Goal: Task Accomplishment & Management: Manage account settings

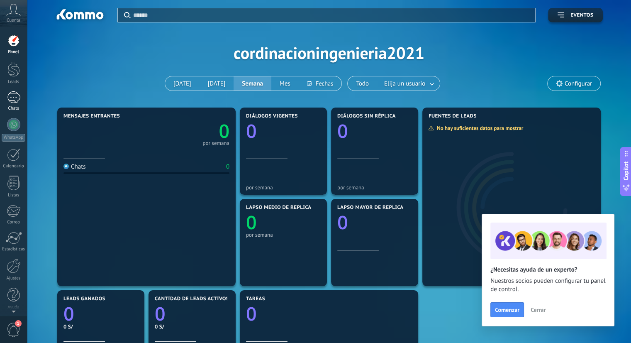
click at [11, 92] on div at bounding box center [13, 97] width 13 height 12
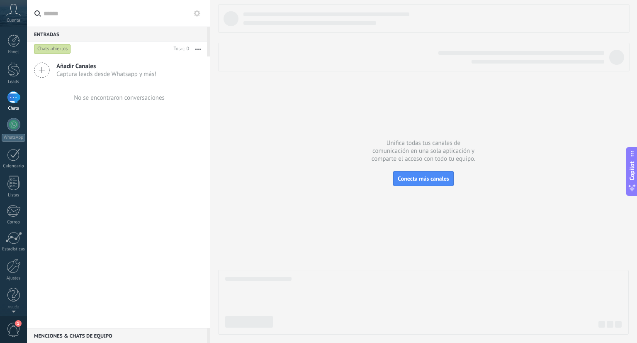
click at [9, 18] on span "Cuenta" at bounding box center [14, 20] width 14 height 5
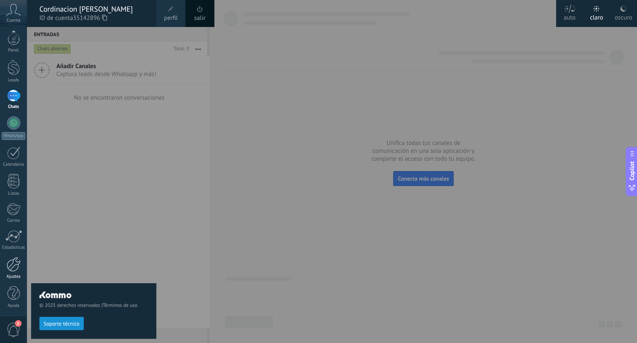
click at [13, 274] on div "Ajustes" at bounding box center [14, 276] width 24 height 5
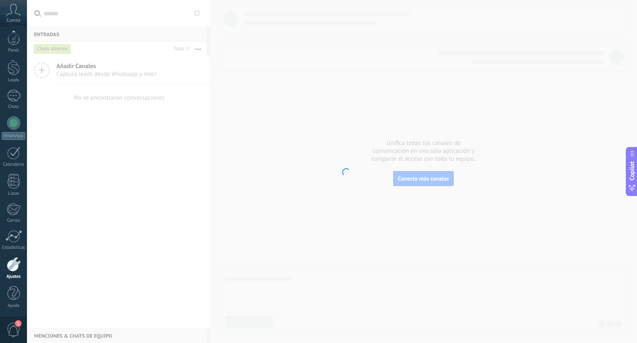
scroll to position [2, 0]
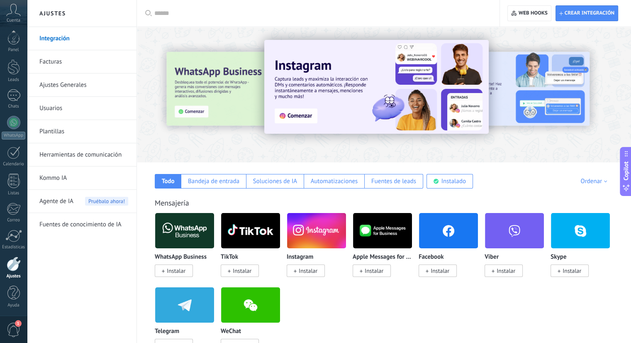
click at [52, 112] on link "Usuarios" at bounding box center [83, 108] width 89 height 23
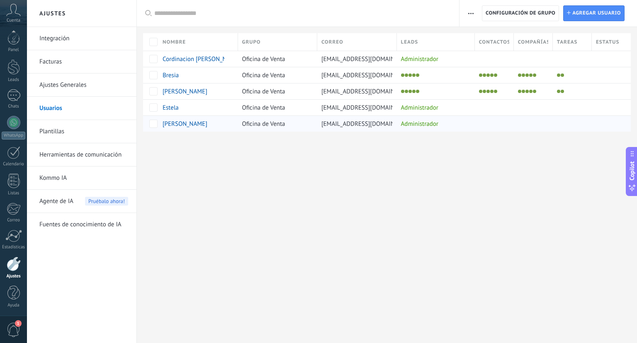
click at [439, 127] on div "Administrador" at bounding box center [434, 124] width 74 height 16
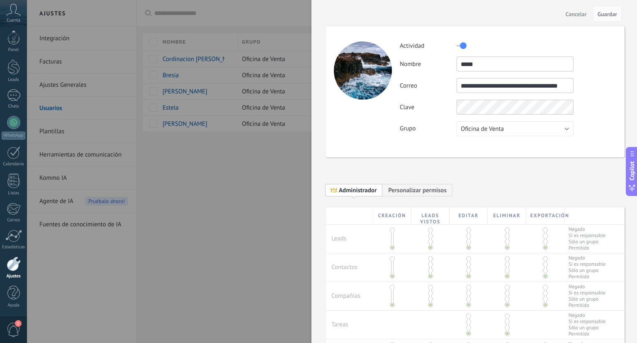
click at [255, 174] on div at bounding box center [318, 171] width 637 height 343
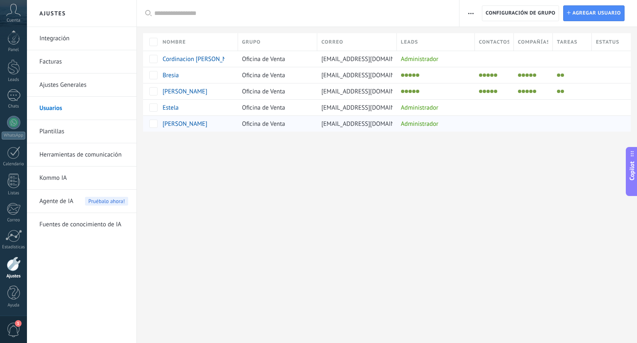
click at [456, 118] on div "Administrador" at bounding box center [434, 124] width 74 height 16
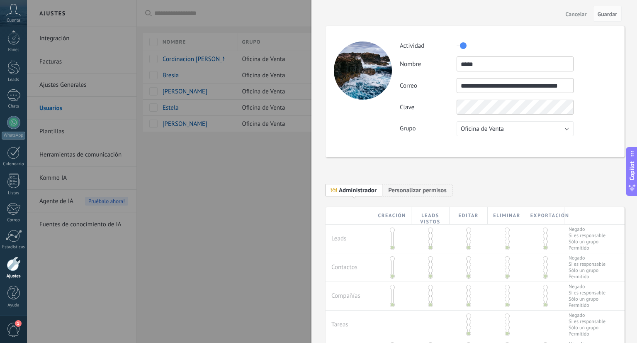
click at [580, 19] on button "Cancelar" at bounding box center [577, 13] width 28 height 13
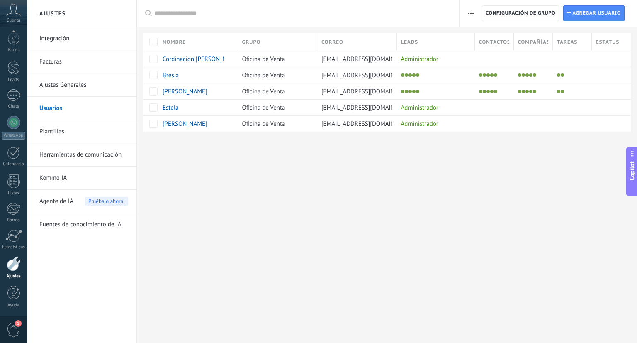
click at [475, 14] on button "button" at bounding box center [471, 13] width 12 height 16
click at [512, 152] on div at bounding box center [387, 145] width 500 height 27
click at [521, 19] on span "Configuración de grupo" at bounding box center [521, 13] width 70 height 15
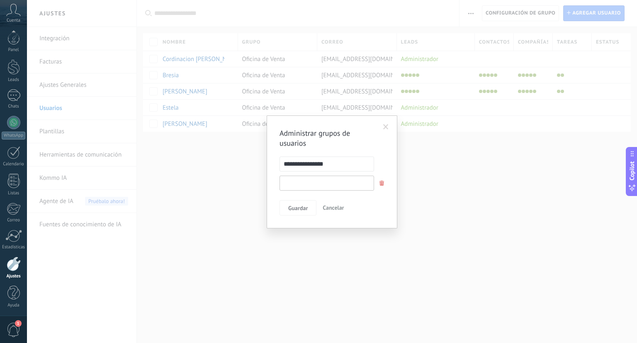
click at [355, 186] on input "text" at bounding box center [327, 182] width 95 height 15
click at [343, 180] on input "text" at bounding box center [327, 182] width 95 height 15
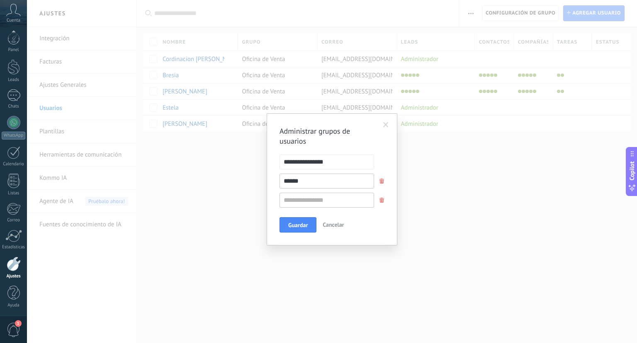
type input "******"
click at [365, 212] on div "**********" at bounding box center [332, 179] width 105 height 107
click at [340, 225] on span "Cancelar" at bounding box center [333, 224] width 21 height 7
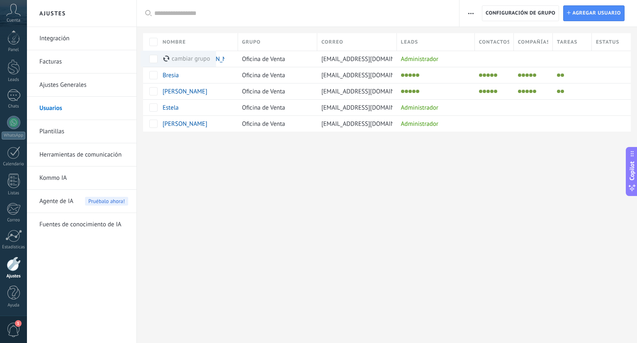
click at [340, 158] on div "Ajustes Integración Facturas Ajustes Generales Usuarios Plantillas Herramientas…" at bounding box center [332, 171] width 610 height 343
click at [271, 61] on span "Oficina de Venta" at bounding box center [263, 59] width 43 height 8
click at [263, 122] on span "Oficina de Venta" at bounding box center [263, 124] width 43 height 8
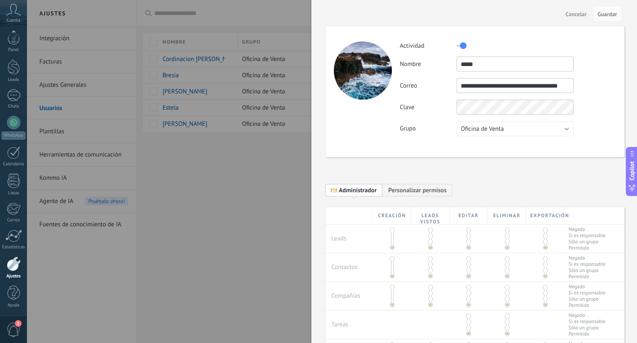
click at [417, 183] on div "**********" at bounding box center [475, 192] width 299 height 29
click at [415, 191] on span "Personalizar permisos" at bounding box center [417, 190] width 58 height 8
click at [582, 20] on div "Cancelar Guardar" at bounding box center [475, 13] width 326 height 27
click at [577, 13] on span "Cancelar" at bounding box center [576, 14] width 21 height 6
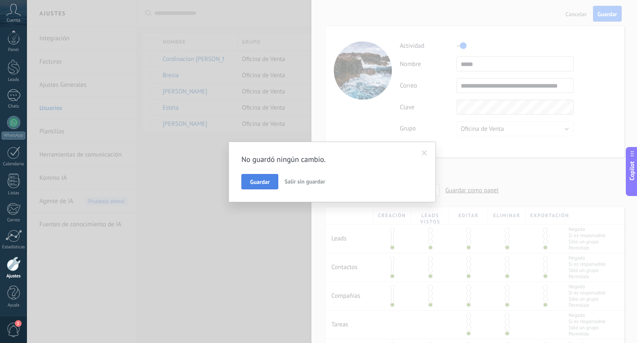
click at [274, 183] on button "Guardar" at bounding box center [259, 182] width 37 height 16
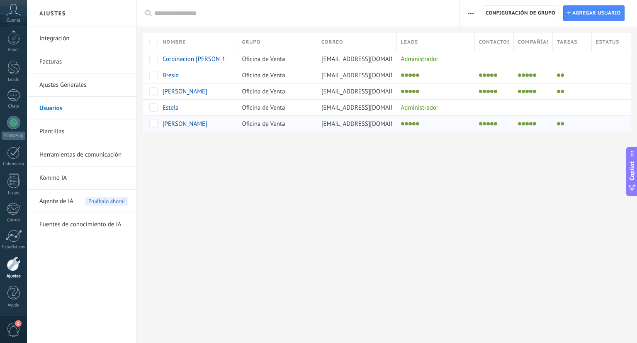
click at [361, 127] on span "centrodecapacitacioncapitalis@gmail.com" at bounding box center [369, 124] width 94 height 8
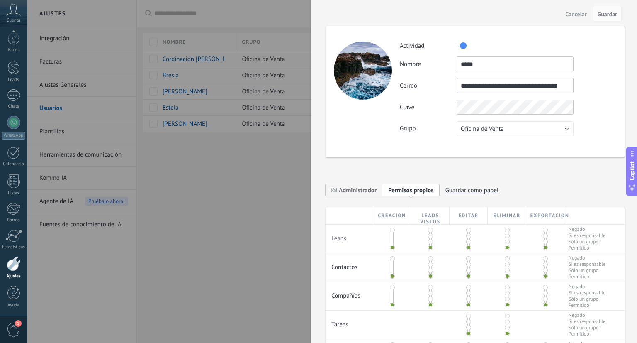
click at [459, 45] on label at bounding box center [462, 45] width 10 height 13
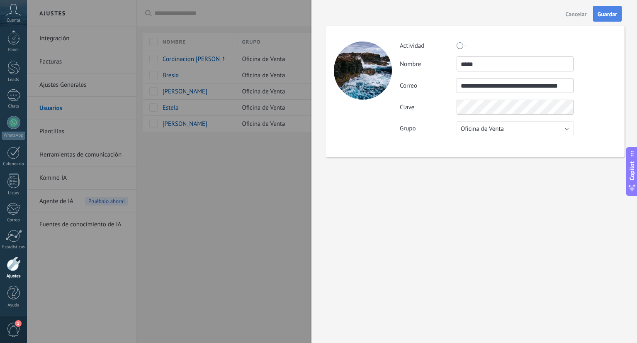
click at [602, 14] on span "Guardar" at bounding box center [607, 14] width 19 height 6
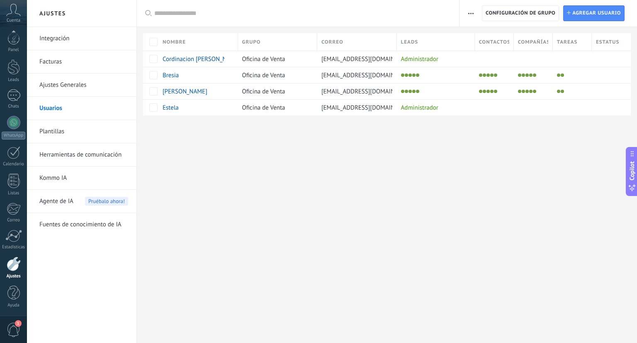
click at [472, 12] on span "button" at bounding box center [470, 13] width 5 height 16
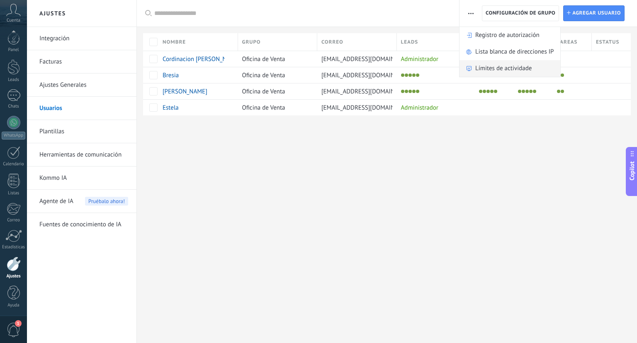
click at [505, 71] on span "Límites de actividade" at bounding box center [503, 68] width 56 height 17
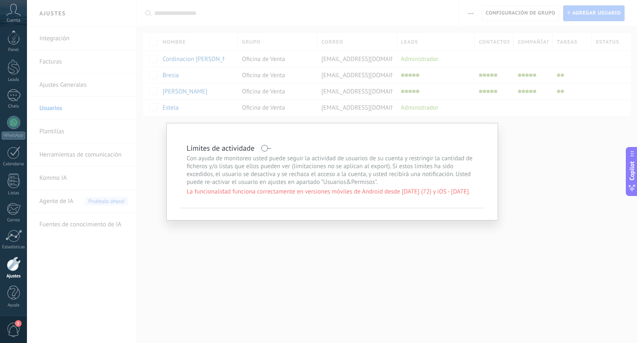
click at [534, 148] on div "Límites de actividade Con ayuda de monitoreo usted puede seguir la actividad de…" at bounding box center [332, 171] width 610 height 343
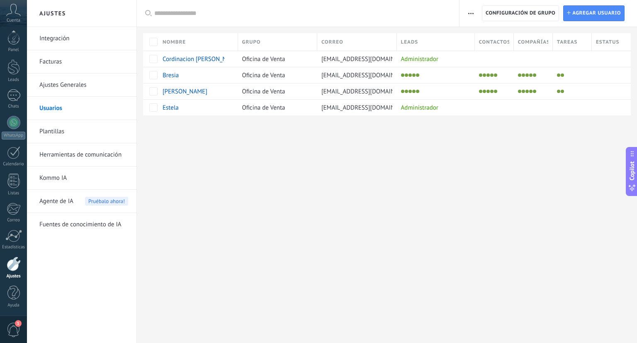
click at [472, 16] on span "button" at bounding box center [470, 13] width 5 height 16
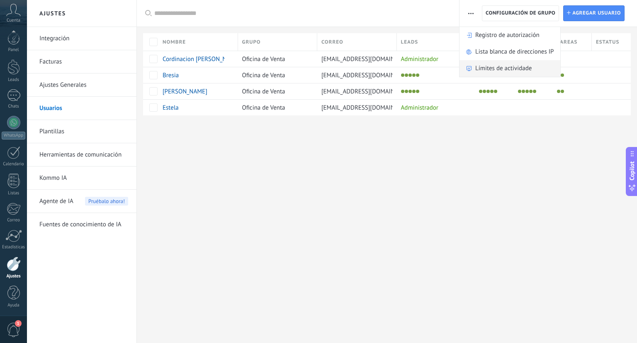
click at [482, 64] on span "Límites de actividade" at bounding box center [503, 68] width 56 height 17
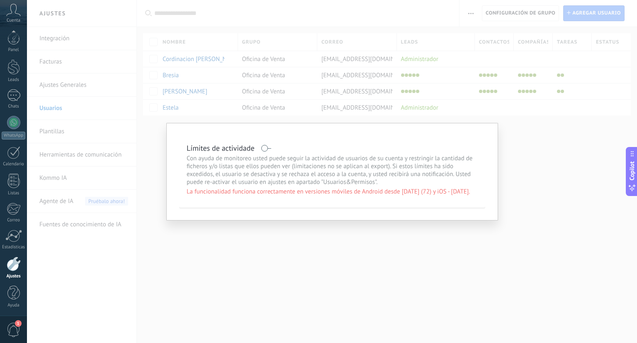
click at [537, 159] on div "Límites de actividade Con ayuda de monitoreo usted puede seguir la actividad de…" at bounding box center [332, 171] width 610 height 343
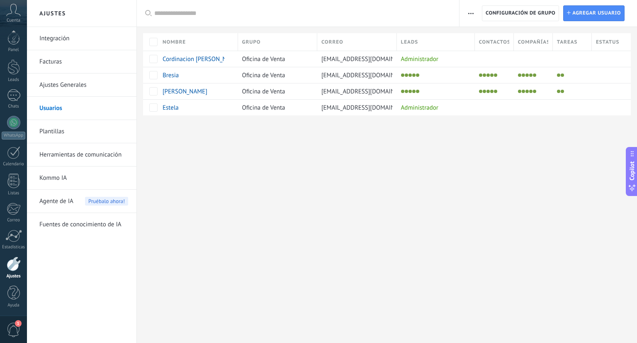
click at [478, 14] on div "Registro de autorización Lista blanca de direcciones IP Límites de actividade C…" at bounding box center [471, 13] width 14 height 16
click at [475, 13] on button "button" at bounding box center [471, 13] width 12 height 16
click at [488, 53] on span "Lista blanca de direcciones IP" at bounding box center [514, 52] width 78 height 17
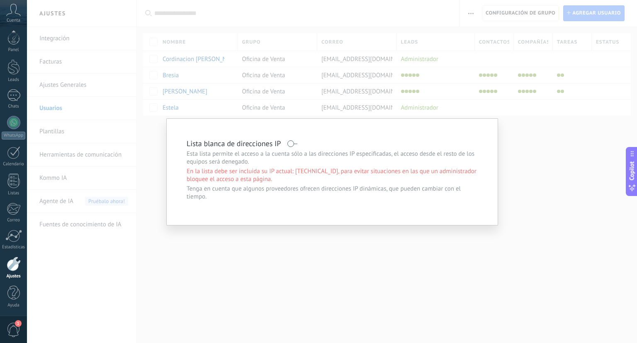
click at [546, 145] on div "Lista blanca de direcciones IP Esta lista permite el acceso a la cuenta sólo a …" at bounding box center [332, 171] width 610 height 343
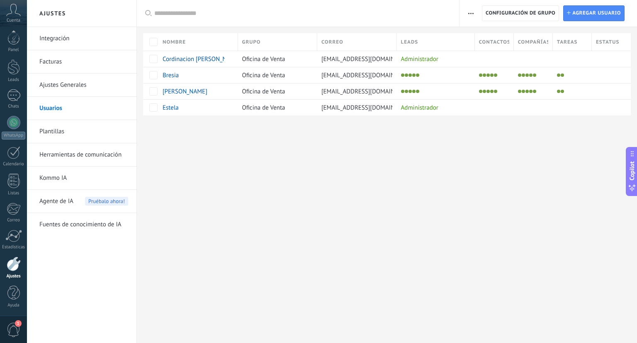
click at [470, 15] on span "button" at bounding box center [470, 13] width 5 height 16
click at [484, 39] on span "Registro de autorización" at bounding box center [507, 35] width 64 height 17
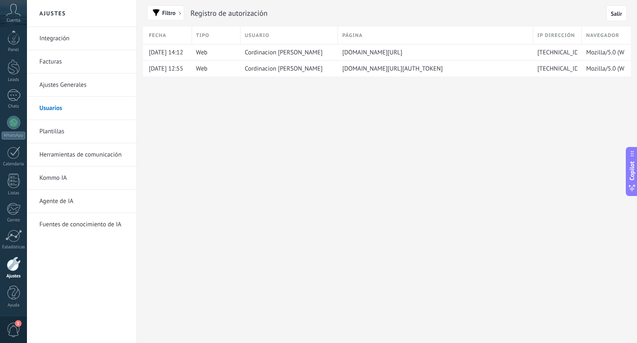
click at [57, 111] on link "Usuarios" at bounding box center [83, 108] width 89 height 23
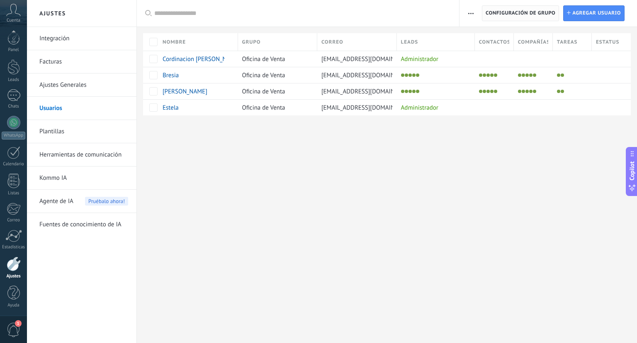
click at [537, 15] on span "Configuración de grupo" at bounding box center [521, 13] width 70 height 15
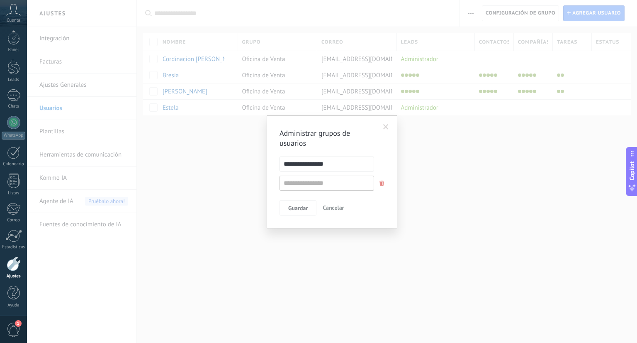
click at [387, 126] on span at bounding box center [385, 127] width 5 height 6
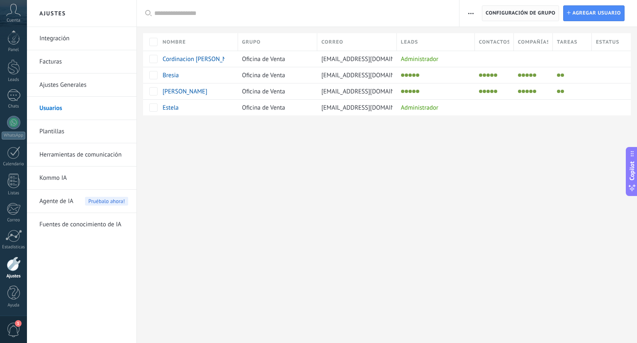
click at [525, 12] on span "Configuración de grupo" at bounding box center [521, 13] width 70 height 15
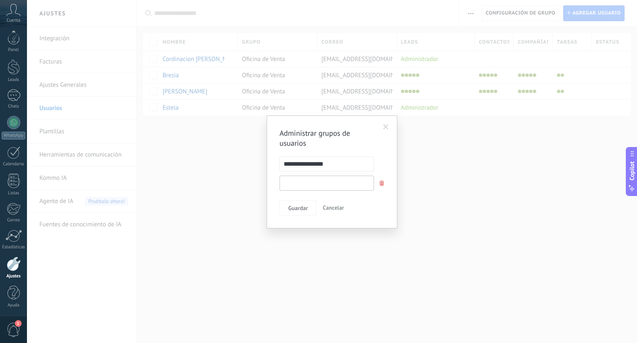
click at [343, 185] on input "text" at bounding box center [327, 182] width 95 height 15
click at [299, 207] on span "Guardar" at bounding box center [297, 208] width 19 height 6
click at [312, 185] on input "text" at bounding box center [327, 182] width 95 height 15
click at [338, 185] on input "text" at bounding box center [327, 182] width 95 height 15
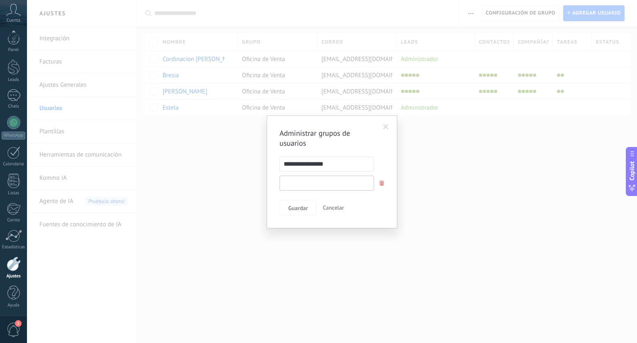
paste input "**********"
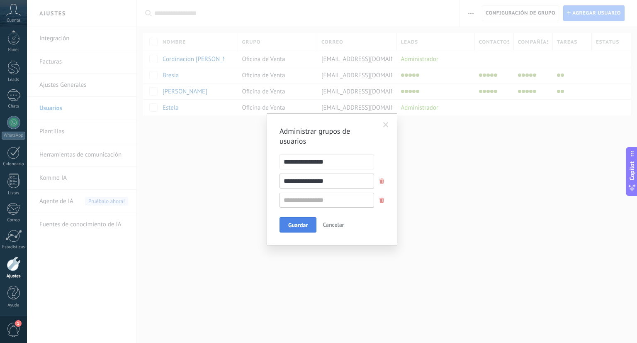
type input "**********"
click at [298, 223] on span "Guardar" at bounding box center [297, 225] width 19 height 6
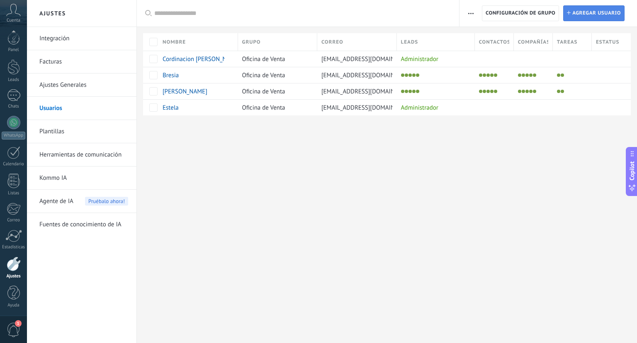
click at [577, 10] on span "Agregar usuario" at bounding box center [596, 13] width 49 height 15
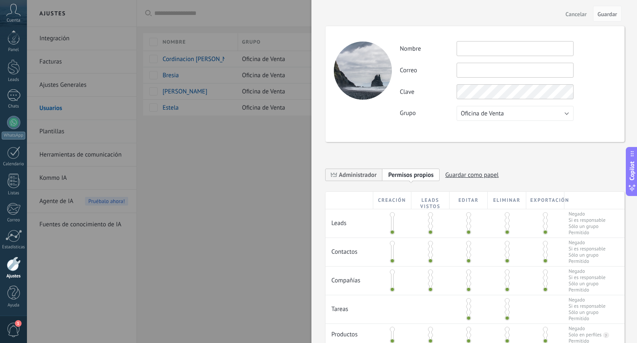
click at [196, 195] on div at bounding box center [318, 171] width 637 height 343
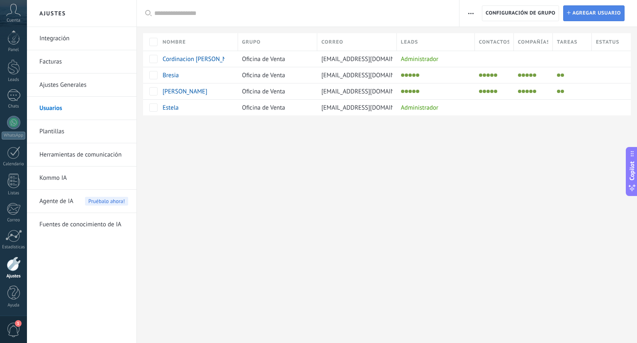
click at [580, 15] on span "Agregar usuario" at bounding box center [596, 13] width 49 height 15
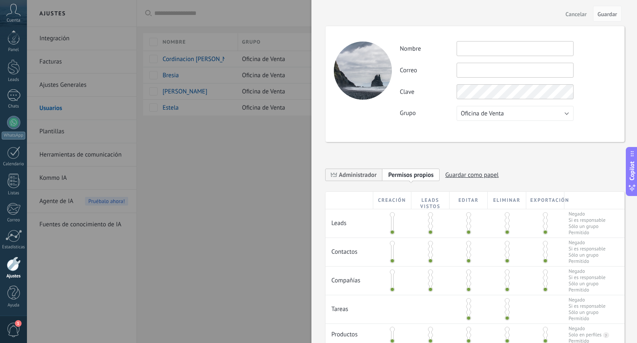
click at [502, 51] on input "text" at bounding box center [515, 48] width 117 height 15
type input "**********"
click at [447, 129] on div "**********" at bounding box center [475, 84] width 299 height 116
click at [473, 72] on input "text" at bounding box center [515, 70] width 117 height 15
paste input "**********"
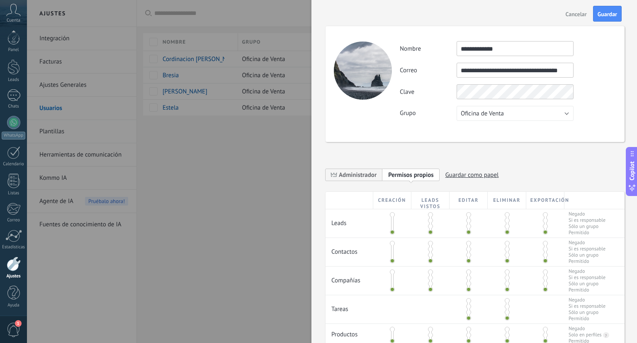
scroll to position [0, 3]
type input "**********"
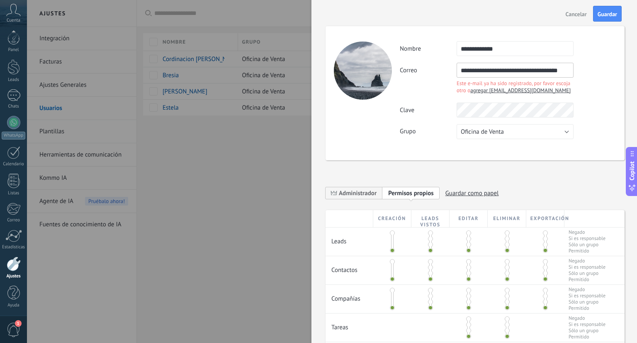
click at [429, 15] on div "Cancelar Guardar" at bounding box center [475, 13] width 326 height 27
click at [500, 124] on div "**********" at bounding box center [508, 90] width 216 height 98
click at [480, 94] on span "agregar centrodecapacitacioncapitalis@gmail.com" at bounding box center [520, 90] width 100 height 7
type input "*****"
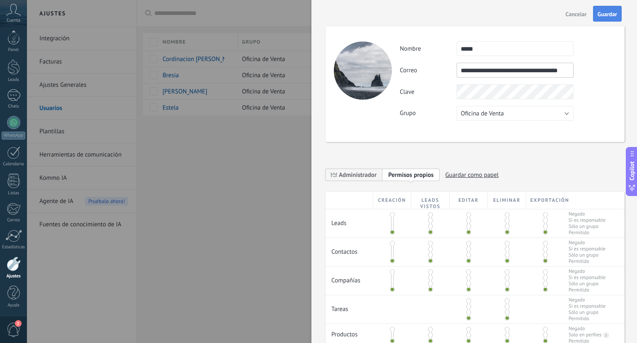
click at [603, 16] on span "Guardar" at bounding box center [607, 14] width 19 height 6
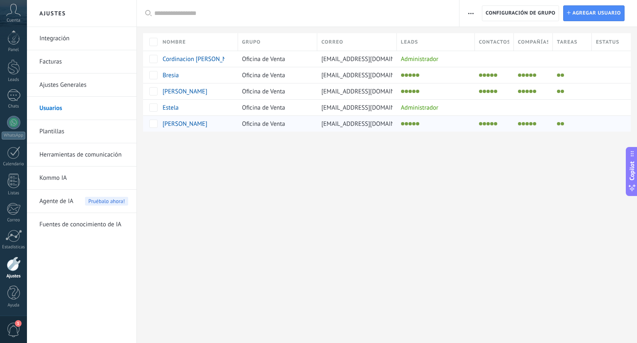
click at [351, 124] on span "centrodecapacitacioncapitalis@gmail.com" at bounding box center [369, 124] width 94 height 8
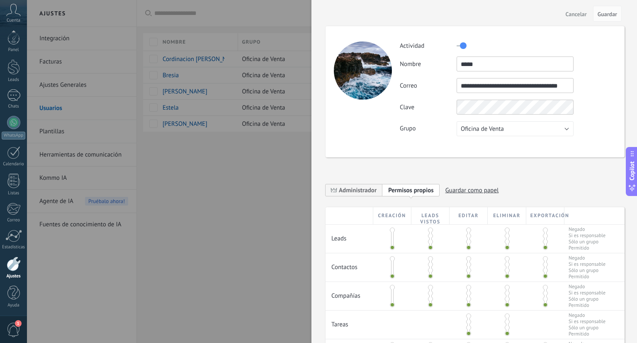
click at [477, 62] on input "*****" at bounding box center [515, 63] width 117 height 15
type input "**********"
click at [606, 11] on span "Guardar" at bounding box center [607, 14] width 19 height 6
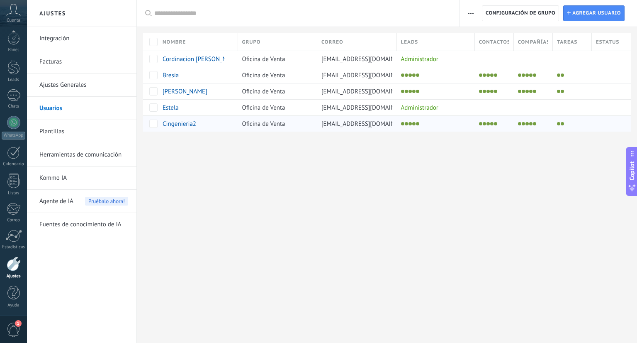
click at [317, 123] on div "Cingenieria2 Oficina de Venta centrodecapacitacioncapitalis@gmail.com" at bounding box center [387, 123] width 488 height 16
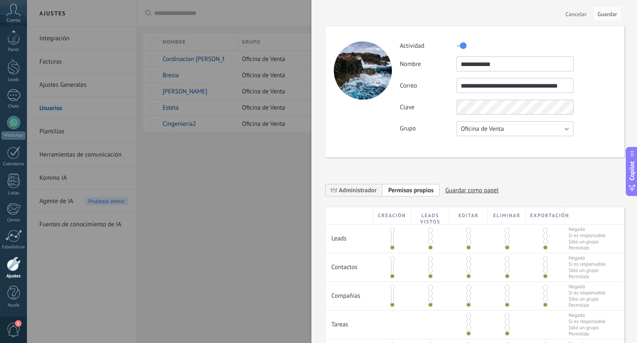
click at [487, 135] on button "Oficina de Venta" at bounding box center [515, 128] width 117 height 15
click at [433, 143] on div "**********" at bounding box center [475, 91] width 299 height 131
click at [483, 128] on span "Oficina de Venta" at bounding box center [482, 129] width 43 height 8
click at [433, 139] on div "**********" at bounding box center [475, 91] width 299 height 131
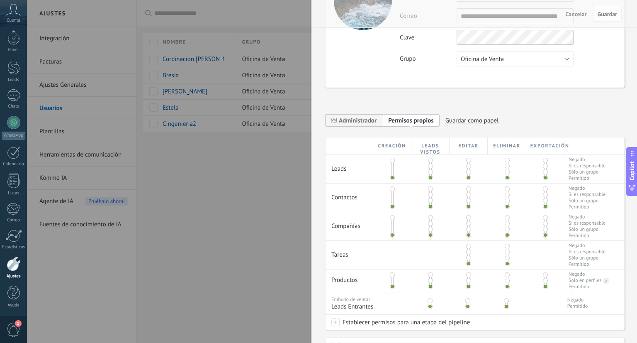
scroll to position [83, 0]
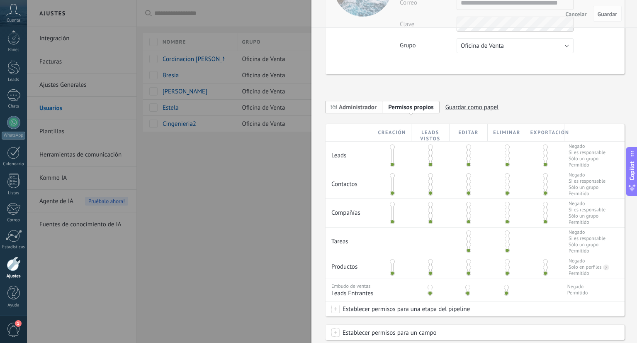
click at [368, 106] on span "Administrador" at bounding box center [358, 107] width 38 height 8
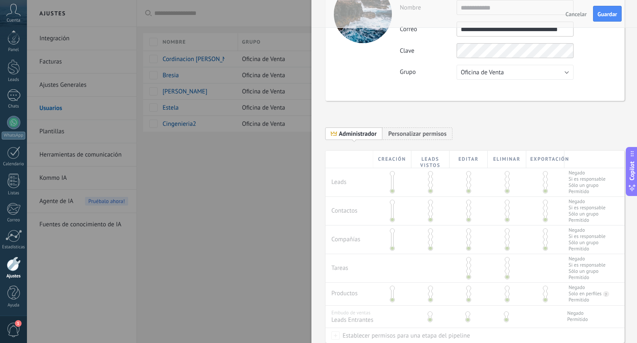
scroll to position [0, 0]
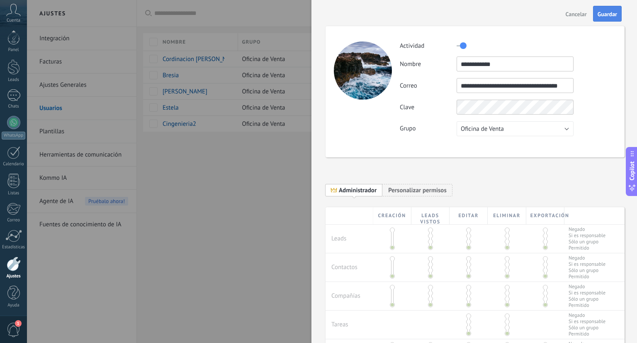
click at [595, 12] on button "Guardar" at bounding box center [607, 14] width 29 height 16
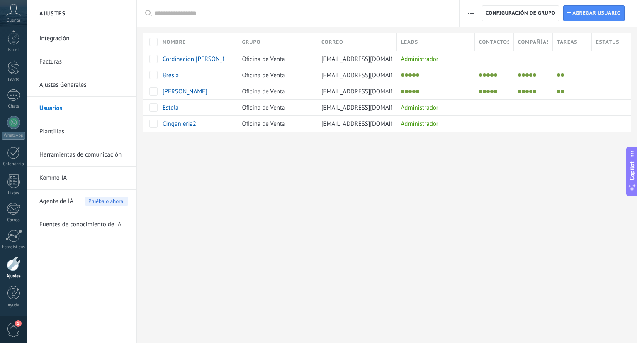
click at [259, 171] on div "Ajustes Integración Facturas Ajustes Generales Usuarios Plantillas Herramientas…" at bounding box center [332, 171] width 610 height 343
click at [369, 180] on div "Ajustes Integración Facturas Ajustes Generales Usuarios Plantillas Herramientas…" at bounding box center [332, 171] width 610 height 343
click at [15, 100] on div at bounding box center [13, 95] width 13 height 12
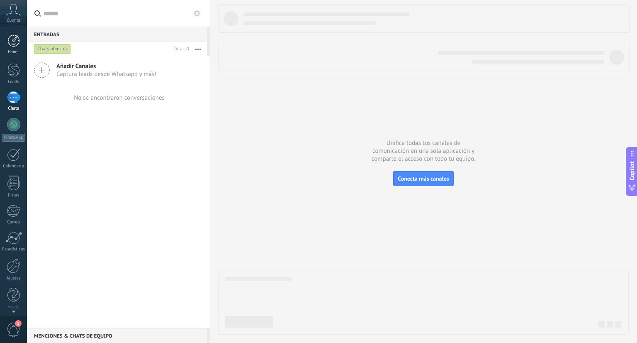
click at [22, 37] on link "Panel" at bounding box center [13, 44] width 27 height 20
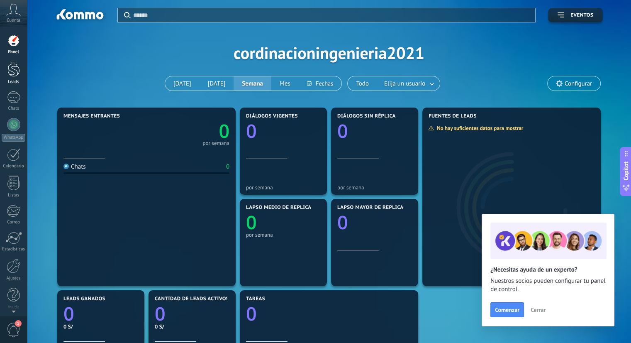
click at [15, 74] on div at bounding box center [13, 68] width 12 height 15
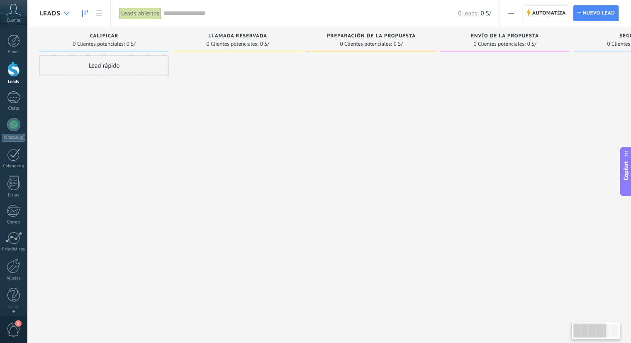
click at [68, 12] on icon at bounding box center [66, 13] width 5 height 3
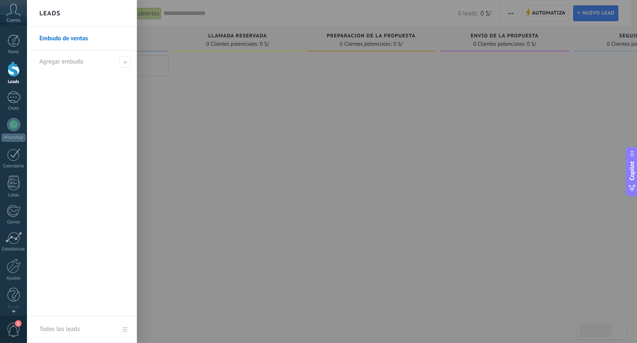
click at [79, 39] on link "Embudo de ventas" at bounding box center [83, 38] width 89 height 23
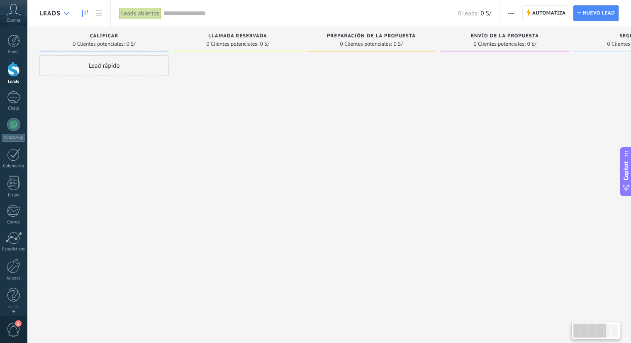
click at [67, 12] on icon at bounding box center [66, 13] width 5 height 3
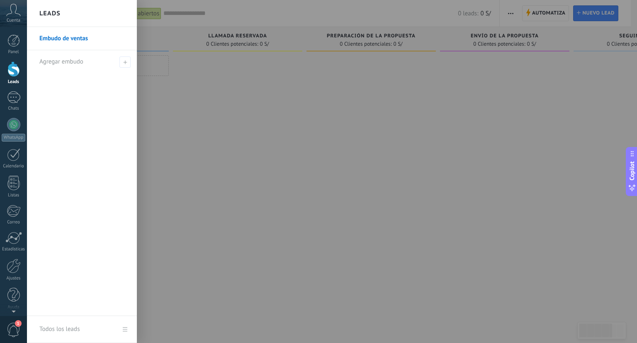
click at [228, 233] on div at bounding box center [345, 171] width 637 height 343
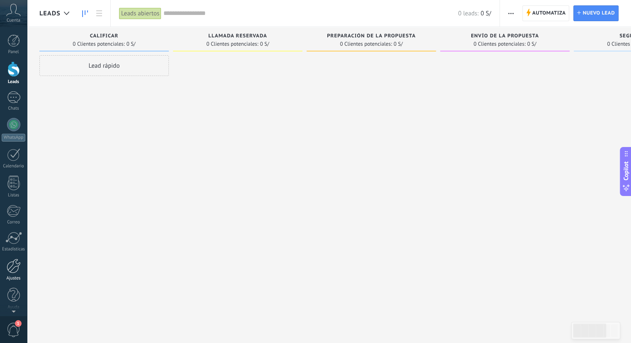
click at [14, 270] on div at bounding box center [14, 265] width 14 height 15
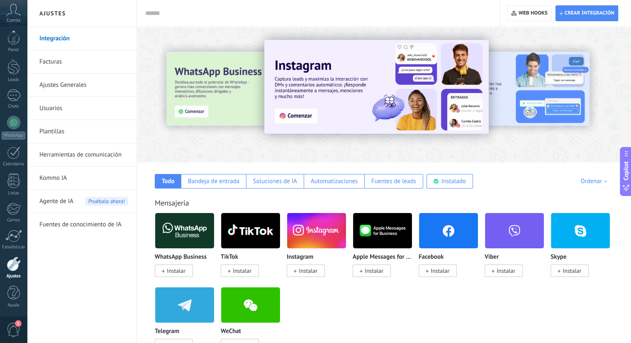
click at [54, 156] on link "Herramientas de comunicación" at bounding box center [83, 154] width 89 height 23
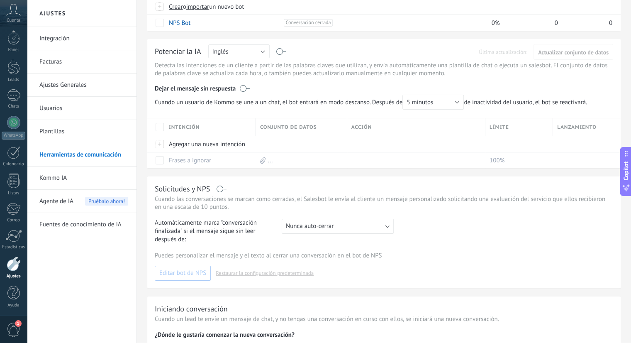
scroll to position [41, 0]
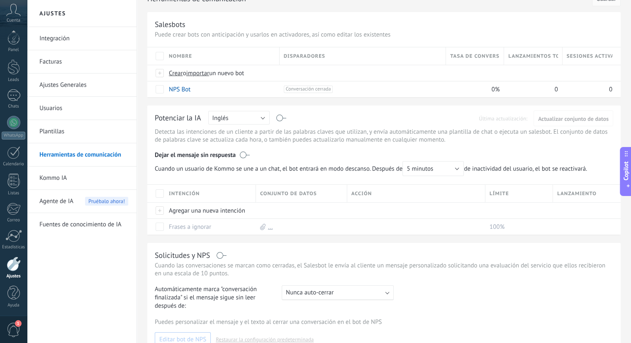
click at [56, 129] on link "Plantillas" at bounding box center [83, 131] width 89 height 23
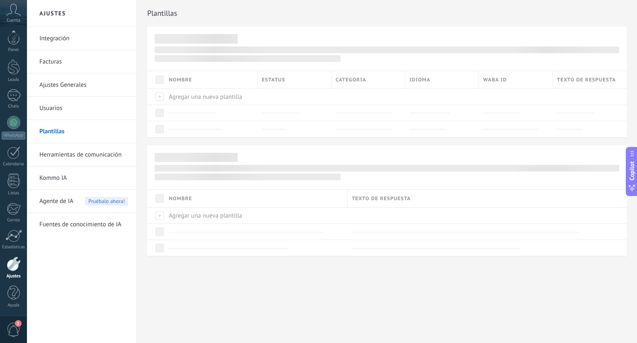
click at [65, 78] on link "Ajustes Generales" at bounding box center [83, 84] width 89 height 23
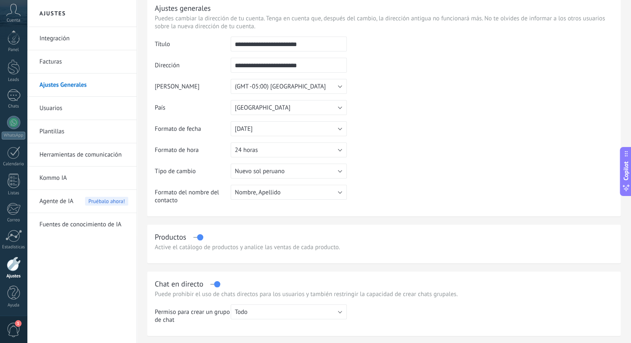
scroll to position [166, 0]
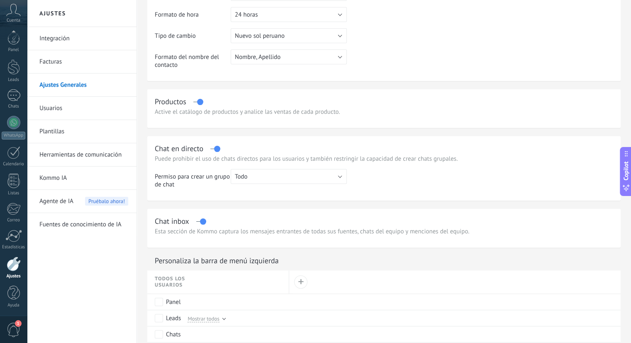
click at [44, 58] on link "Facturas" at bounding box center [83, 61] width 89 height 23
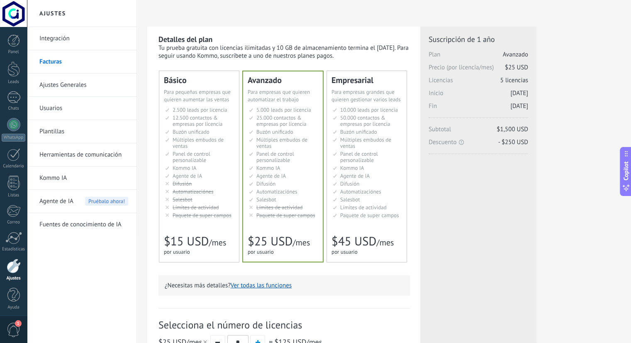
click at [66, 41] on link "Integración" at bounding box center [83, 38] width 89 height 23
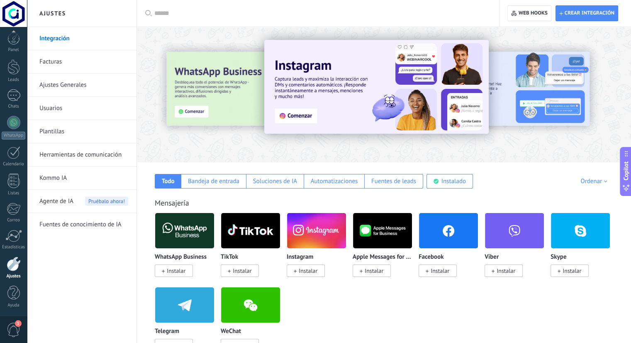
click at [65, 62] on link "Facturas" at bounding box center [83, 61] width 89 height 23
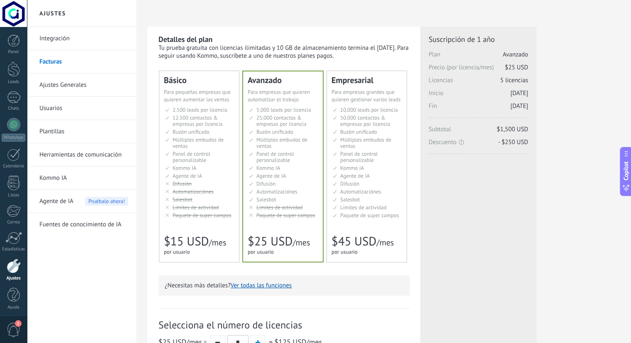
click at [184, 49] on div "Tu prueba gratuita con licencias ilimitadas y 10 GB de almacenamiento termina e…" at bounding box center [283, 52] width 251 height 16
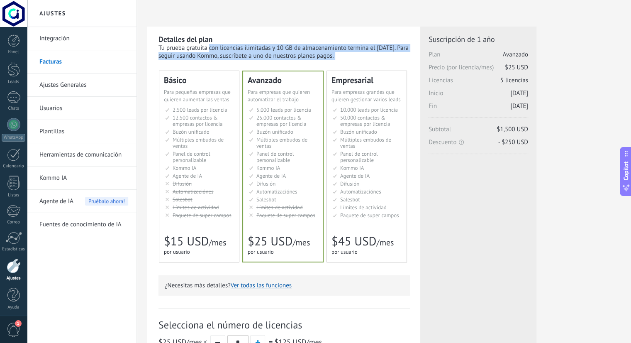
click at [184, 49] on div "Tu prueba gratuita con licencias ilimitadas y 10 GB de almacenamiento termina e…" at bounding box center [283, 52] width 251 height 16
click at [304, 56] on div "Tu prueba gratuita con licencias ilimitadas y 10 GB de almacenamiento termina e…" at bounding box center [283, 52] width 251 height 16
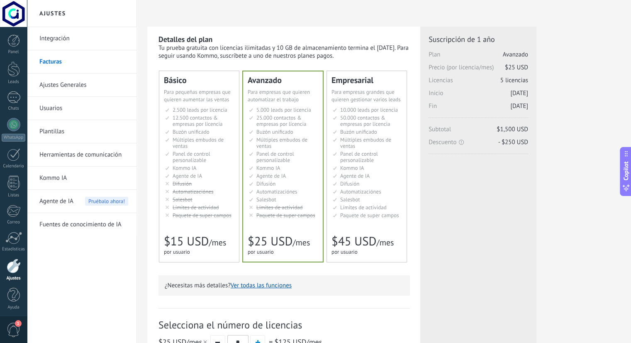
click at [503, 54] on span "Avanzado" at bounding box center [515, 55] width 25 height 8
click at [510, 66] on span "$25 USD" at bounding box center [516, 67] width 23 height 8
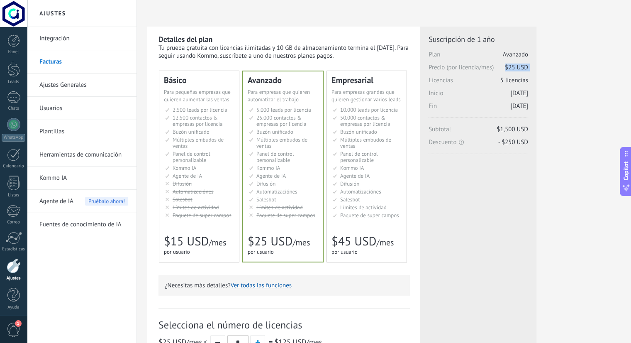
click at [510, 66] on span "$25 USD" at bounding box center [516, 67] width 23 height 8
click at [510, 82] on span "5 licencias" at bounding box center [514, 80] width 28 height 8
click at [512, 97] on span "Inicio 05.09.2025" at bounding box center [479, 95] width 100 height 13
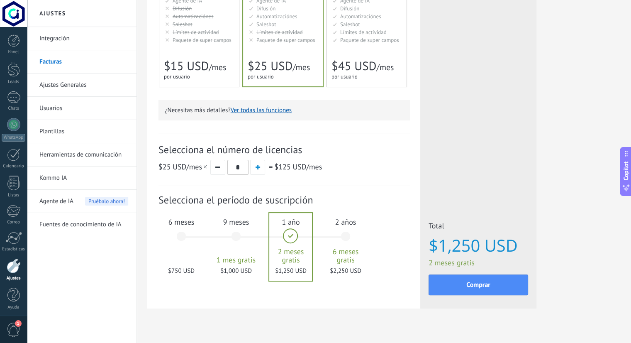
scroll to position [189, 0]
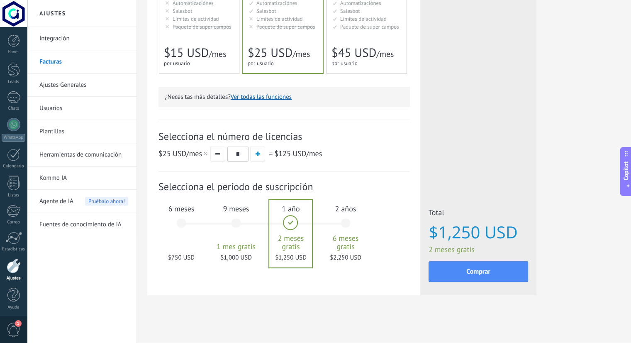
click at [176, 211] on span "6 meses" at bounding box center [181, 209] width 45 height 10
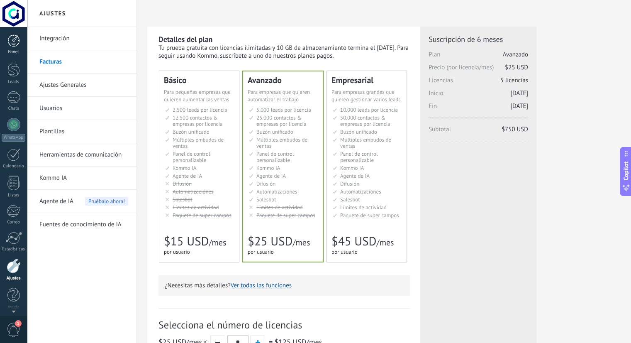
scroll to position [2, 0]
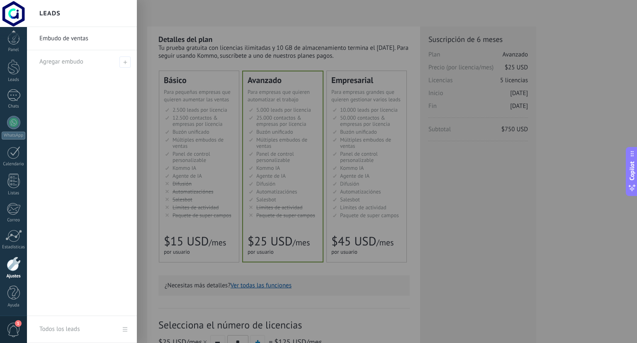
click at [83, 39] on link "Embudo de ventas" at bounding box center [83, 38] width 89 height 23
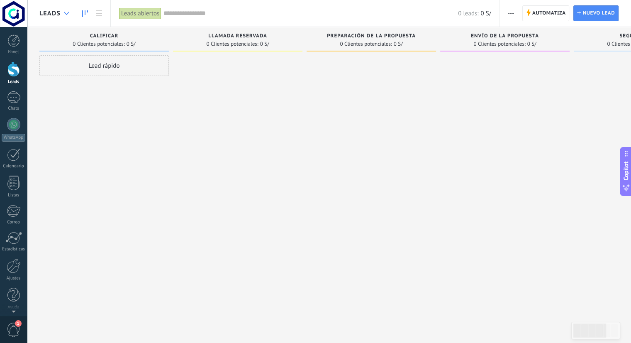
click at [70, 11] on div at bounding box center [67, 13] width 14 height 16
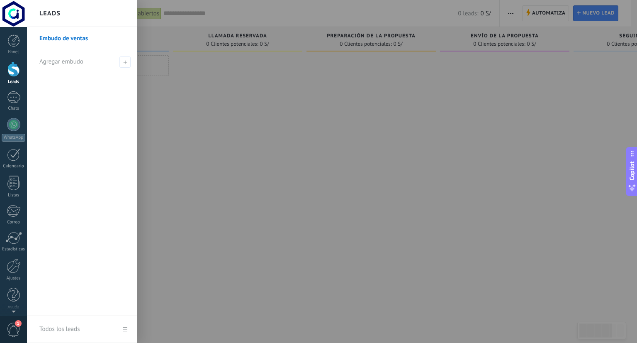
drag, startPoint x: 225, startPoint y: 100, endPoint x: 216, endPoint y: 102, distance: 9.4
click at [225, 100] on div at bounding box center [345, 171] width 637 height 343
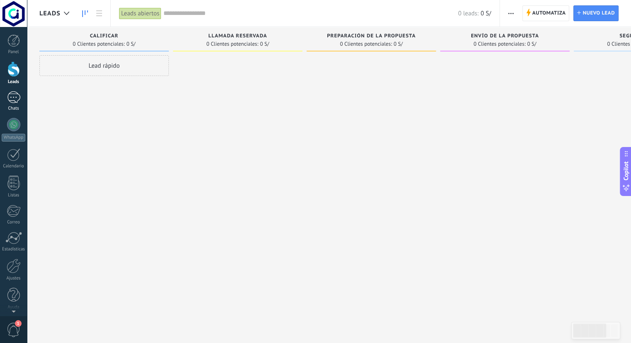
click at [5, 97] on link "Chats" at bounding box center [13, 101] width 27 height 20
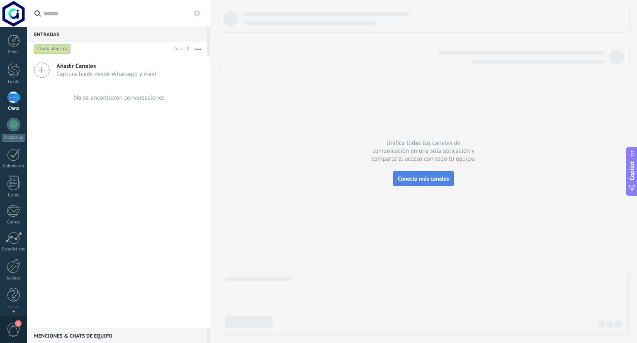
click at [438, 178] on span "Conecta más canales" at bounding box center [423, 178] width 51 height 7
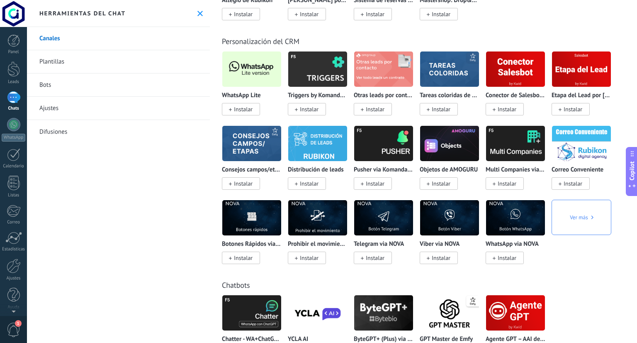
scroll to position [1991, 0]
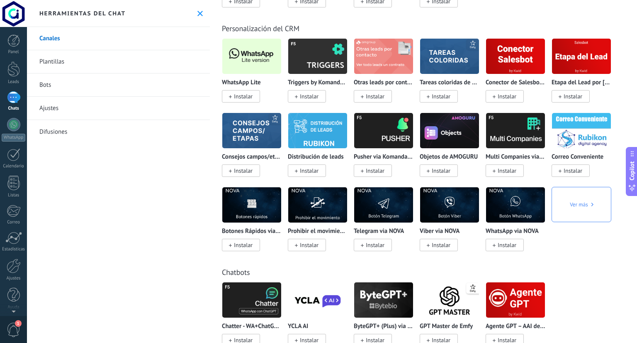
click at [258, 56] on img at bounding box center [251, 56] width 59 height 40
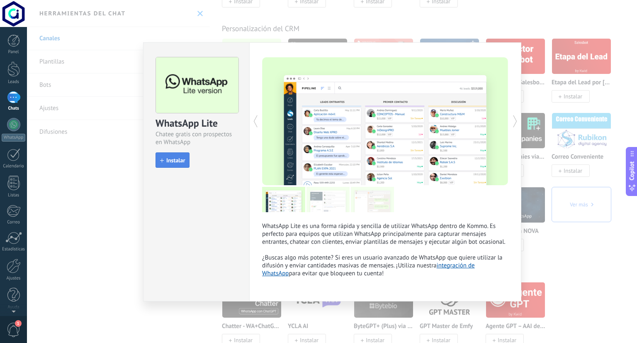
click at [168, 162] on span "Instalar" at bounding box center [175, 160] width 19 height 6
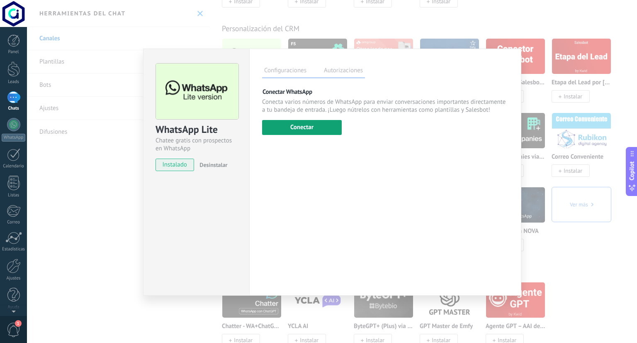
click at [334, 127] on button "Conectar" at bounding box center [302, 127] width 80 height 15
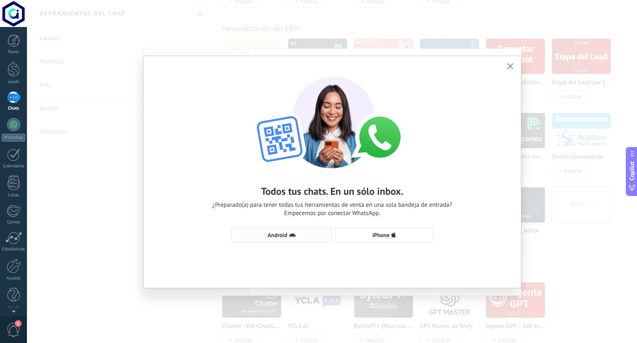
click at [281, 229] on button "Android" at bounding box center [281, 234] width 101 height 15
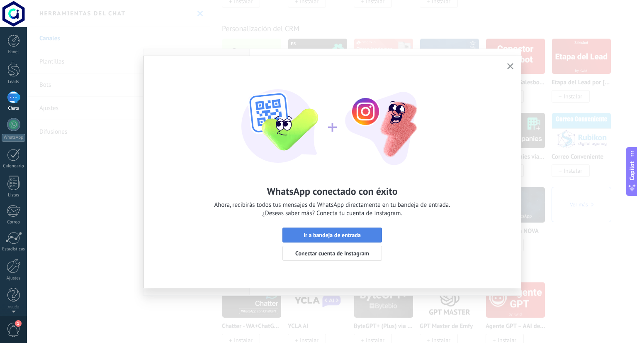
click at [355, 229] on button "Ir a bandeja de entrada" at bounding box center [333, 234] width 100 height 15
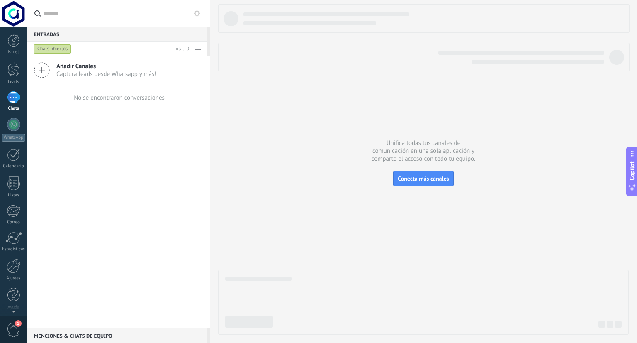
click at [100, 117] on div "Añadir Canales Captura leads desde Whatsapp y más! No se encontraron conversaci…" at bounding box center [118, 191] width 183 height 271
click at [12, 130] on div at bounding box center [13, 124] width 13 height 13
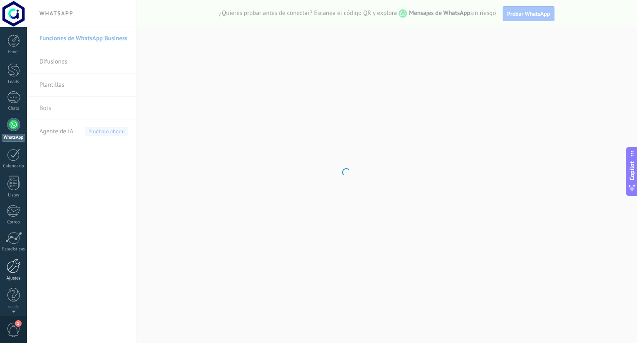
click at [15, 269] on div at bounding box center [14, 265] width 14 height 15
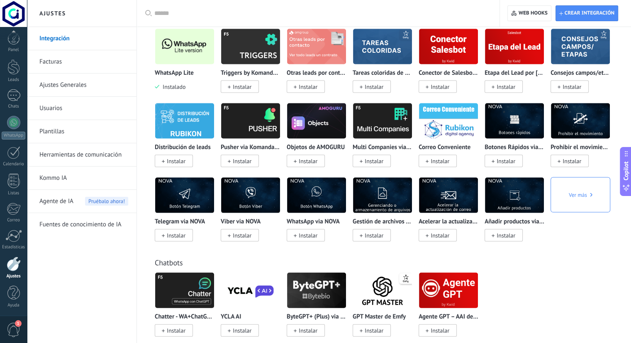
scroll to position [1576, 0]
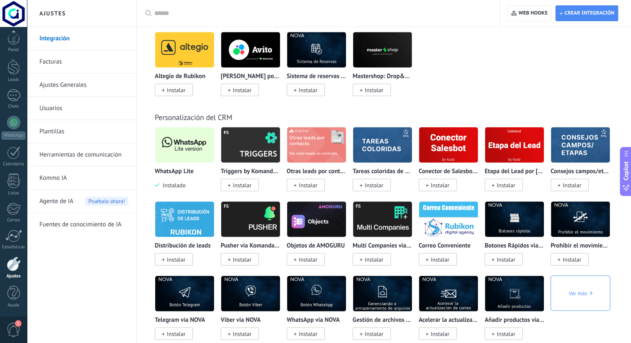
click at [188, 150] on img at bounding box center [184, 144] width 59 height 40
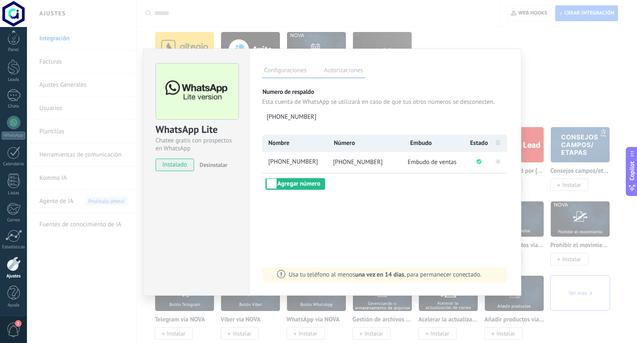
click at [446, 164] on span "Embudo de ventas" at bounding box center [432, 162] width 49 height 8
click at [529, 54] on div "WhatsApp Lite Chatee gratis con prospectos en WhatsApp instalado Desinstalar Co…" at bounding box center [332, 171] width 610 height 343
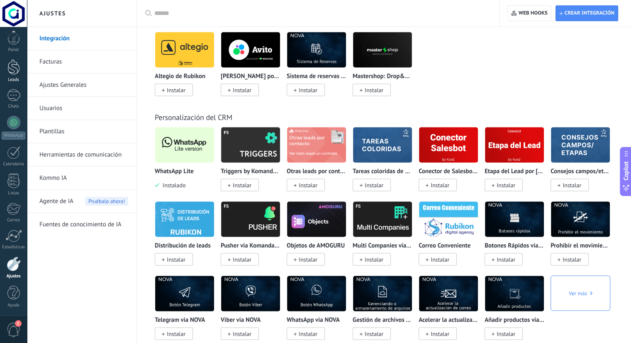
click at [22, 72] on link "Leads" at bounding box center [13, 70] width 27 height 23
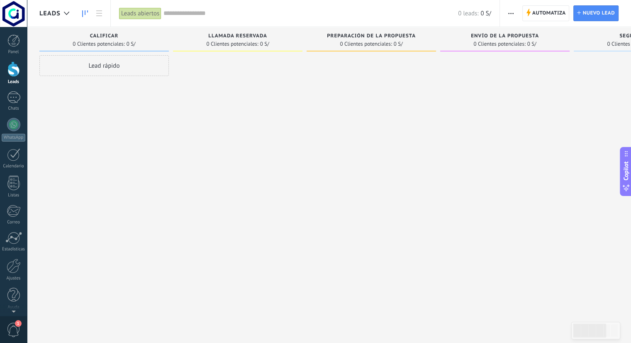
click at [78, 10] on link at bounding box center [85, 13] width 14 height 16
click at [71, 14] on div at bounding box center [67, 13] width 14 height 16
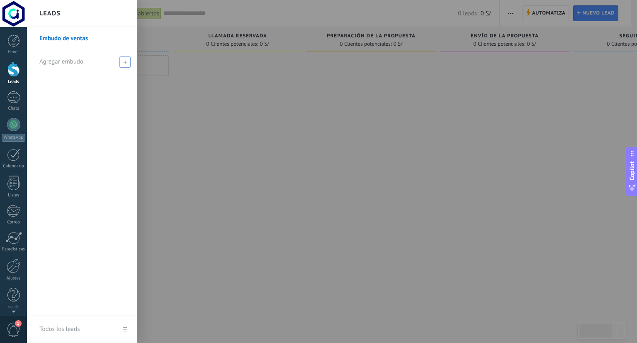
click at [124, 60] on icon at bounding box center [125, 62] width 4 height 4
type input "**********"
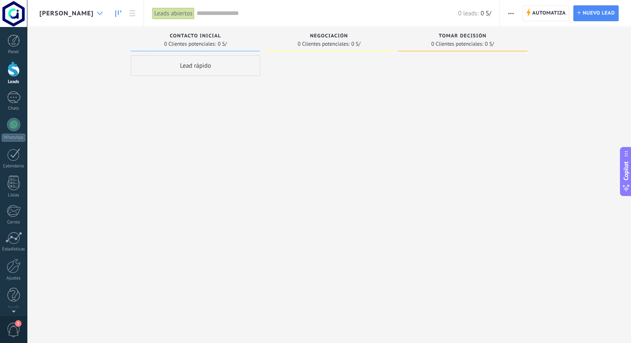
click at [97, 12] on icon at bounding box center [99, 13] width 5 height 3
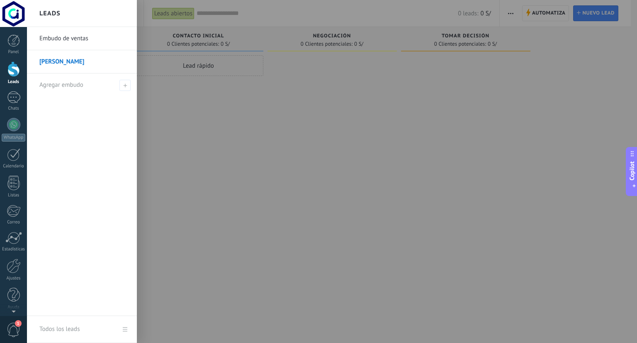
click at [76, 40] on link "Embudo de ventas" at bounding box center [83, 38] width 89 height 23
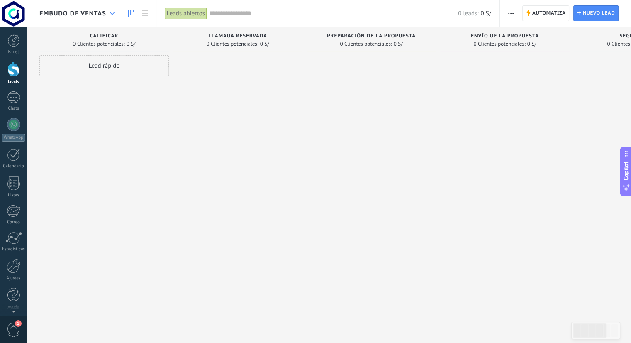
click at [112, 13] on icon at bounding box center [112, 13] width 5 height 3
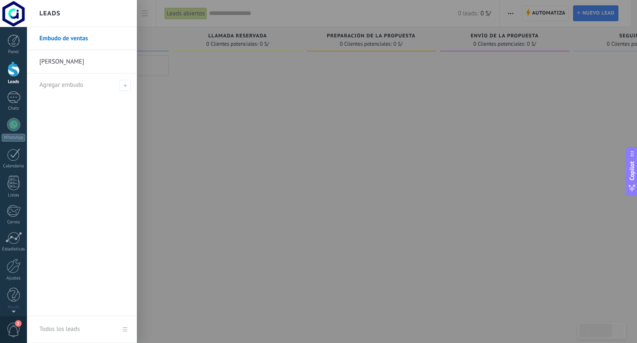
click at [270, 107] on div at bounding box center [345, 171] width 637 height 343
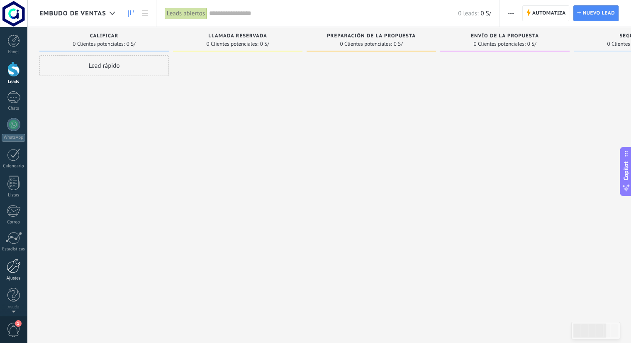
click at [16, 269] on div at bounding box center [14, 265] width 14 height 15
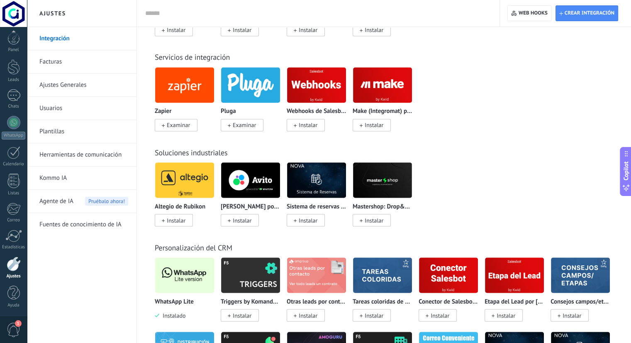
scroll to position [1452, 0]
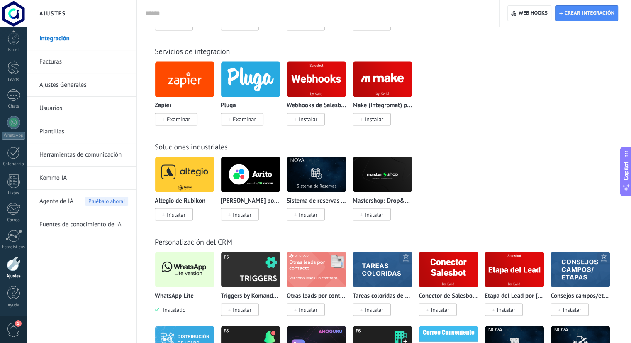
click at [184, 273] on img at bounding box center [184, 269] width 59 height 40
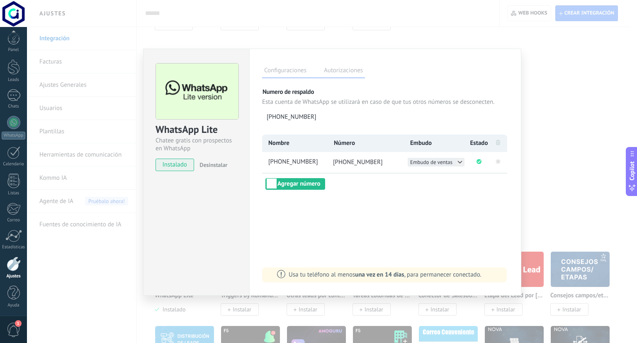
click at [441, 165] on span "Embudo de ventas" at bounding box center [431, 161] width 42 height 7
click at [441, 170] on li "Cingenieria" at bounding box center [436, 170] width 57 height 9
click at [422, 196] on div "Configuraciones Autorizaciones Esta pestaña registra a los usuarios que han con…" at bounding box center [385, 172] width 272 height 247
click at [479, 195] on div "Configuraciones Autorizaciones Esta pestaña registra a los usuarios que han con…" at bounding box center [385, 172] width 272 height 247
click at [533, 127] on div "WhatsApp Lite Chatee gratis con prospectos en WhatsApp instalado Desinstalar Co…" at bounding box center [332, 171] width 610 height 343
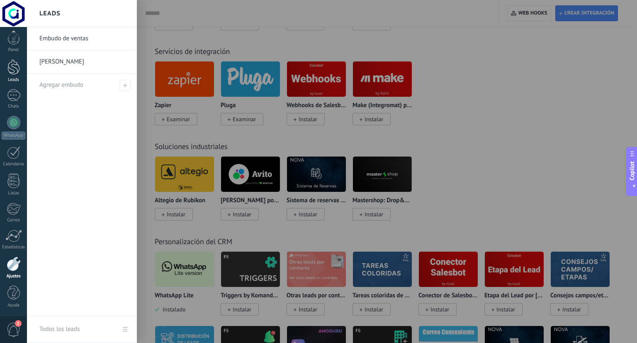
click at [11, 66] on div at bounding box center [13, 66] width 12 height 15
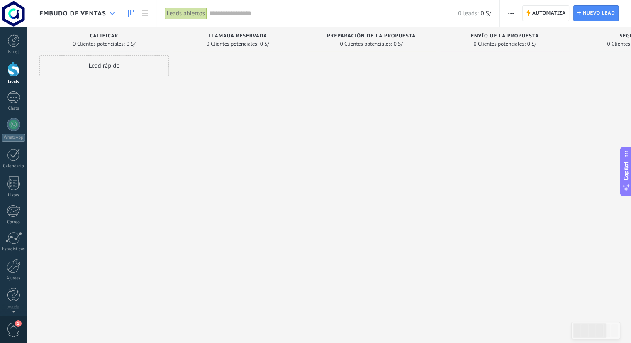
click at [112, 14] on use at bounding box center [112, 13] width 5 height 3
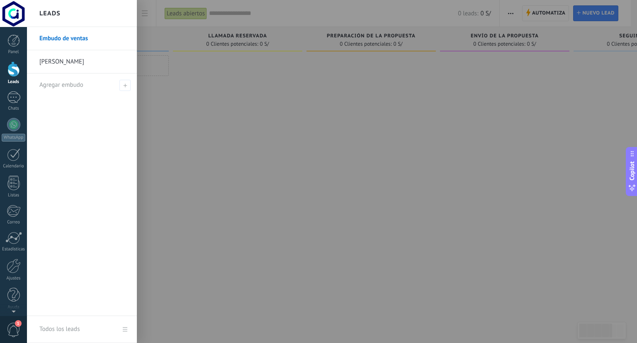
click at [79, 63] on link "Cingenieria" at bounding box center [83, 61] width 89 height 23
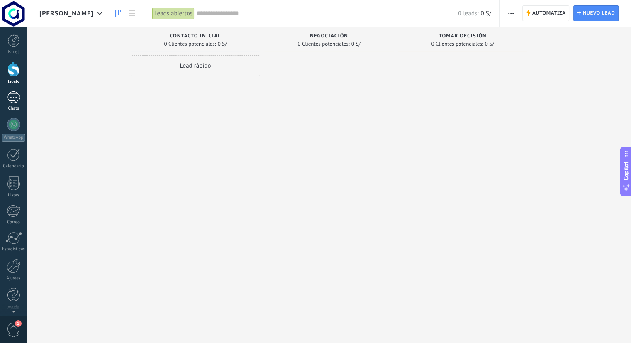
click at [15, 95] on div at bounding box center [13, 97] width 13 height 12
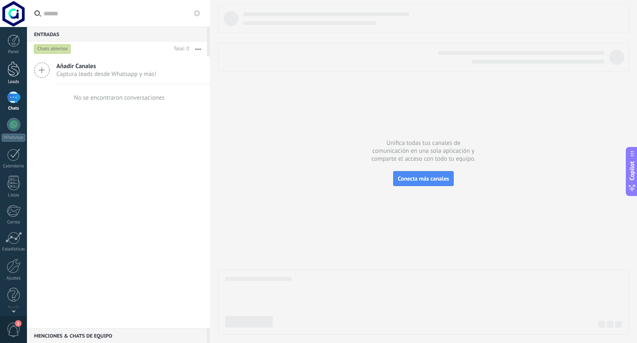
click at [14, 72] on div at bounding box center [13, 68] width 12 height 15
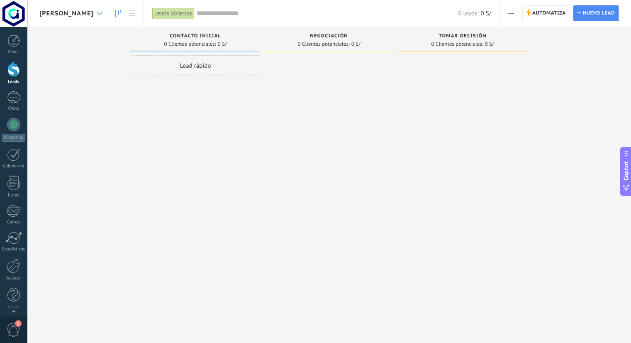
click at [93, 15] on div at bounding box center [100, 13] width 14 height 16
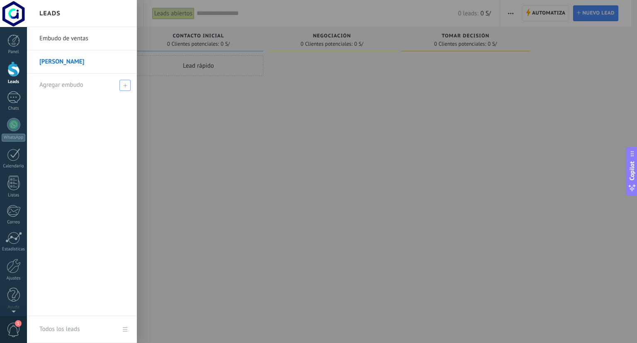
click at [124, 83] on icon at bounding box center [125, 85] width 4 height 4
type input "*********"
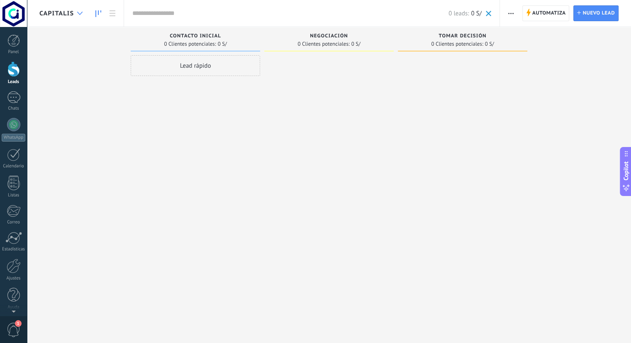
click at [76, 12] on div at bounding box center [80, 13] width 14 height 16
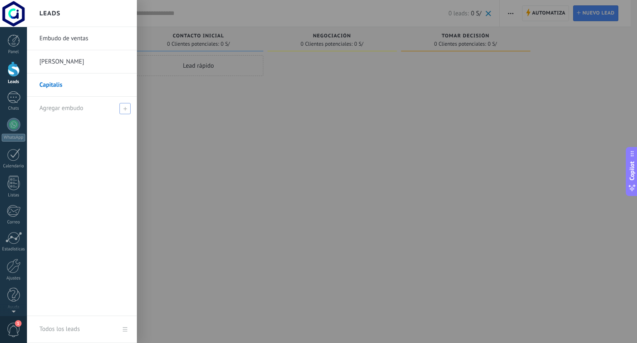
click at [124, 110] on icon at bounding box center [125, 109] width 4 height 4
type input "*"
type input "*****"
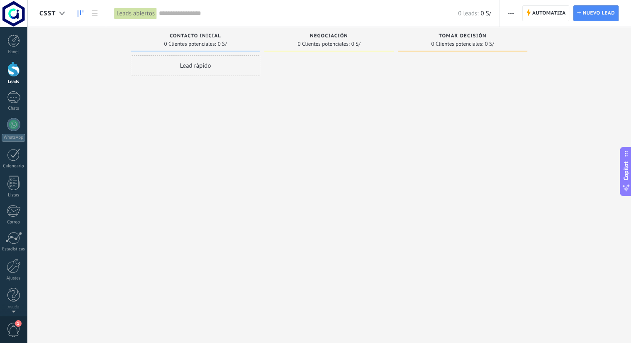
click at [98, 78] on div "Leads Entrantes Solicitudes: 0 0 0 0 0 0 0 0 0 Contacto inicial 0 Clientes pote…" at bounding box center [335, 158] width 592 height 263
click at [20, 102] on link "Chats" at bounding box center [13, 101] width 27 height 20
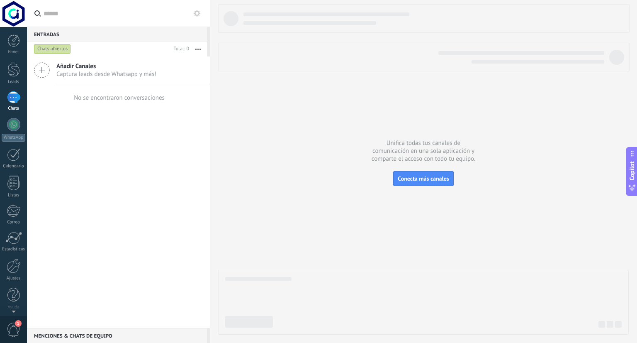
click at [89, 77] on span "Captura leads desde Whatsapp y más!" at bounding box center [106, 74] width 100 height 8
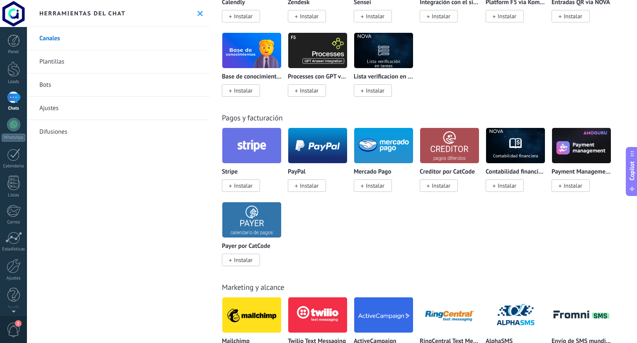
scroll to position [1369, 0]
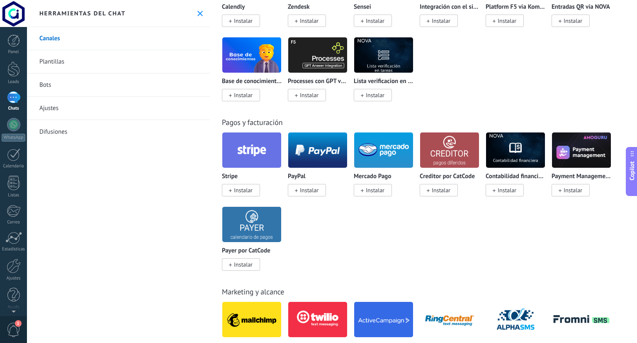
click at [393, 253] on div "Stripe Instalar PayPal Instalar Mercado Pago Instalar Creditor por CatCode Inst…" at bounding box center [428, 206] width 412 height 149
click at [12, 73] on div at bounding box center [13, 68] width 12 height 15
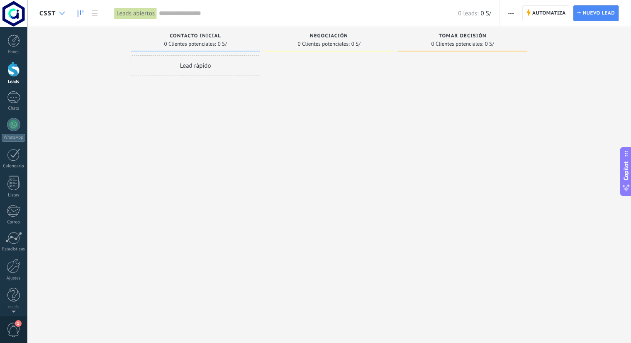
click at [58, 16] on div at bounding box center [62, 13] width 14 height 16
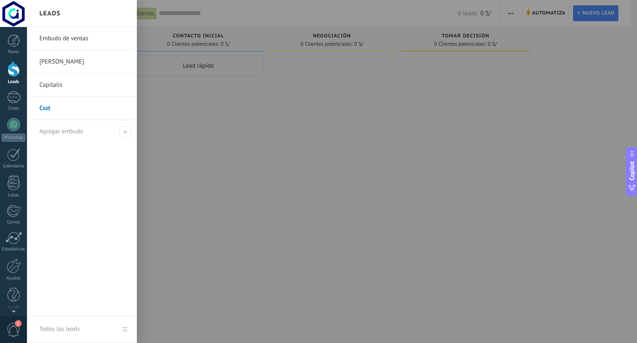
click at [64, 62] on link "Cingenieria" at bounding box center [83, 61] width 89 height 23
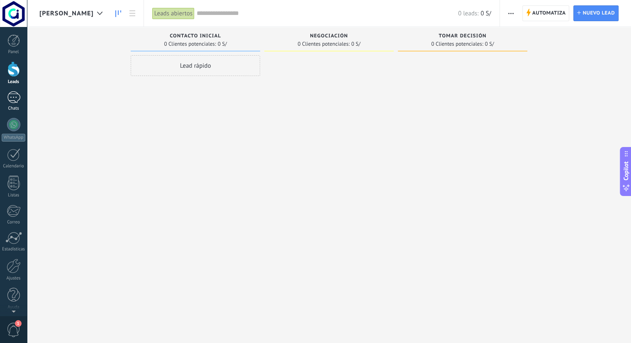
click at [19, 98] on div at bounding box center [13, 97] width 13 height 12
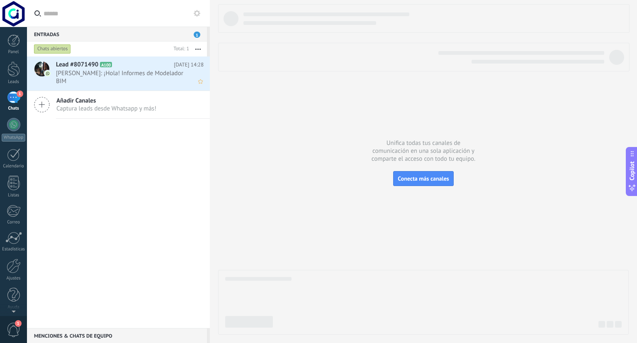
click at [101, 76] on span "roy: ¡Hola! Informes de Modelador BIM" at bounding box center [122, 77] width 132 height 16
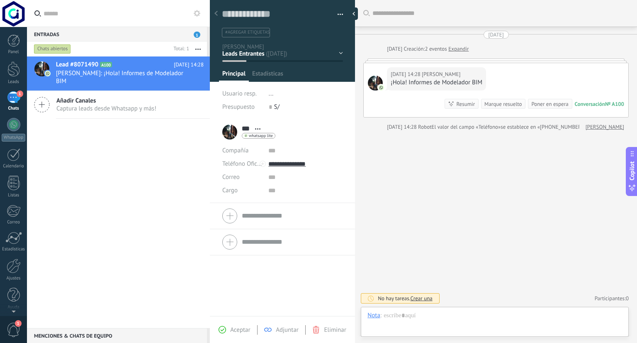
scroll to position [12, 0]
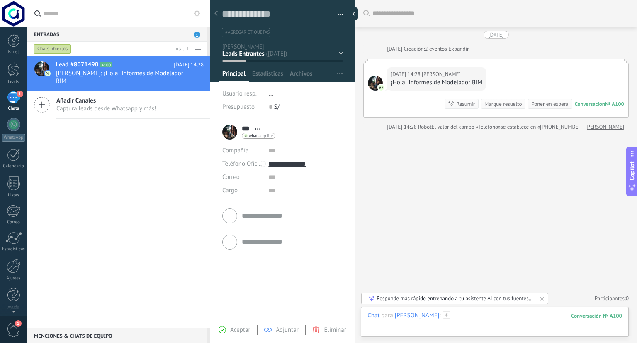
click at [428, 317] on div at bounding box center [495, 323] width 255 height 25
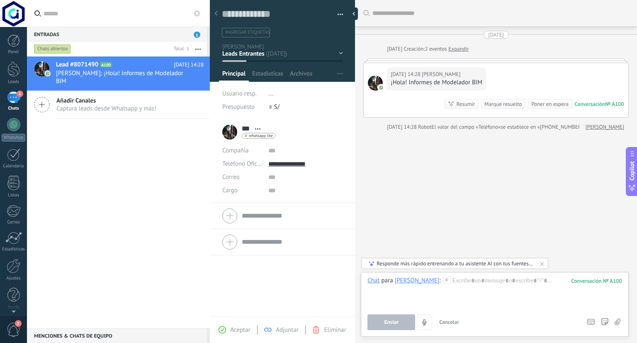
click at [451, 201] on div "Buscar Carga más Hoy Hoy Creación: 2 eventos Expandir Hoy 14:28 roy ¡Hola! Info…" at bounding box center [496, 171] width 282 height 343
click at [2, 270] on link "Ajustes" at bounding box center [13, 269] width 27 height 22
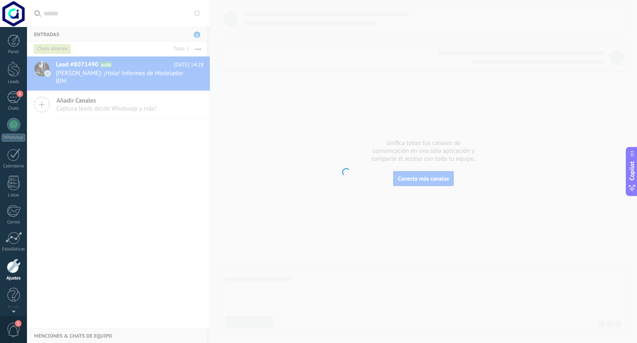
scroll to position [2, 0]
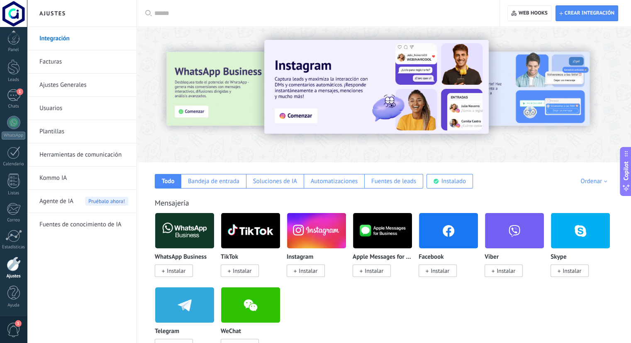
click at [57, 133] on link "Plantillas" at bounding box center [83, 131] width 89 height 23
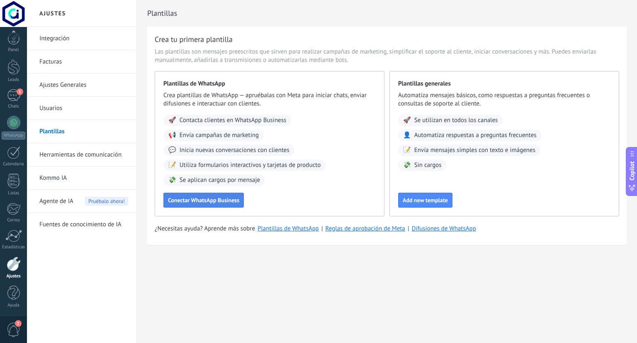
click at [231, 199] on span "Conectar WhatsApp Business" at bounding box center [203, 200] width 71 height 6
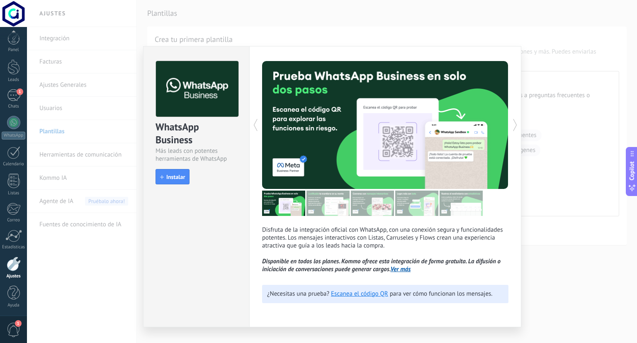
click at [558, 128] on div "WhatsApp Business Más leads con potentes herramientas de WhatsApp install Insta…" at bounding box center [332, 171] width 610 height 343
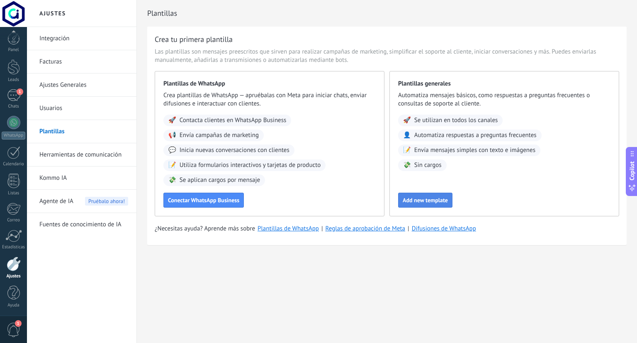
click at [435, 197] on span "Add new template" at bounding box center [425, 200] width 45 height 6
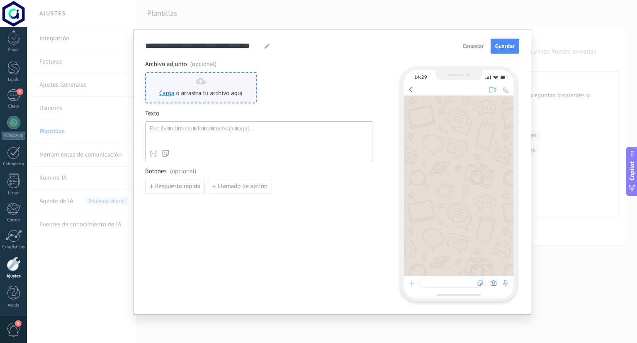
click at [205, 78] on icon at bounding box center [201, 81] width 10 height 7
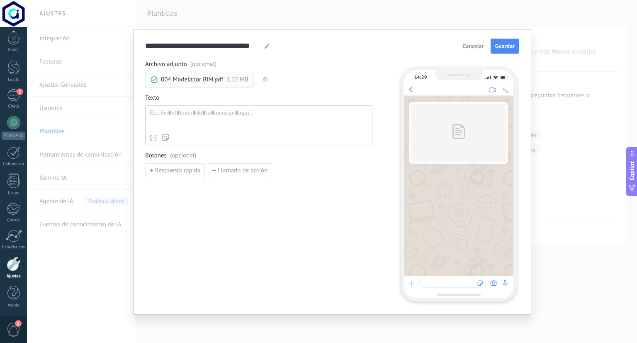
click at [329, 57] on form "**********" at bounding box center [332, 170] width 374 height 262
click at [269, 45] on div at bounding box center [267, 46] width 7 height 5
click at [268, 45] on icon at bounding box center [267, 46] width 5 height 5
click at [233, 46] on input "**********" at bounding box center [203, 46] width 117 height 10
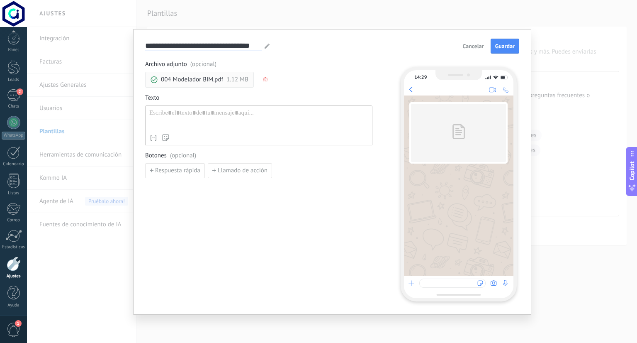
click at [233, 46] on input "**********" at bounding box center [203, 46] width 117 height 10
type input "*"
type input "**********"
click at [188, 110] on div at bounding box center [258, 119] width 219 height 21
click at [257, 109] on div at bounding box center [258, 119] width 219 height 21
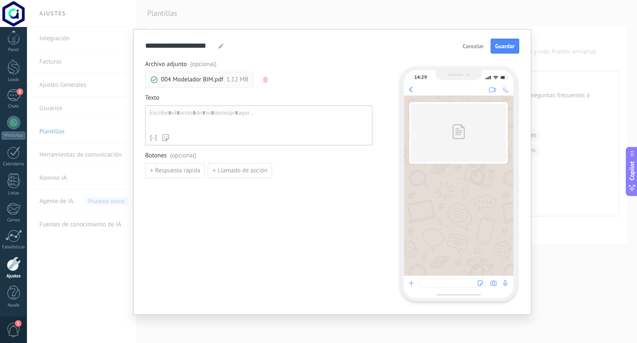
paste div
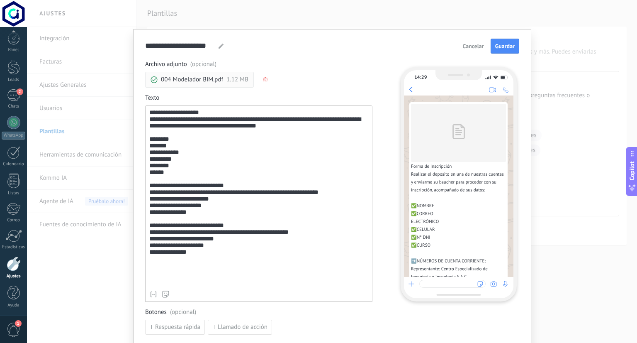
click at [293, 83] on div "Archivo adjunto (opcional) 004 Modelador BIM.pdf 1.12 MB" at bounding box center [258, 73] width 227 height 27
click at [265, 78] on icon "button" at bounding box center [265, 79] width 4 height 5
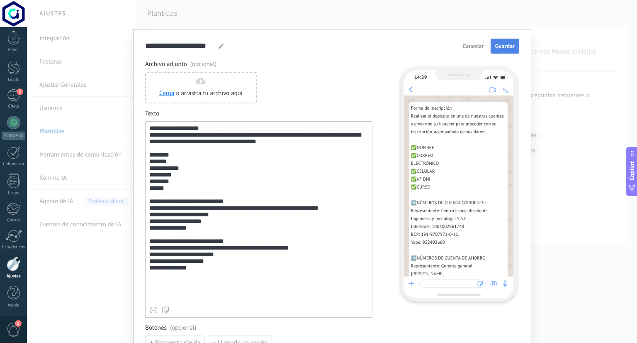
click at [509, 41] on button "Guardar" at bounding box center [505, 46] width 29 height 15
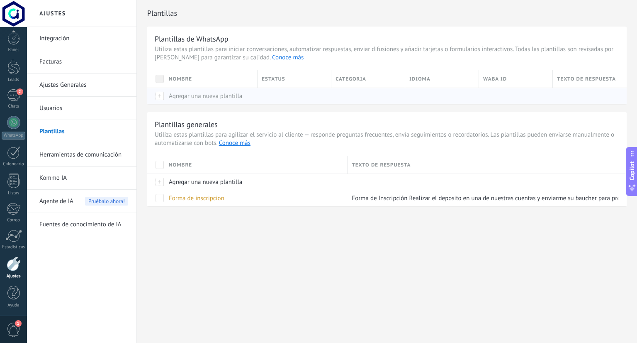
click at [207, 97] on span "Agregar una nueva plantilla" at bounding box center [205, 96] width 73 height 8
click at [156, 95] on div at bounding box center [155, 96] width 17 height 16
click at [170, 79] on button "conecta WhatsApp" at bounding box center [177, 77] width 42 height 8
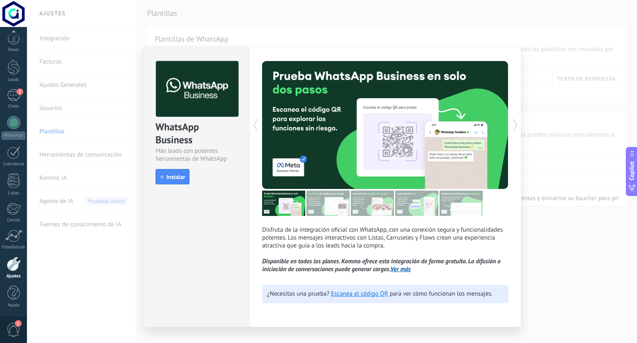
click at [314, 234] on p "Disfruta de la integración oficial con WhatsApp, con una conexión segura y func…" at bounding box center [385, 249] width 246 height 47
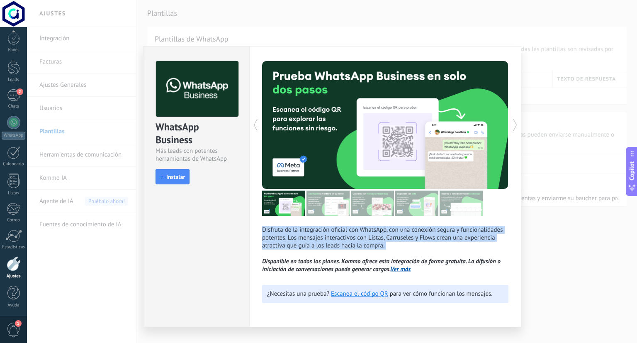
click at [314, 234] on p "Disfruta de la integración oficial con WhatsApp, con una conexión segura y func…" at bounding box center [385, 249] width 246 height 47
click at [360, 243] on p "Disfruta de la integración oficial con WhatsApp, con una conexión segura y func…" at bounding box center [385, 249] width 246 height 47
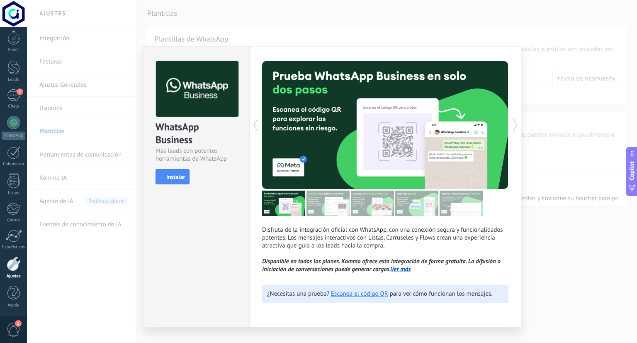
click at [518, 122] on icon at bounding box center [515, 125] width 8 height 17
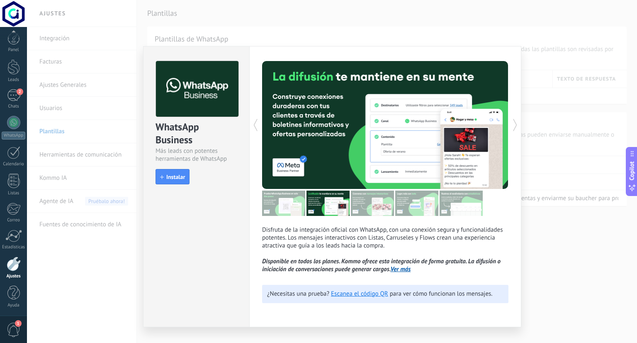
click at [518, 122] on icon at bounding box center [515, 125] width 8 height 17
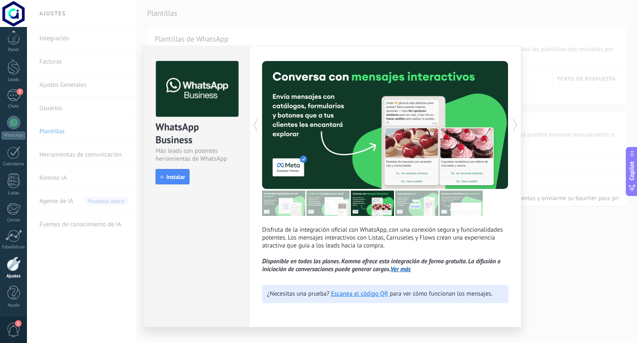
click at [518, 122] on icon at bounding box center [515, 125] width 8 height 17
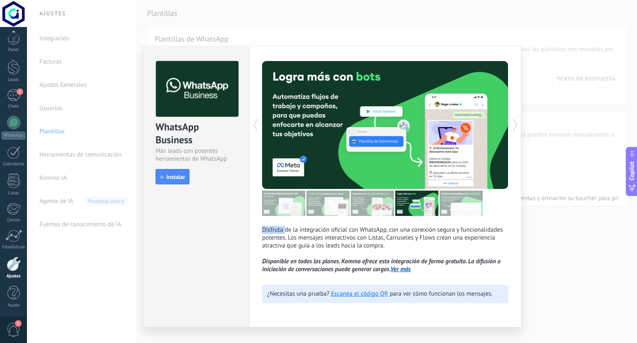
click at [518, 122] on icon at bounding box center [515, 125] width 8 height 17
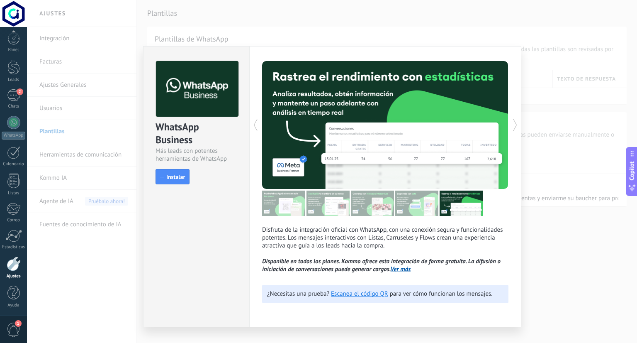
click at [518, 122] on icon at bounding box center [515, 125] width 8 height 17
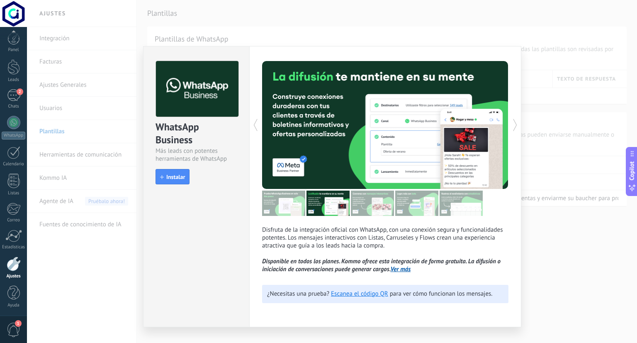
click at [518, 122] on icon at bounding box center [515, 125] width 8 height 17
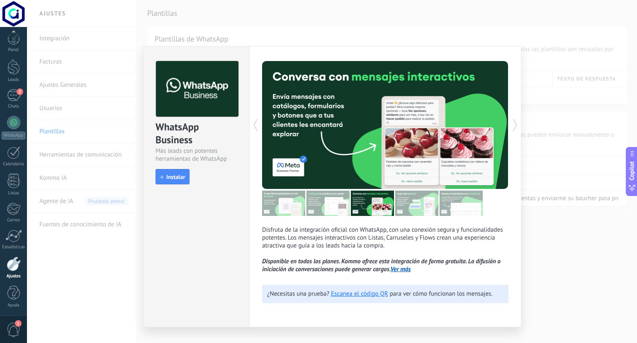
click at [518, 122] on icon at bounding box center [515, 125] width 8 height 17
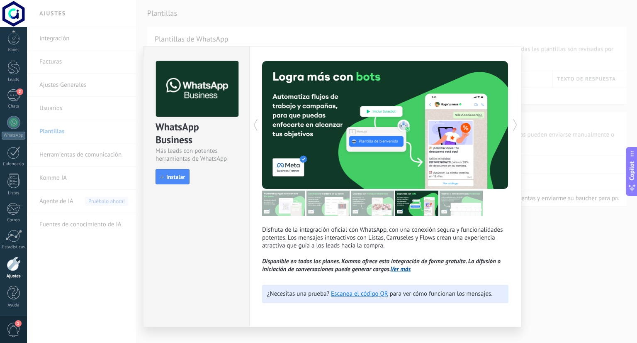
click at [518, 122] on icon at bounding box center [515, 125] width 8 height 17
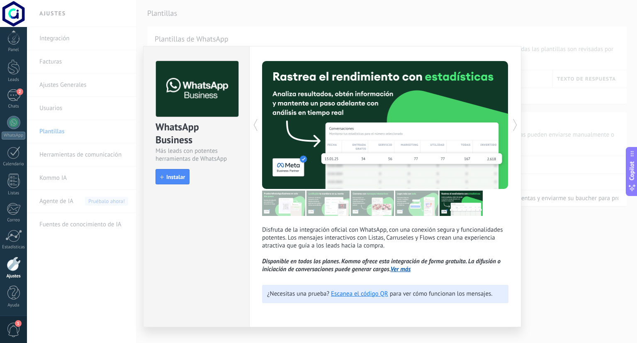
click at [518, 122] on icon at bounding box center [515, 125] width 8 height 17
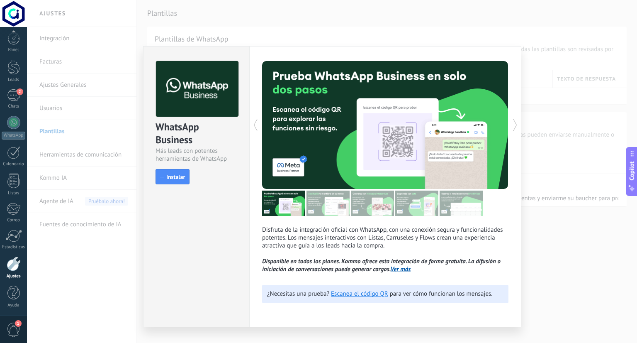
click at [518, 122] on icon at bounding box center [515, 125] width 8 height 17
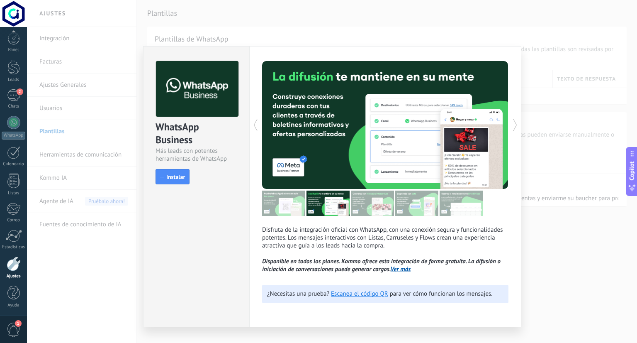
click at [258, 124] on icon at bounding box center [255, 125] width 8 height 17
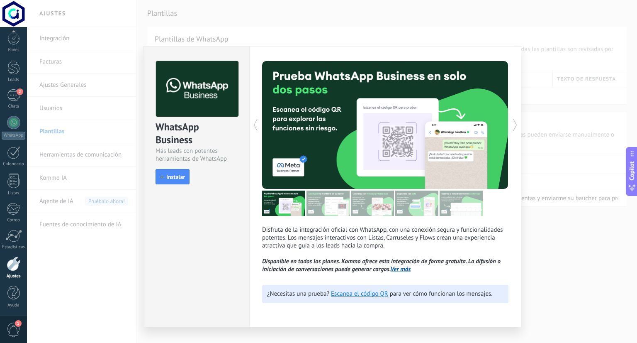
click at [258, 124] on icon at bounding box center [255, 125] width 8 height 17
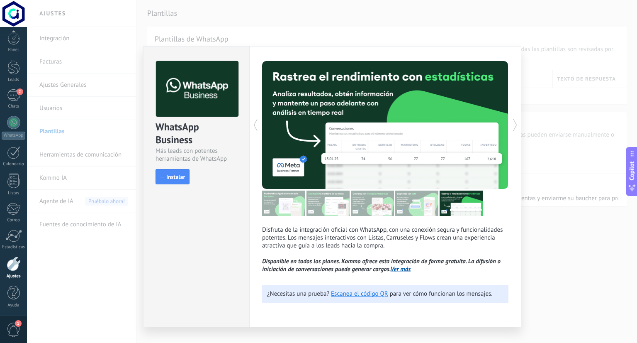
click at [258, 124] on icon at bounding box center [255, 125] width 8 height 17
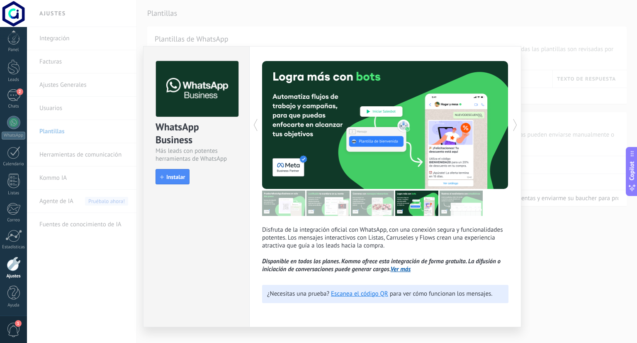
click at [258, 124] on icon at bounding box center [255, 125] width 8 height 17
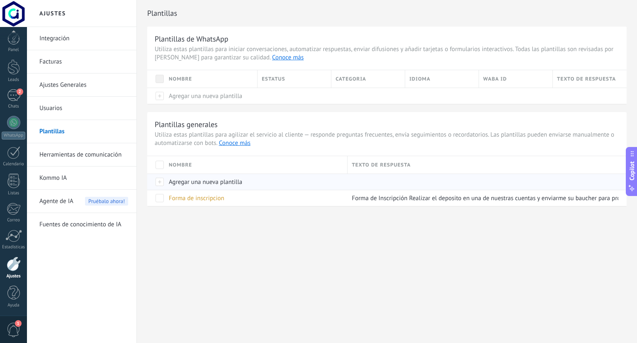
click at [183, 181] on span "Agregar una nueva plantilla" at bounding box center [205, 182] width 73 height 8
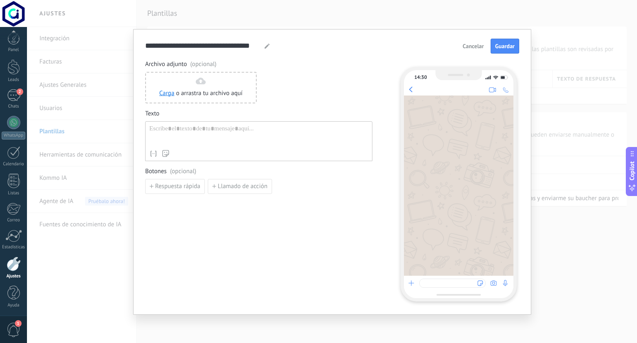
click at [212, 127] on div at bounding box center [258, 135] width 219 height 21
click at [208, 132] on div at bounding box center [258, 135] width 219 height 21
paste div
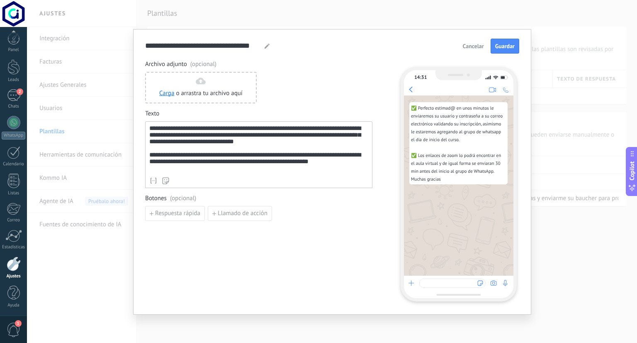
click at [328, 93] on div "Carga o arrastra tu archivo aquí Arrastra aquí" at bounding box center [258, 88] width 227 height 32
click at [270, 44] on div at bounding box center [267, 46] width 7 height 5
click at [249, 43] on input "**********" at bounding box center [203, 46] width 117 height 10
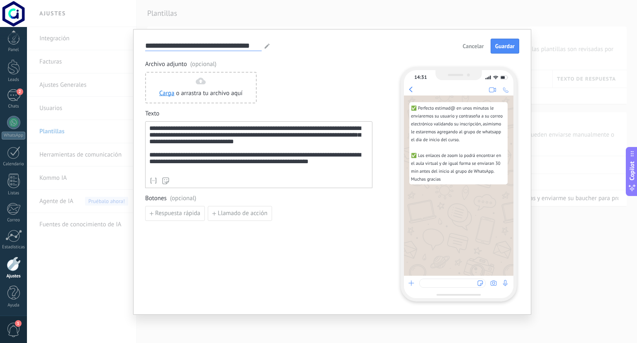
click at [249, 43] on input "**********" at bounding box center [203, 46] width 117 height 10
click at [262, 60] on span "Archivo adjunto (opcional)" at bounding box center [258, 64] width 227 height 8
click at [149, 47] on input "*******" at bounding box center [156, 46] width 23 height 10
type input "********"
click at [273, 49] on div "******** Inscrito Inscrito Inscrito Inscrito Inscrito Inscrito Inscrito Inscrit…" at bounding box center [332, 46] width 374 height 15
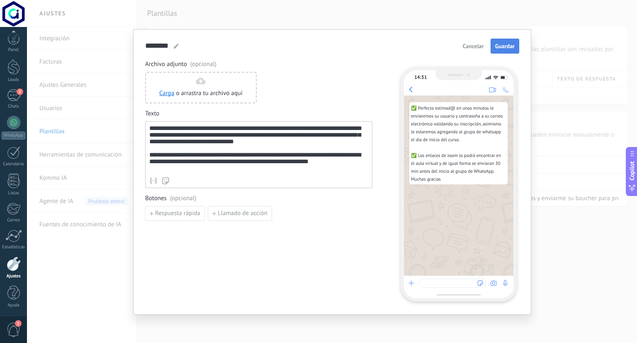
click at [497, 41] on button "Guardar" at bounding box center [505, 46] width 29 height 15
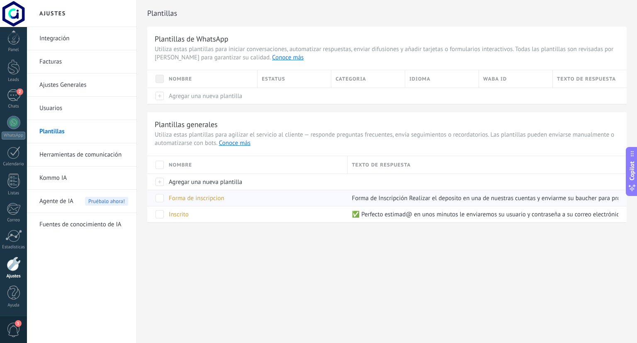
click at [204, 197] on span "Forma de inscripcion" at bounding box center [197, 198] width 56 height 8
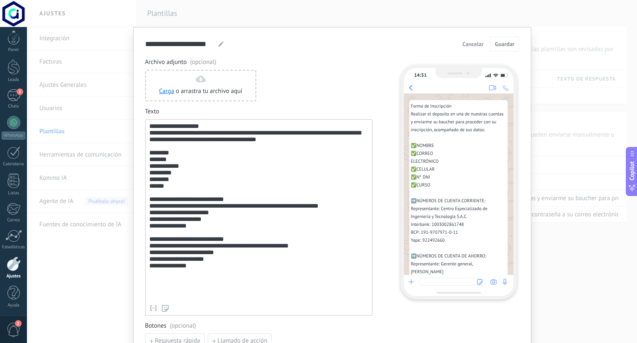
click at [219, 42] on icon at bounding box center [221, 43] width 5 height 5
click at [145, 43] on input "**********" at bounding box center [180, 44] width 71 height 10
type input "**********"
click at [261, 42] on div "**********" at bounding box center [332, 44] width 374 height 15
click at [499, 45] on span "Guardar" at bounding box center [504, 44] width 19 height 6
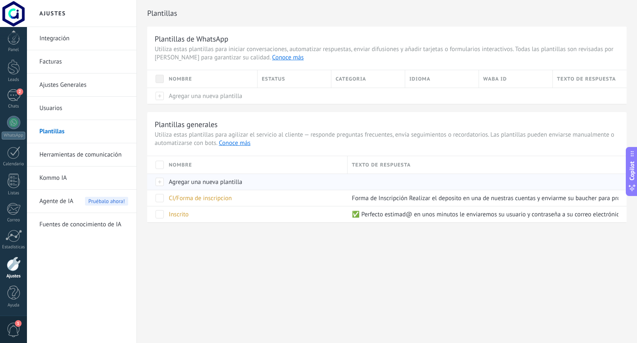
click at [183, 178] on span "Agregar una nueva plantilla" at bounding box center [205, 182] width 73 height 8
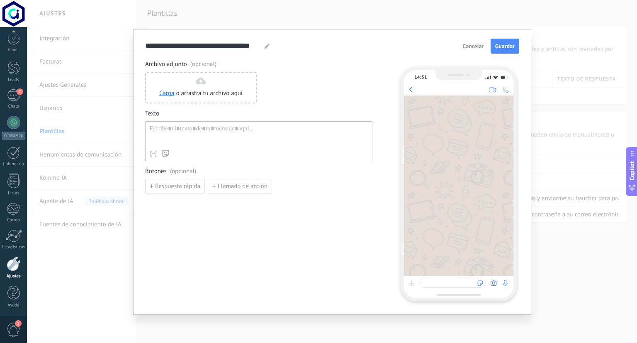
click at [266, 45] on icon at bounding box center [267, 46] width 5 height 5
type input "*"
click at [206, 45] on input "**********" at bounding box center [185, 46] width 81 height 10
type input "**********"
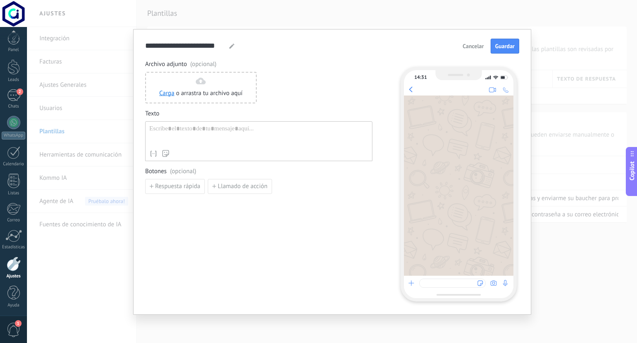
click at [275, 104] on div "Archivo adjunto (opcional) Carga o arrastra tu archivo aquí Arrastra aquí Texto…" at bounding box center [258, 127] width 227 height 134
click at [257, 128] on div at bounding box center [258, 135] width 219 height 21
click at [179, 136] on div at bounding box center [258, 135] width 219 height 21
paste div
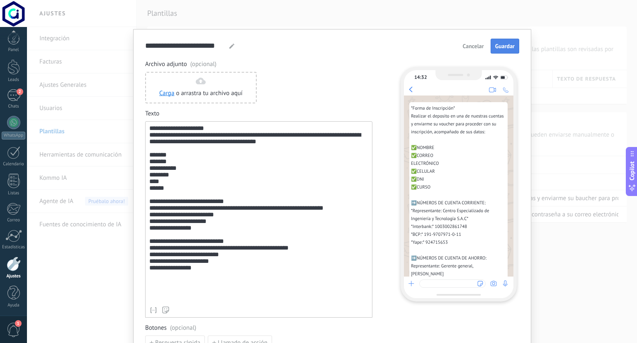
click at [500, 43] on span "Guardar" at bounding box center [504, 46] width 19 height 6
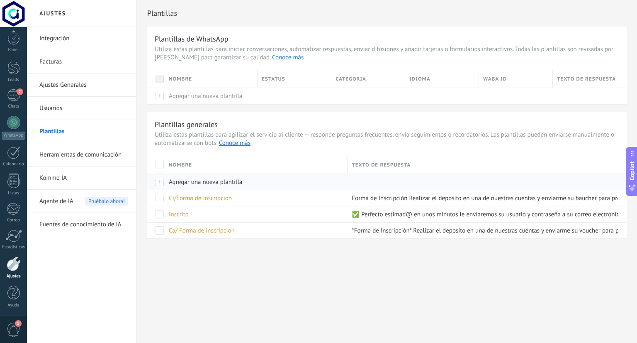
click at [183, 181] on span "Agregar una nueva plantilla" at bounding box center [205, 182] width 73 height 8
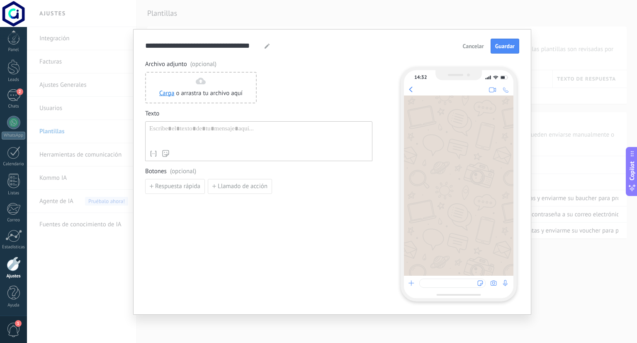
click at [188, 129] on div at bounding box center [258, 135] width 219 height 21
paste div
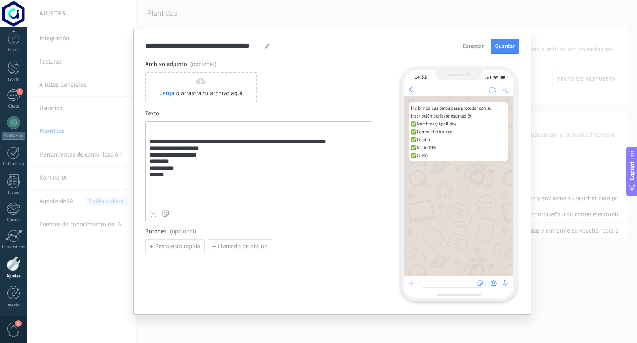
click at [265, 45] on icon at bounding box center [267, 46] width 5 height 5
click at [245, 46] on input "**********" at bounding box center [203, 46] width 117 height 10
type input "*****"
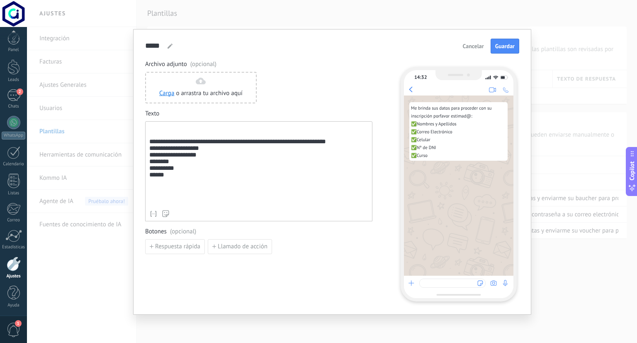
click at [325, 61] on span "Archivo adjunto (opcional)" at bounding box center [258, 64] width 227 height 8
click at [491, 48] on button "Guardar" at bounding box center [505, 46] width 29 height 15
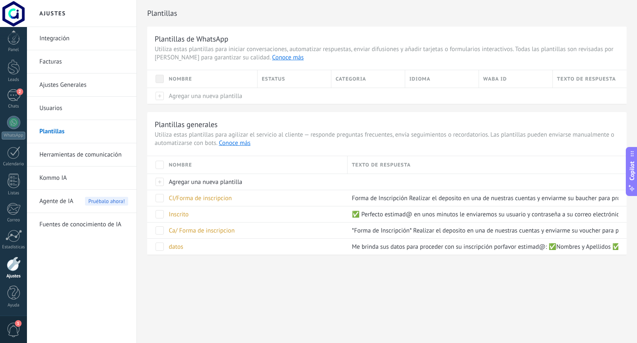
click at [199, 290] on div "Ajustes Integración Facturas Ajustes Generales Usuarios Plantillas Herramientas…" at bounding box center [332, 171] width 610 height 343
click at [201, 180] on span "Agregar una nueva plantilla" at bounding box center [205, 182] width 73 height 8
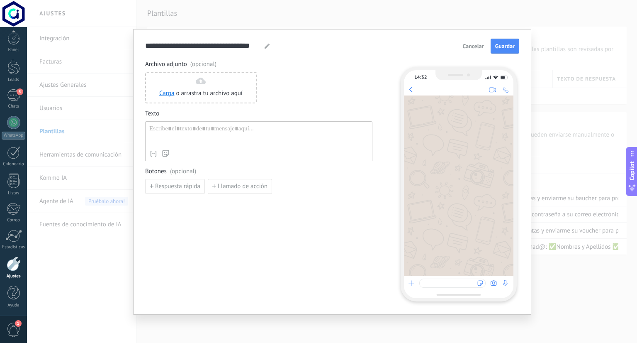
click at [168, 130] on div at bounding box center [258, 135] width 219 height 21
paste div
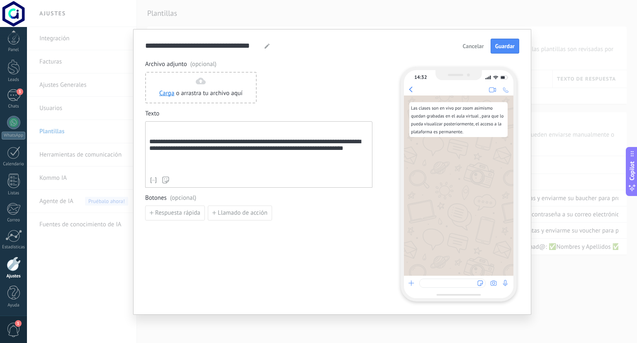
click at [183, 134] on div "**********" at bounding box center [258, 149] width 219 height 48
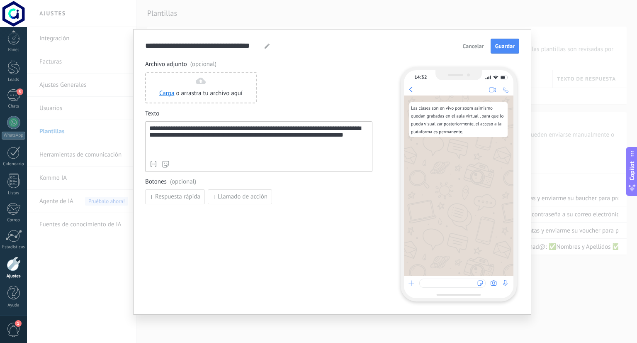
click at [195, 146] on div "**********" at bounding box center [258, 141] width 219 height 32
click at [265, 44] on icon at bounding box center [267, 46] width 5 height 5
click at [261, 44] on input "**********" at bounding box center [203, 46] width 117 height 10
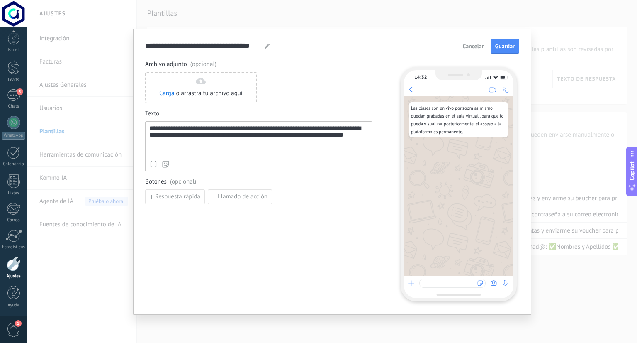
click at [261, 44] on input "**********" at bounding box center [203, 46] width 117 height 10
type input "**********"
click at [503, 45] on span "Guardar" at bounding box center [504, 46] width 19 height 6
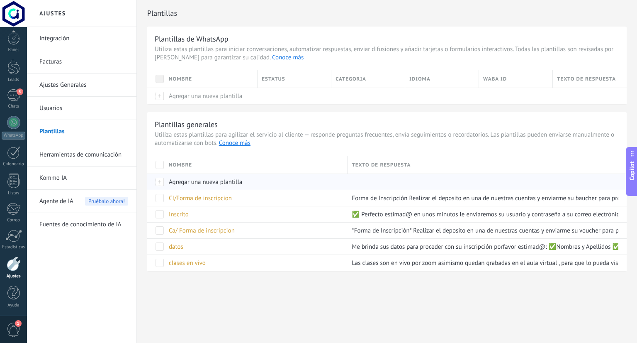
click at [196, 182] on span "Agregar una nueva plantilla" at bounding box center [205, 182] width 73 height 8
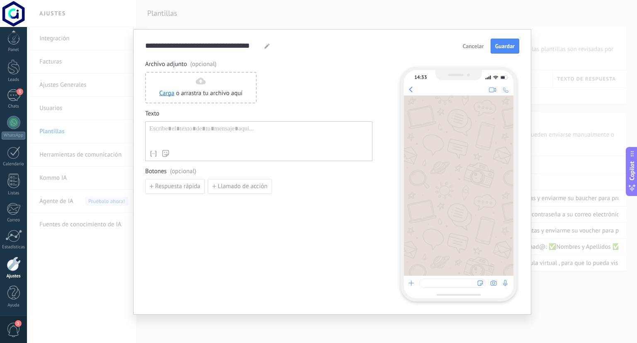
click at [175, 131] on div at bounding box center [258, 135] width 219 height 21
paste div
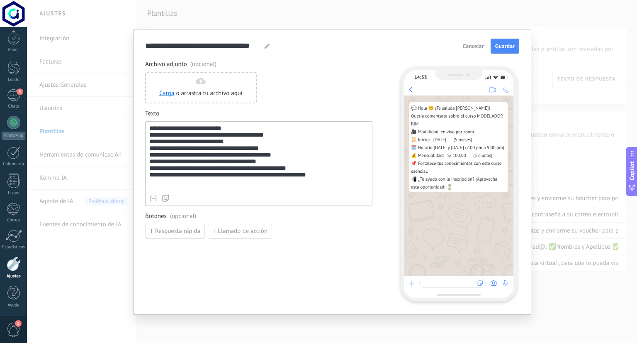
click at [304, 92] on div "Carga o arrastra tu archivo aquí Arrastra aquí" at bounding box center [258, 88] width 227 height 32
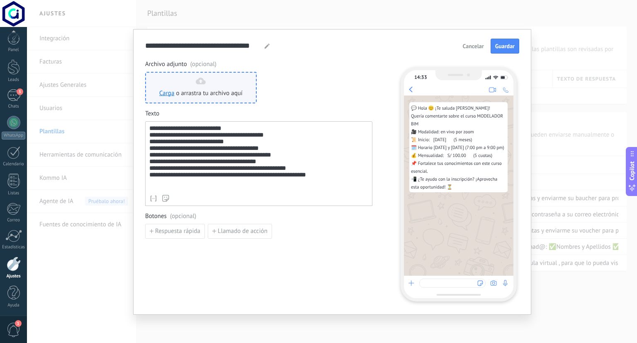
click at [198, 87] on div "Carga o arrastra tu archivo aquí Arrastra aquí" at bounding box center [200, 88] width 83 height 20
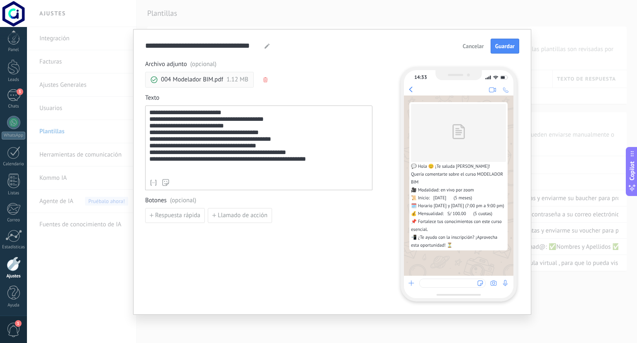
click at [265, 44] on icon at bounding box center [267, 46] width 5 height 5
click at [234, 47] on input "**********" at bounding box center [203, 46] width 117 height 10
click at [329, 66] on span "Archivo adjunto (opcional)" at bounding box center [258, 64] width 227 height 8
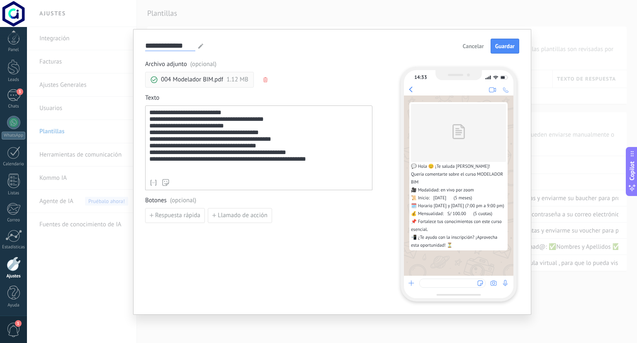
click at [194, 45] on input "**********" at bounding box center [170, 46] width 50 height 10
click at [312, 49] on div "**********" at bounding box center [332, 46] width 374 height 15
click at [203, 44] on input "**********" at bounding box center [178, 46] width 67 height 10
click at [146, 48] on input "**********" at bounding box center [170, 46] width 50 height 10
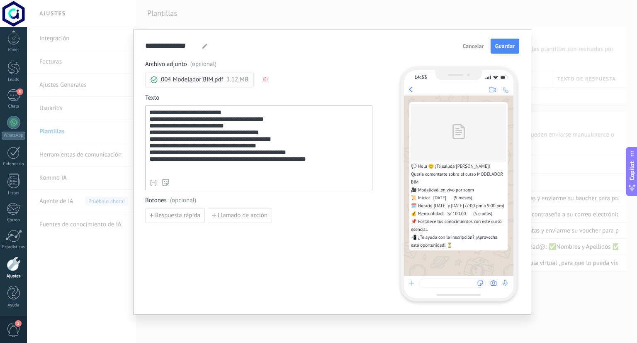
click at [333, 47] on div "**********" at bounding box center [332, 46] width 374 height 15
click at [149, 44] on input "**********" at bounding box center [172, 46] width 54 height 10
click at [194, 44] on input "**********" at bounding box center [170, 46] width 50 height 10
type input "**********"
click at [348, 47] on div "**********" at bounding box center [332, 46] width 374 height 15
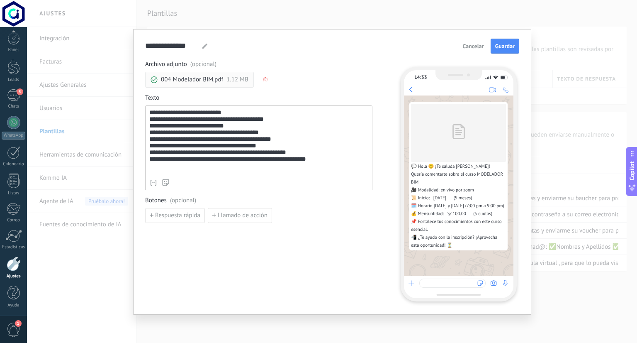
click at [263, 78] on button "button" at bounding box center [266, 79] width 7 height 12
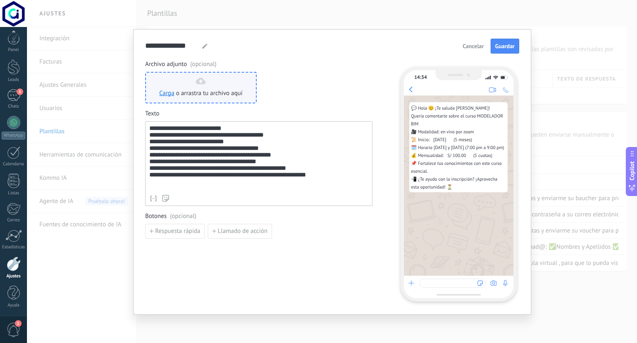
click at [188, 84] on div "Carga o arrastra tu archivo aquí Arrastra aquí" at bounding box center [200, 88] width 83 height 20
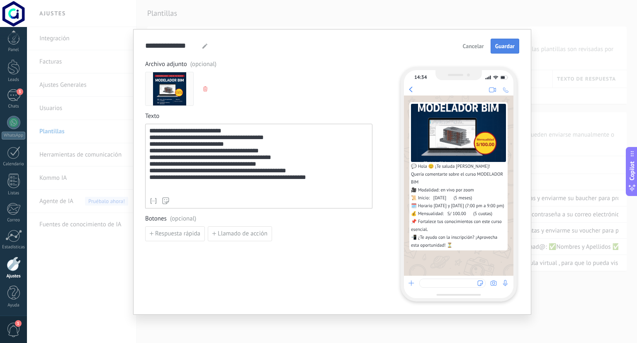
click at [502, 43] on span "Guardar" at bounding box center [504, 46] width 19 height 6
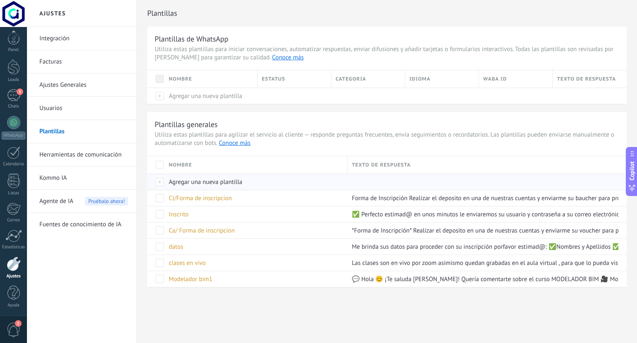
click at [173, 181] on span "Agregar una nueva plantilla" at bounding box center [205, 182] width 73 height 8
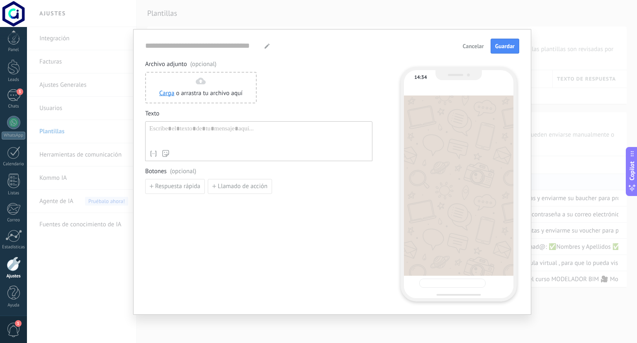
type input "**********"
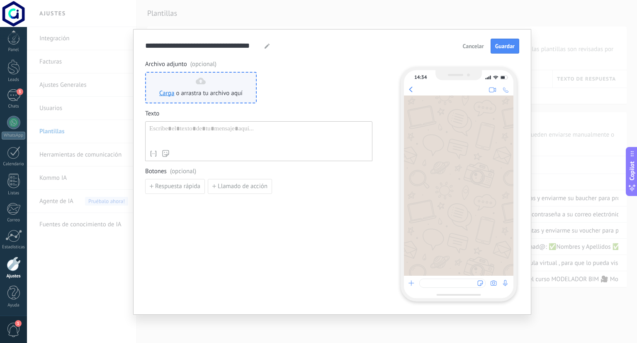
click at [191, 85] on div "Carga o arrastra tu archivo aquí Arrastra aquí" at bounding box center [200, 88] width 83 height 20
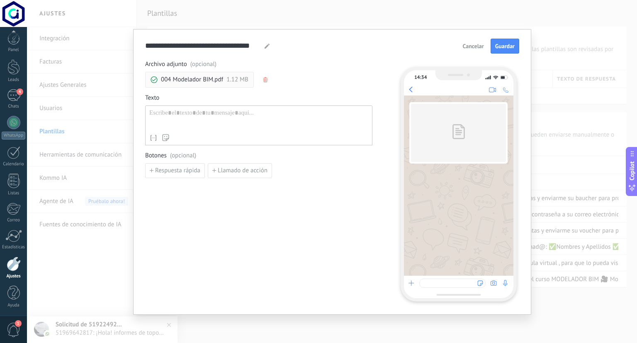
click at [190, 114] on div at bounding box center [258, 119] width 219 height 21
click at [187, 120] on div at bounding box center [258, 119] width 219 height 21
click at [193, 134] on div "Nombre del contacto Nombre Apellido Contacto ID Contacto usuario responsable Co…" at bounding box center [258, 138] width 219 height 8
click at [164, 118] on div at bounding box center [258, 119] width 219 height 21
click at [167, 114] on div at bounding box center [258, 119] width 219 height 21
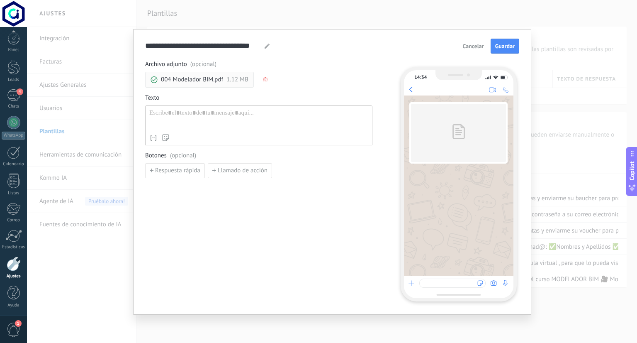
paste div
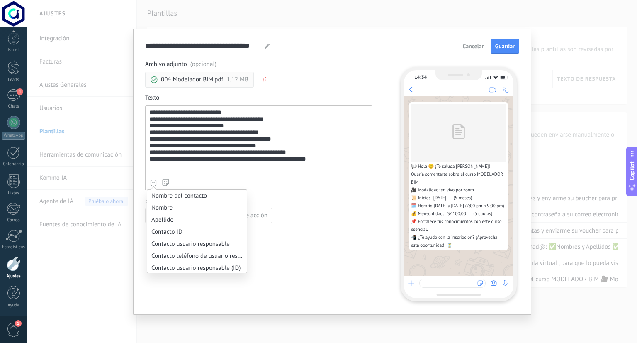
click at [154, 181] on icon at bounding box center [153, 182] width 8 height 8
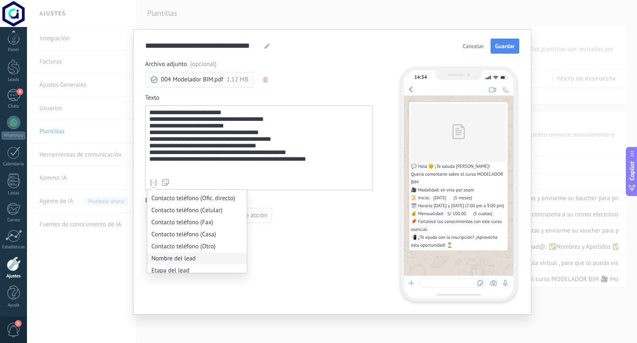
scroll to position [166, 0]
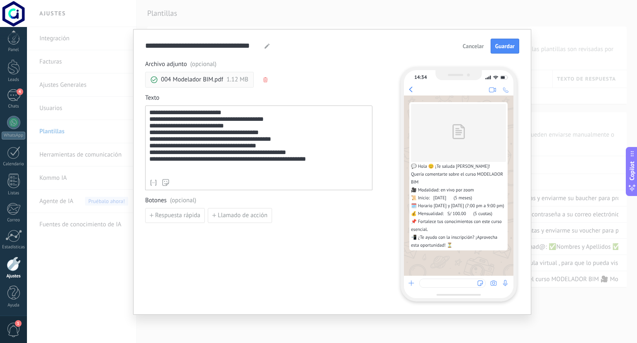
click at [347, 160] on div "**********" at bounding box center [258, 142] width 219 height 66
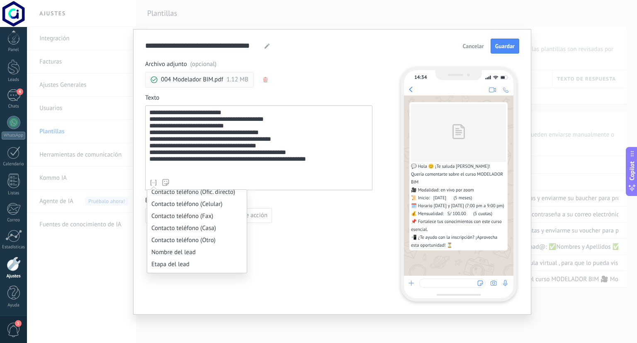
scroll to position [124, 0]
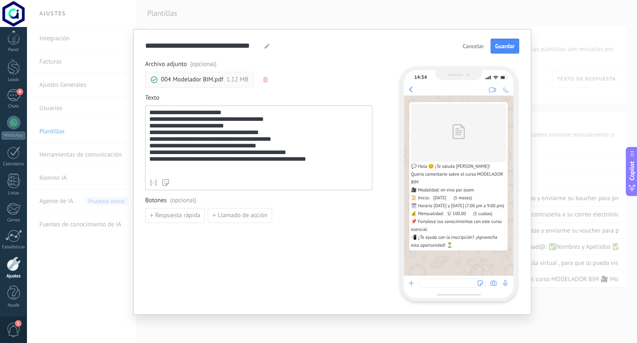
click at [309, 157] on div "**********" at bounding box center [258, 142] width 219 height 66
click at [331, 159] on div "**********" at bounding box center [258, 142] width 219 height 66
click at [329, 169] on div "**********" at bounding box center [258, 142] width 219 height 66
click at [410, 88] on icon at bounding box center [411, 89] width 4 height 7
click at [343, 172] on div "**********" at bounding box center [258, 142] width 219 height 66
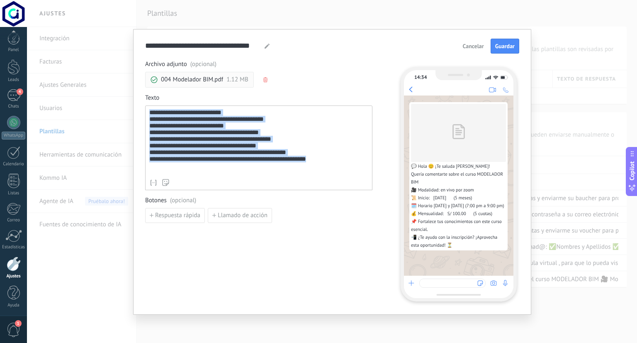
drag, startPoint x: 341, startPoint y: 171, endPoint x: 122, endPoint y: 113, distance: 227.5
click at [122, 113] on div "**********" at bounding box center [332, 171] width 610 height 343
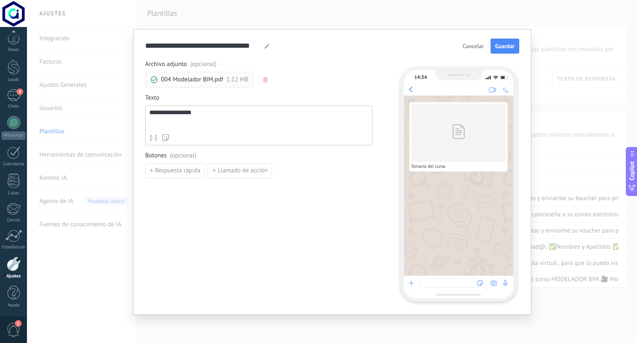
click at [172, 112] on div "**********" at bounding box center [258, 119] width 219 height 21
click at [214, 111] on div "**********" at bounding box center [258, 119] width 219 height 21
click at [393, 82] on div "14:34 Temario del curso Modelador BIM" at bounding box center [454, 180] width 125 height 241
click at [500, 47] on span "Guardar" at bounding box center [504, 46] width 19 height 6
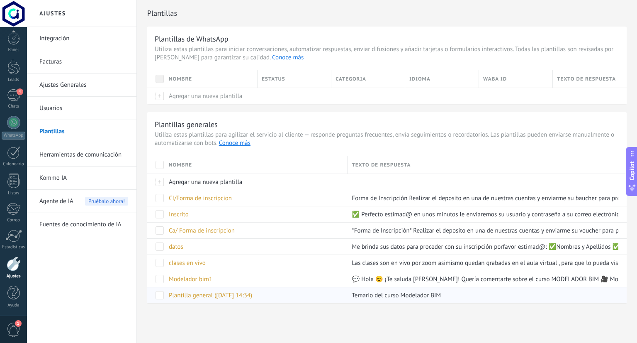
click at [229, 296] on span "Plantilla general (05.09.2025 14:34)" at bounding box center [210, 295] width 83 height 8
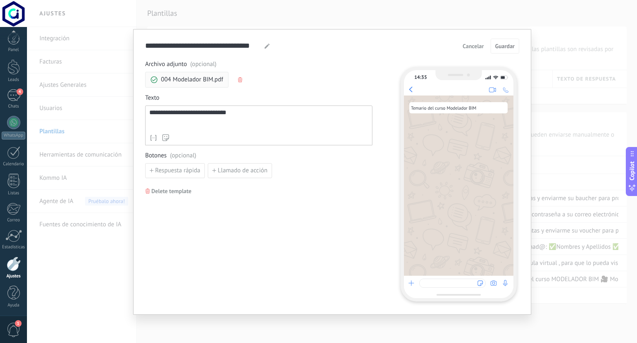
click at [266, 46] on use at bounding box center [267, 46] width 5 height 5
click at [204, 46] on input "**********" at bounding box center [203, 46] width 117 height 10
type input "**********"
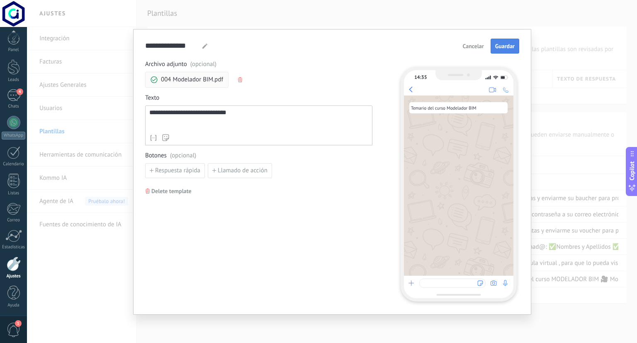
click at [511, 44] on span "Guardar" at bounding box center [504, 46] width 19 height 6
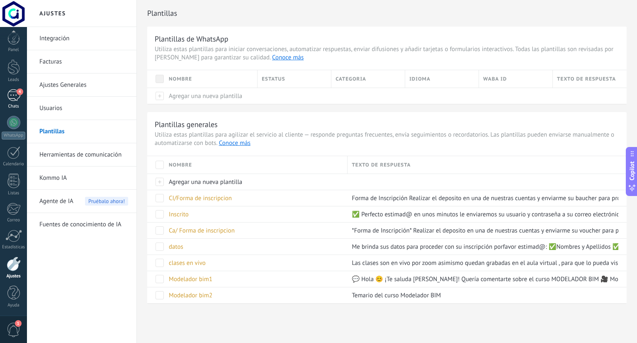
click at [19, 97] on link "4 Chats" at bounding box center [13, 99] width 27 height 20
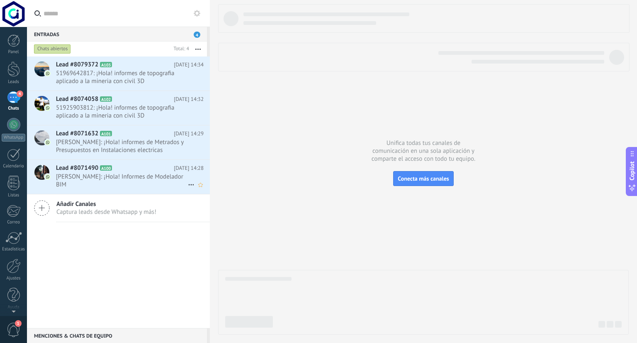
click at [160, 180] on span "roy: ¡Hola! Informes de Modelador BIM" at bounding box center [122, 181] width 132 height 16
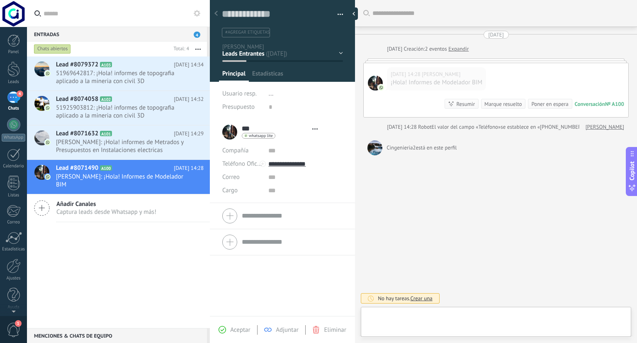
type textarea "**********"
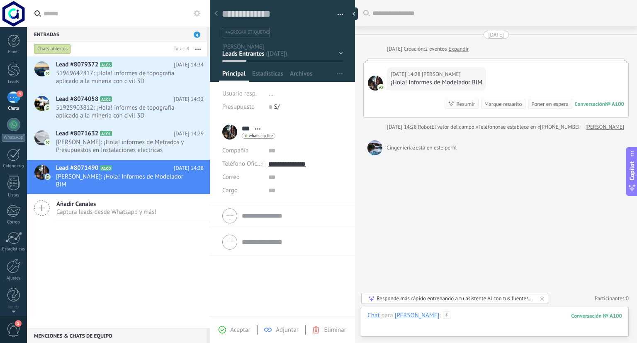
click at [439, 315] on div at bounding box center [495, 323] width 255 height 25
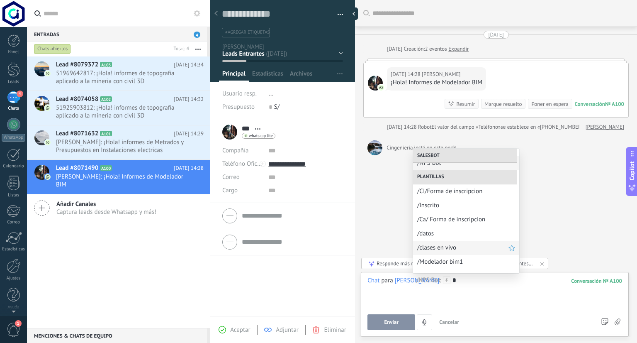
scroll to position [17, 0]
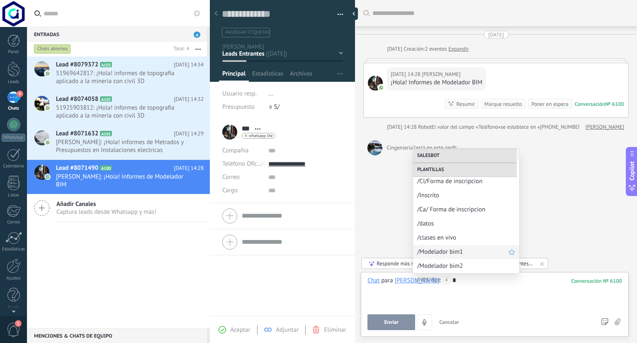
click at [452, 253] on span "/Modelador bim1" at bounding box center [462, 252] width 91 height 8
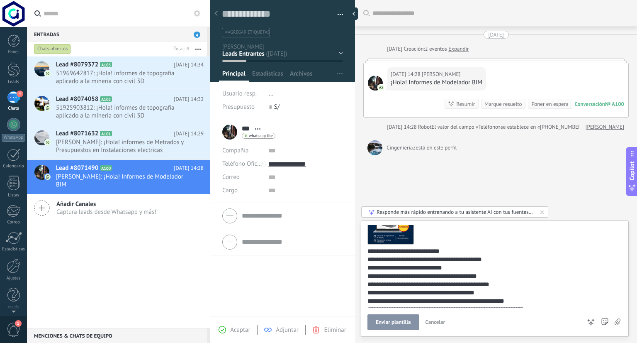
scroll to position [41, 0]
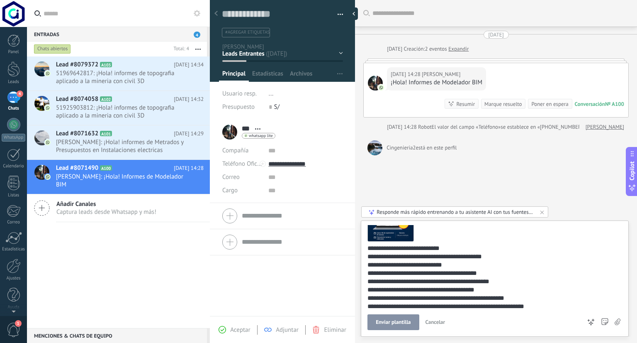
click at [398, 322] on span "Enviar plantilla" at bounding box center [393, 322] width 35 height 6
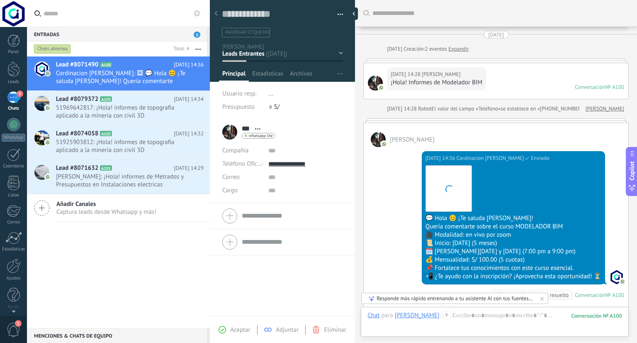
scroll to position [126, 0]
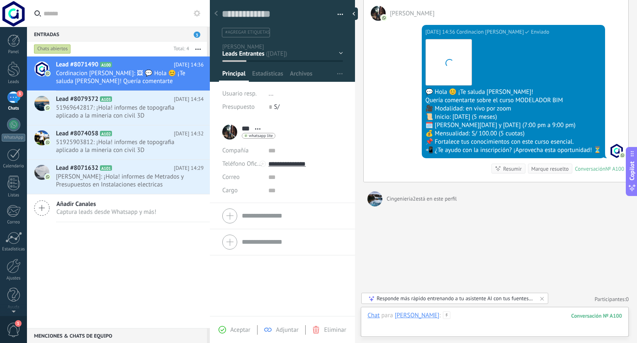
click at [422, 313] on div at bounding box center [495, 323] width 255 height 25
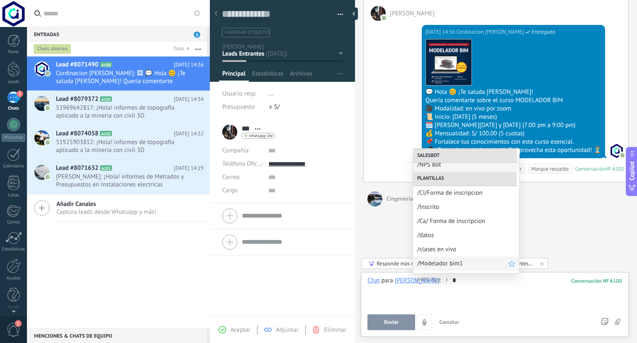
scroll to position [17, 0]
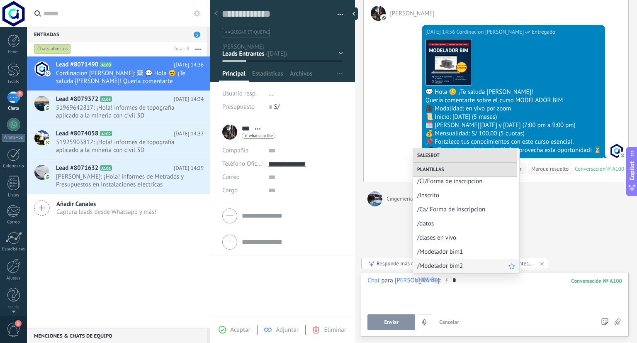
click at [452, 268] on span "/Modelador bim2" at bounding box center [462, 266] width 91 height 8
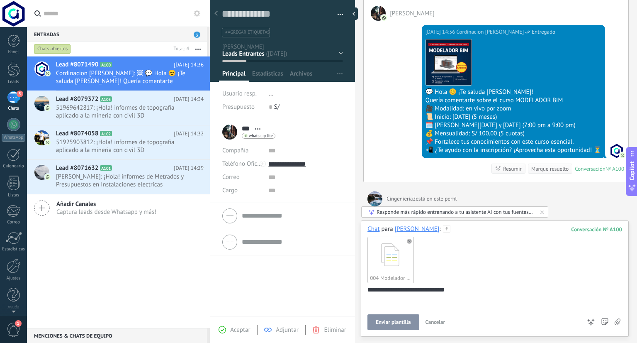
click at [390, 322] on span "Enviar plantilla" at bounding box center [393, 322] width 35 height 6
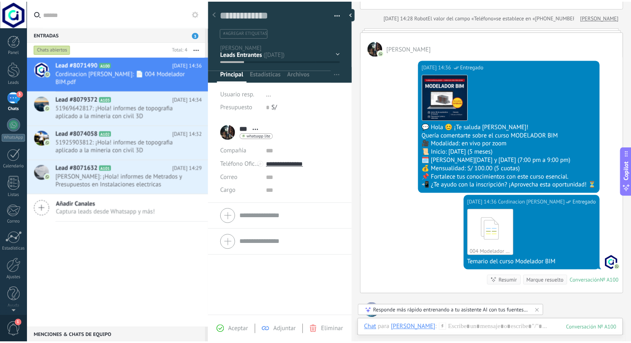
scroll to position [78, 0]
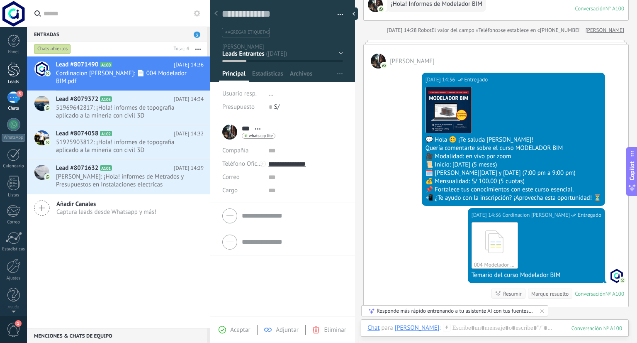
click at [14, 73] on div at bounding box center [13, 68] width 12 height 15
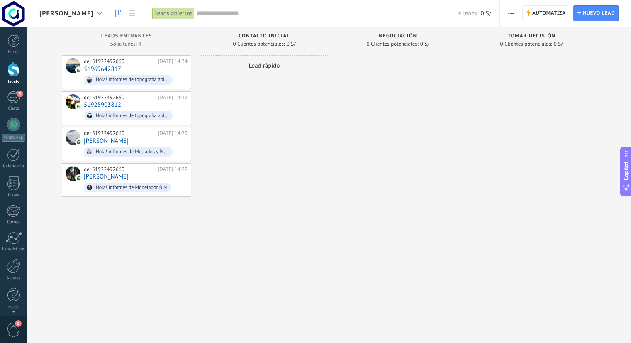
click at [94, 13] on div at bounding box center [100, 13] width 14 height 16
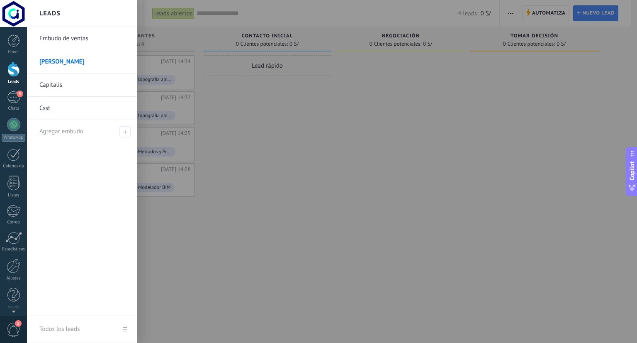
click at [67, 84] on link "Capitalis" at bounding box center [83, 84] width 89 height 23
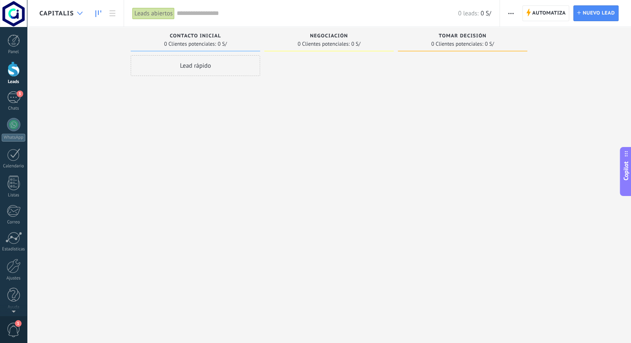
click at [78, 12] on icon at bounding box center [79, 13] width 5 height 3
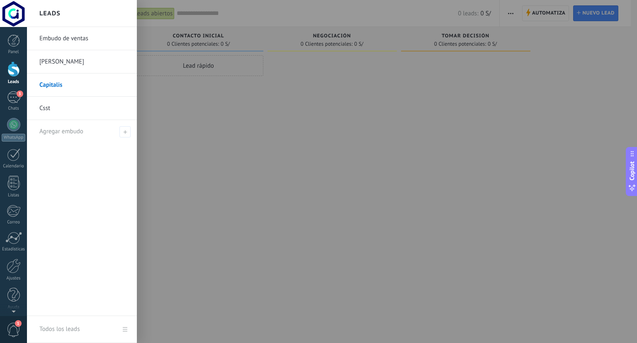
click at [83, 37] on link "Embudo de ventas" at bounding box center [83, 38] width 89 height 23
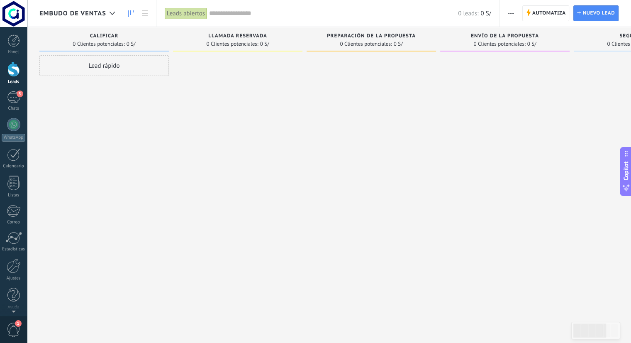
click at [102, 12] on span "Embudo de ventas" at bounding box center [72, 14] width 67 height 8
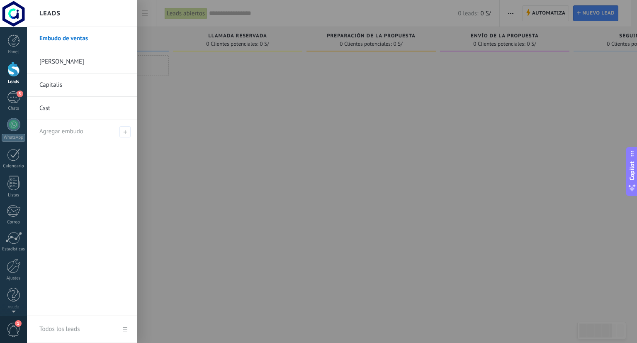
click at [78, 60] on link "Cingenieria" at bounding box center [83, 61] width 89 height 23
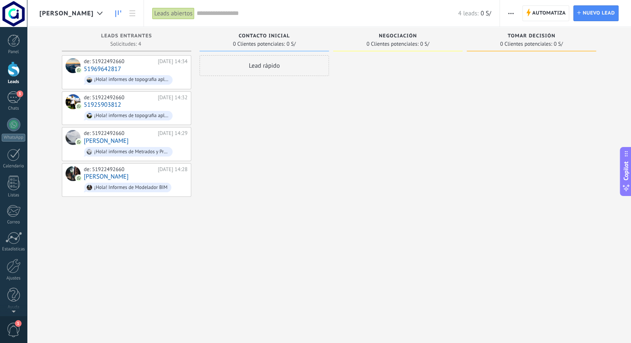
scroll to position [12, 0]
click at [97, 12] on icon at bounding box center [99, 13] width 5 height 3
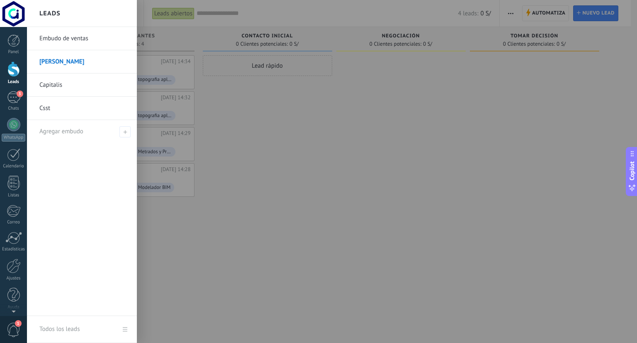
click at [297, 172] on div at bounding box center [345, 171] width 637 height 343
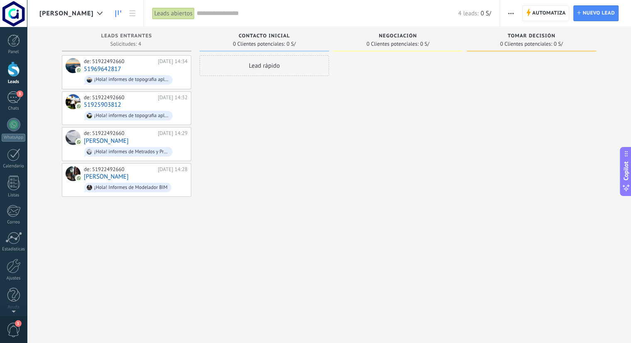
click at [79, 6] on div "[PERSON_NAME]" at bounding box center [72, 13] width 67 height 27
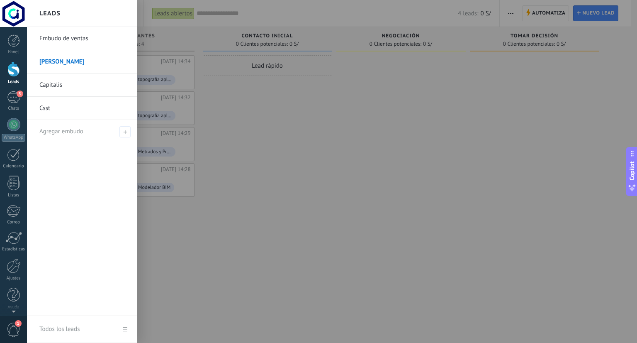
click at [266, 128] on div at bounding box center [345, 171] width 637 height 343
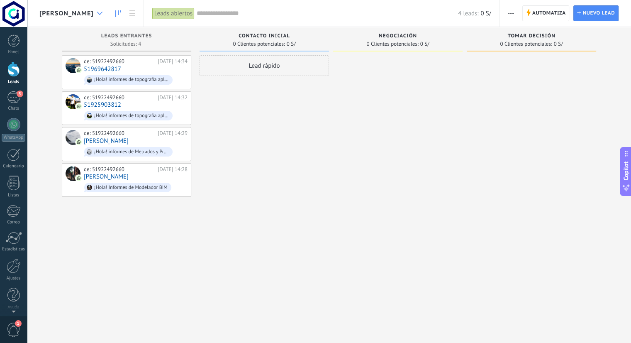
click at [93, 16] on div at bounding box center [100, 13] width 14 height 16
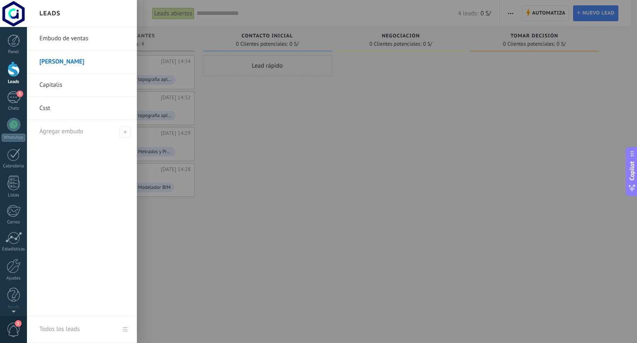
click at [312, 112] on div at bounding box center [345, 171] width 637 height 343
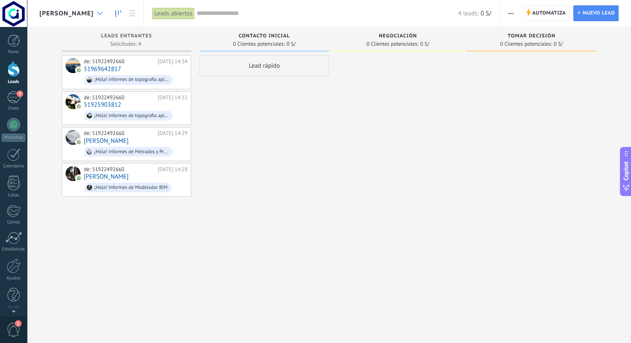
click at [97, 14] on icon at bounding box center [99, 13] width 5 height 3
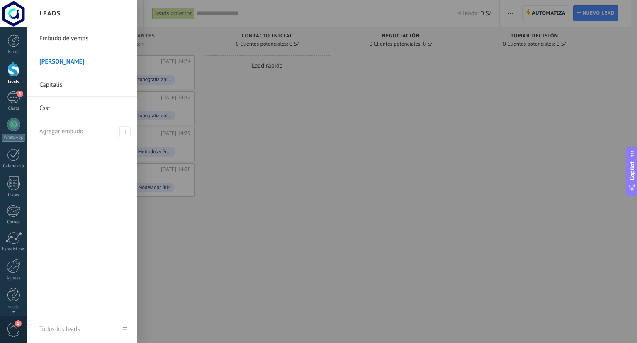
click at [45, 83] on link "Capitalis" at bounding box center [83, 84] width 89 height 23
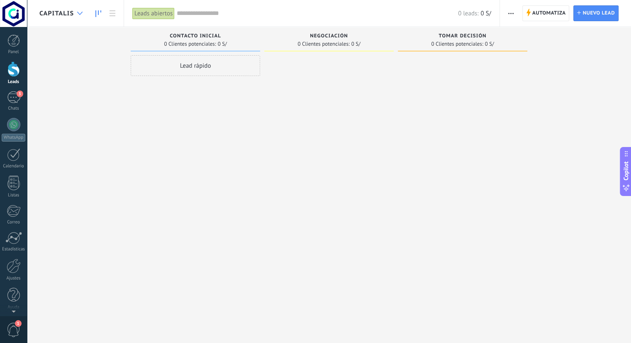
click at [78, 15] on icon at bounding box center [79, 13] width 5 height 3
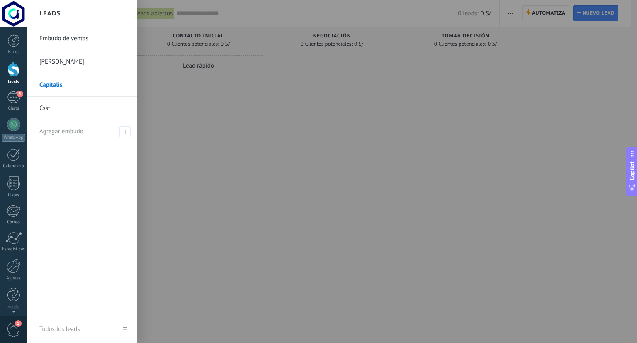
click at [63, 107] on link "Csst" at bounding box center [83, 108] width 89 height 23
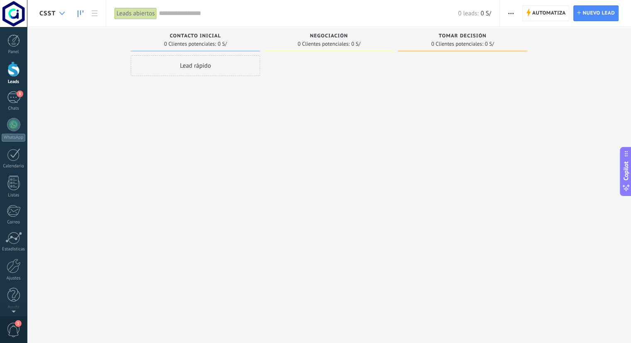
click at [59, 9] on div at bounding box center [62, 13] width 14 height 16
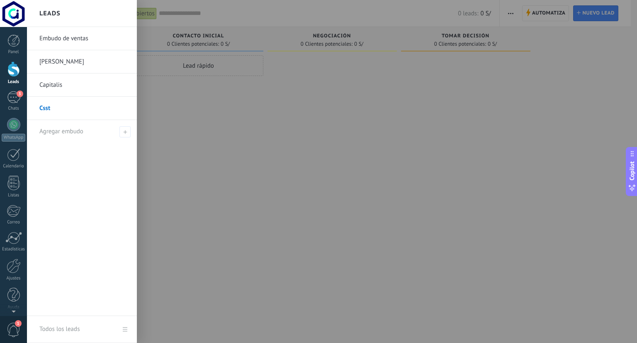
click at [65, 61] on link "[PERSON_NAME]" at bounding box center [83, 61] width 89 height 23
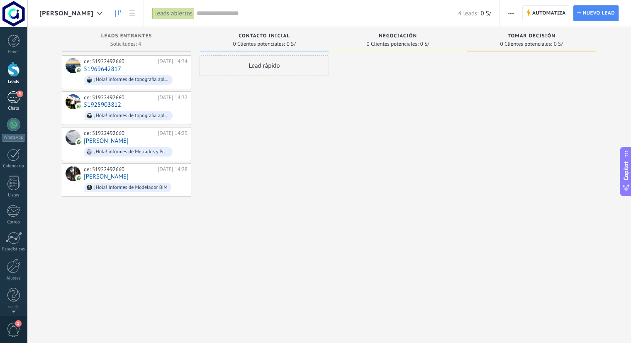
click at [12, 100] on div "3" at bounding box center [13, 97] width 13 height 12
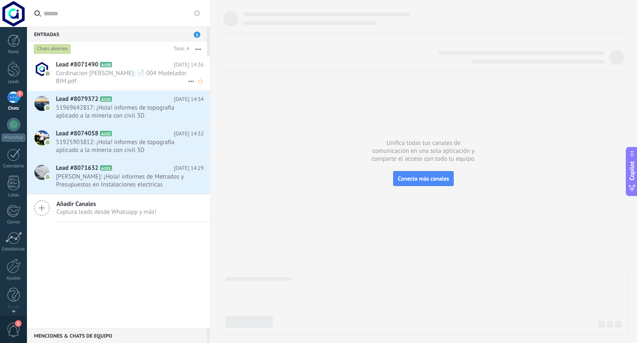
click at [119, 77] on span "Cordinacion [PERSON_NAME]: 📄 004 Modelador BIM.pdf" at bounding box center [122, 77] width 132 height 16
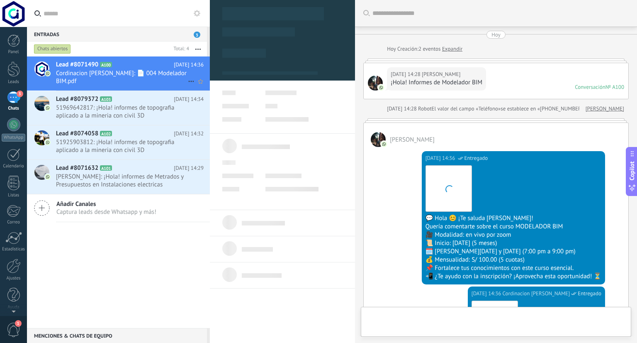
scroll to position [186, 0]
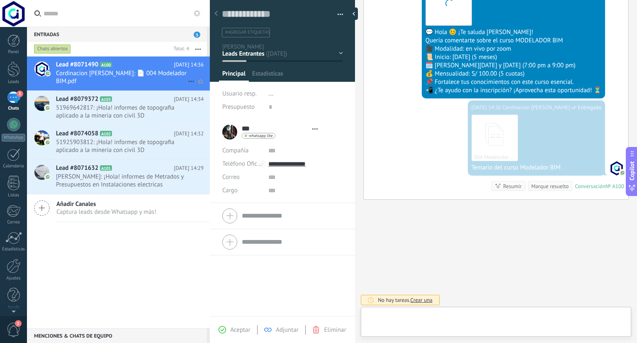
type textarea "**********"
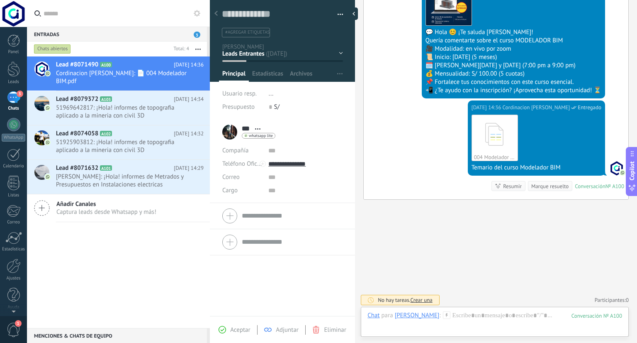
click at [0, 0] on div "Contacto inicial Negociación Tomar decisión Logrado con éxito Ventas Perdidos" at bounding box center [0, 0] width 0 height 0
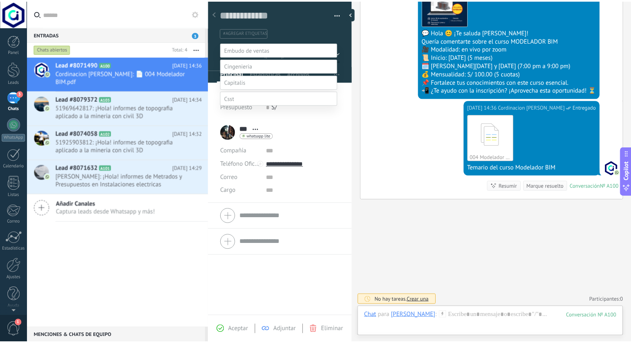
scroll to position [16, 0]
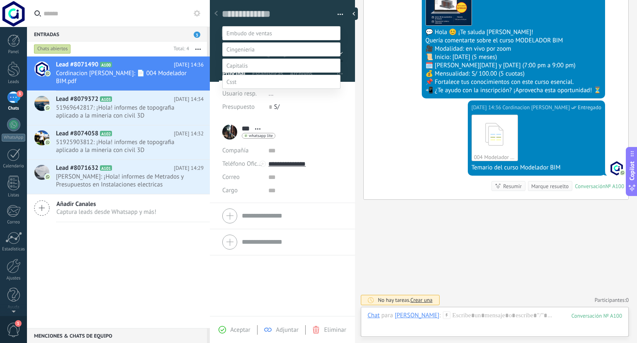
click at [216, 45] on div at bounding box center [332, 155] width 610 height 343
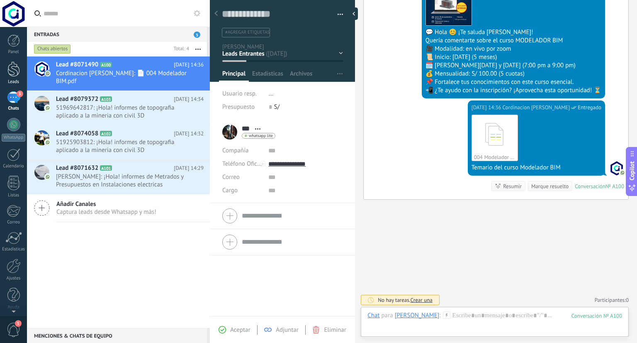
click at [12, 75] on div at bounding box center [13, 68] width 12 height 15
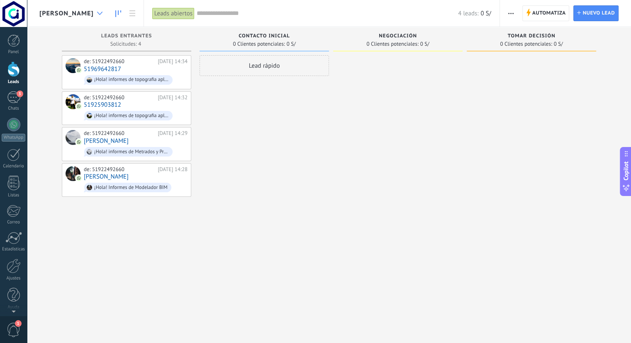
click at [97, 14] on use at bounding box center [99, 13] width 5 height 3
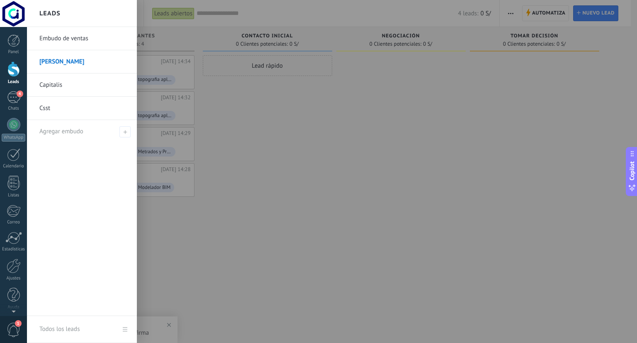
click at [284, 92] on div at bounding box center [345, 171] width 637 height 343
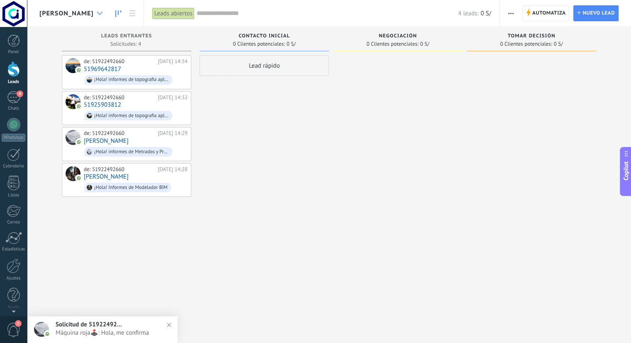
click at [97, 12] on icon at bounding box center [99, 13] width 5 height 3
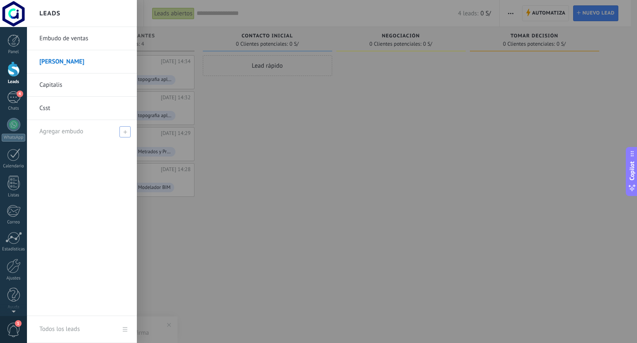
click at [122, 130] on span at bounding box center [124, 131] width 11 height 11
click at [93, 135] on input "text" at bounding box center [78, 131] width 78 height 13
type input "**********"
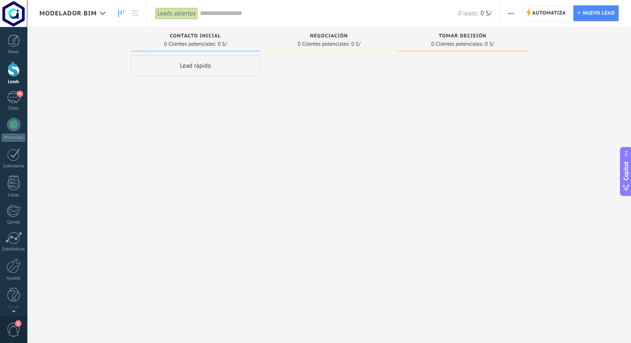
click at [217, 38] on span "Contacto inicial" at bounding box center [195, 36] width 51 height 6
click at [213, 37] on span "Contacto inicial" at bounding box center [195, 36] width 51 height 6
click at [211, 37] on span "Contacto inicial" at bounding box center [195, 36] width 51 height 6
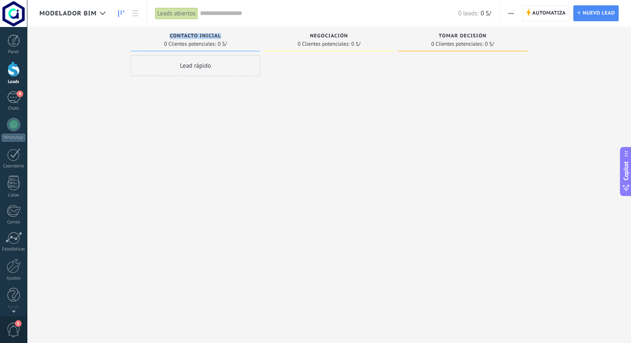
click at [211, 37] on span "Contacto inicial" at bounding box center [195, 36] width 51 height 6
drag, startPoint x: 232, startPoint y: 37, endPoint x: 211, endPoint y: 39, distance: 21.6
click at [232, 37] on div "Contacto inicial" at bounding box center [195, 36] width 121 height 7
click at [206, 52] on div "Contacto inicial 0 Clientes potenciales: 0 S/" at bounding box center [195, 41] width 129 height 28
click at [137, 10] on icon at bounding box center [135, 13] width 6 height 6
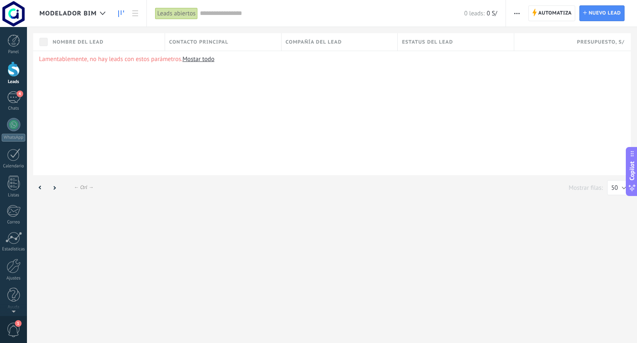
click at [122, 13] on icon at bounding box center [121, 13] width 6 height 7
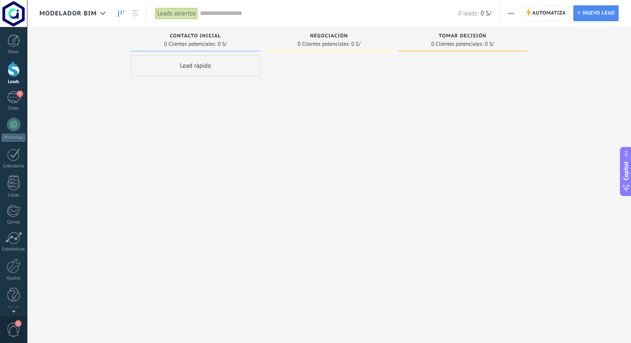
click at [229, 13] on input "text" at bounding box center [329, 13] width 258 height 9
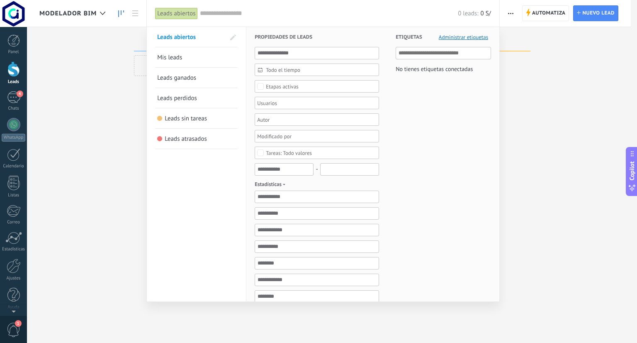
click at [178, 58] on span "Mis leads" at bounding box center [169, 58] width 25 height 8
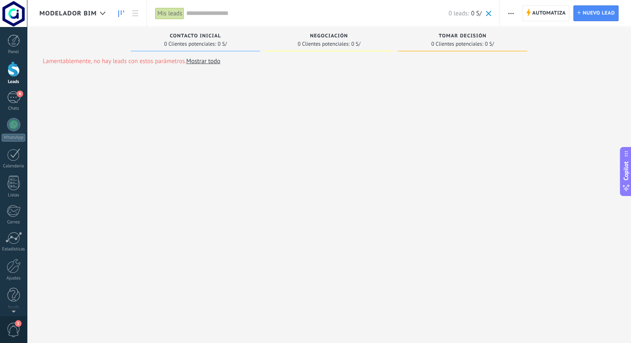
click at [178, 14] on div "Mis leads" at bounding box center [169, 13] width 29 height 12
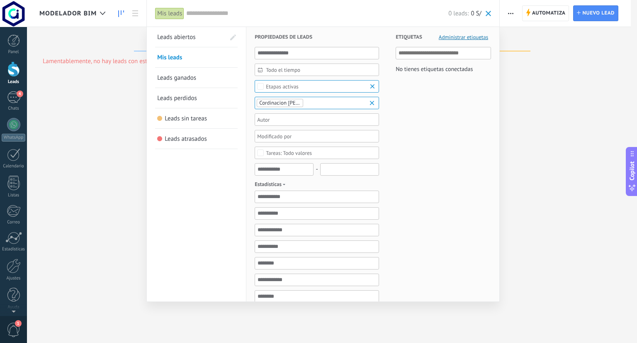
click at [524, 109] on div at bounding box center [318, 171] width 637 height 343
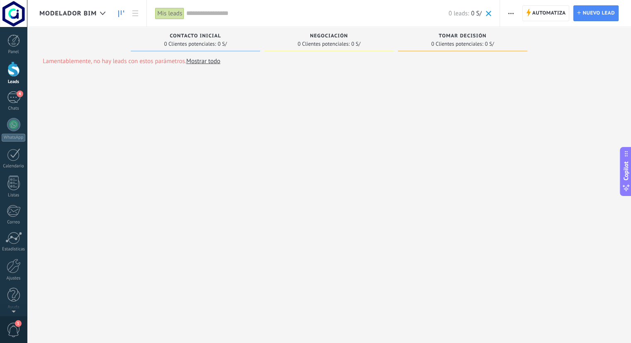
click at [197, 60] on link "Mostrar todo" at bounding box center [203, 61] width 34 height 8
click at [209, 39] on div "Contacto inicial" at bounding box center [195, 36] width 121 height 7
click at [202, 63] on div "Lead rápido" at bounding box center [195, 65] width 129 height 21
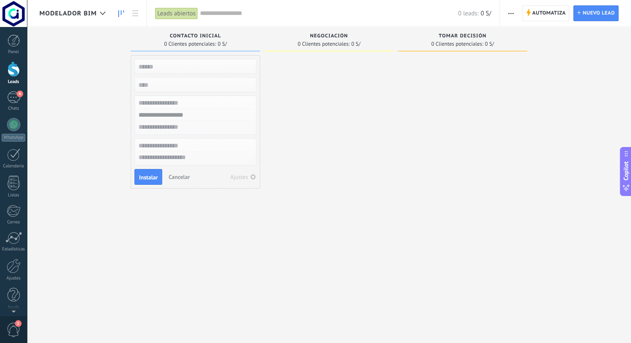
click at [372, 145] on div at bounding box center [328, 172] width 129 height 234
click at [331, 53] on div "Negociación 0 Clientes potenciales: 0 S/" at bounding box center [328, 41] width 129 height 28
click at [179, 178] on span "Cancelar" at bounding box center [178, 176] width 21 height 7
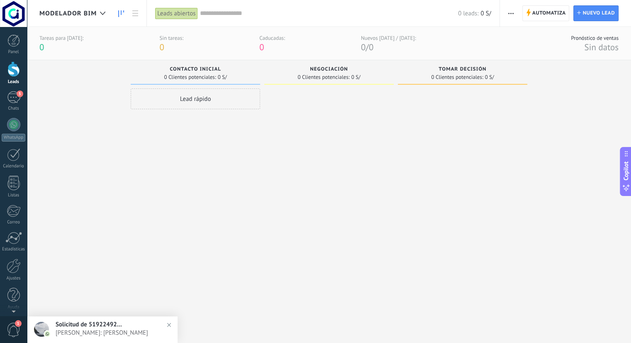
click at [516, 15] on button "button" at bounding box center [511, 13] width 12 height 16
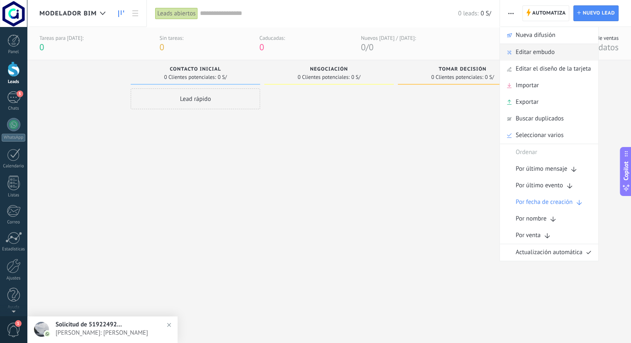
click at [554, 54] on span "Editar embudo" at bounding box center [535, 52] width 39 height 17
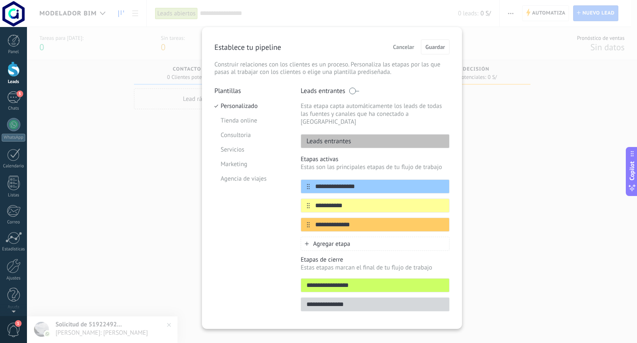
scroll to position [5, 0]
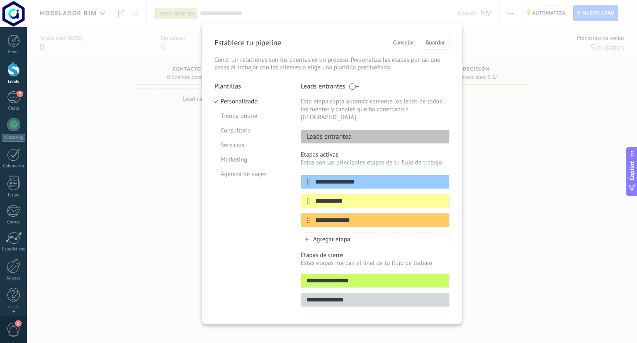
click at [350, 130] on div "Leads entrantes" at bounding box center [375, 136] width 149 height 14
click at [327, 158] on p "Estas son las principales etapas de tu flujo de trabajo" at bounding box center [375, 162] width 149 height 8
click at [431, 179] on icon at bounding box center [433, 181] width 5 height 5
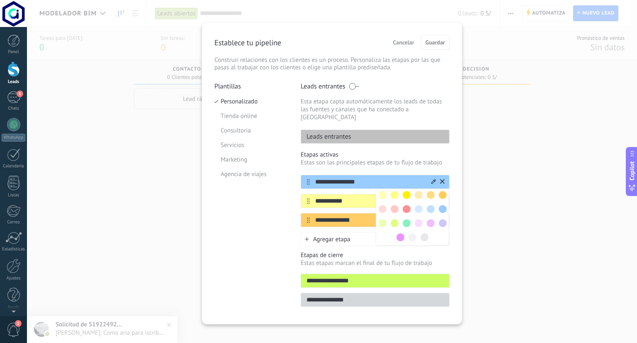
click at [359, 178] on input "**********" at bounding box center [370, 182] width 120 height 9
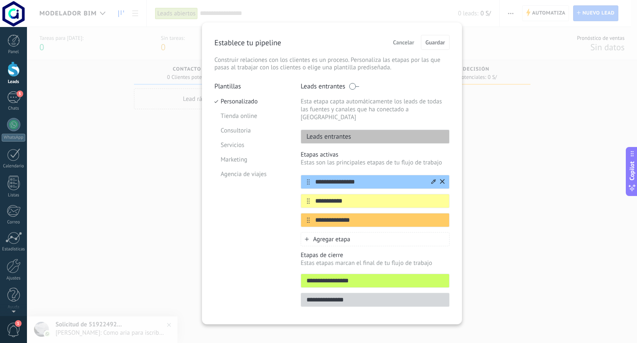
click at [358, 178] on input "**********" at bounding box center [370, 182] width 120 height 9
drag, startPoint x: 361, startPoint y: 173, endPoint x: 281, endPoint y: 174, distance: 79.7
click at [281, 174] on div "**********" at bounding box center [331, 196] width 235 height 229
type input "**********"
click at [368, 197] on input "**********" at bounding box center [370, 201] width 120 height 9
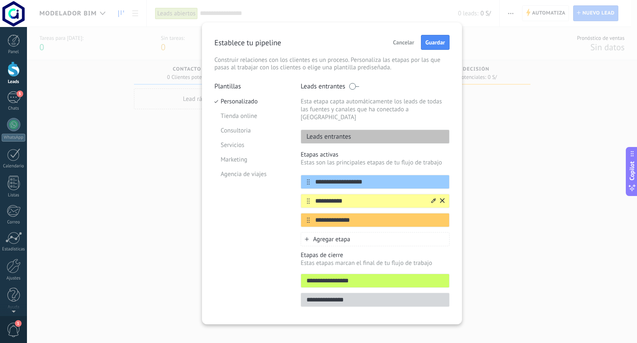
click at [368, 197] on input "**********" at bounding box center [370, 201] width 120 height 9
type input "**********"
click at [368, 216] on input "**********" at bounding box center [370, 220] width 120 height 9
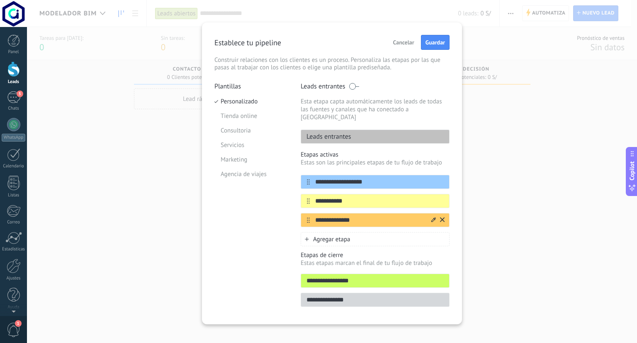
click at [368, 216] on input "**********" at bounding box center [370, 220] width 120 height 9
type input "*"
click at [443, 217] on icon at bounding box center [442, 219] width 5 height 5
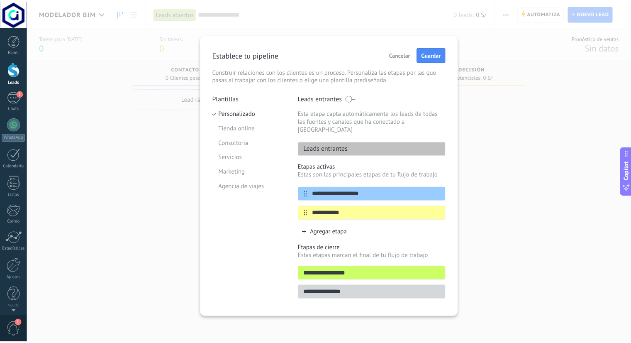
scroll to position [0, 0]
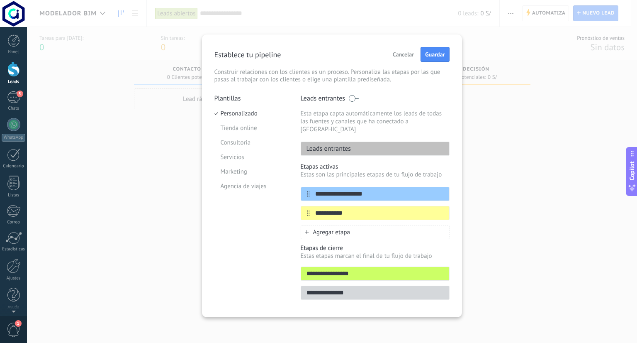
click at [347, 269] on input "**********" at bounding box center [375, 273] width 148 height 9
type input "**********"
click at [363, 288] on input "**********" at bounding box center [375, 292] width 148 height 9
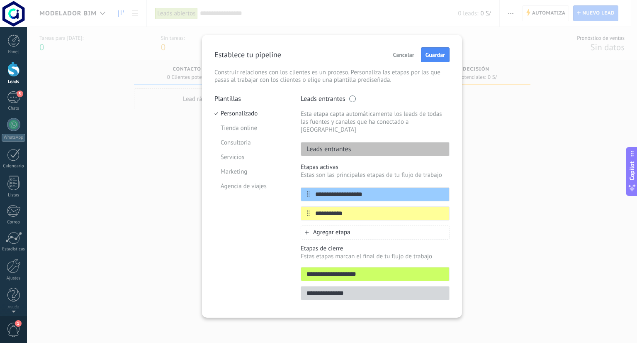
click at [363, 288] on input "**********" at bounding box center [375, 292] width 148 height 9
type input "*"
type input "********"
click at [442, 53] on span "Guardar" at bounding box center [435, 55] width 19 height 6
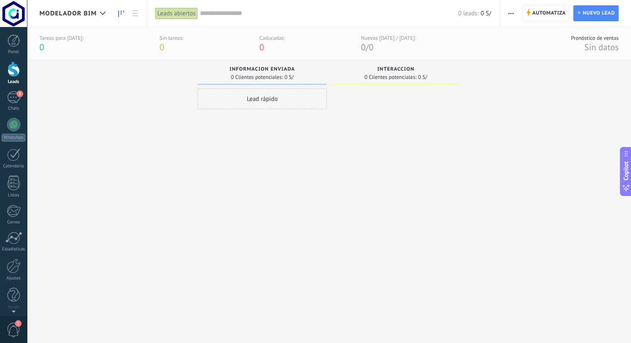
click at [407, 110] on div at bounding box center [395, 205] width 129 height 234
click at [236, 14] on input "text" at bounding box center [329, 13] width 258 height 9
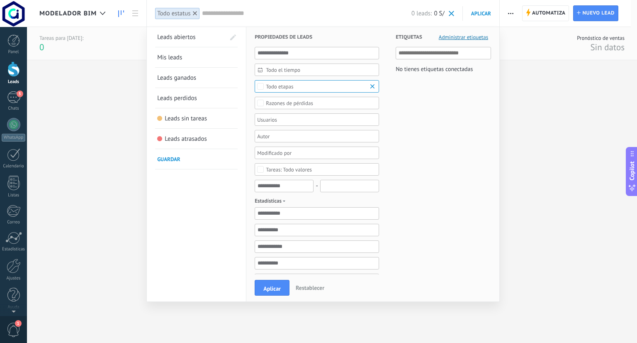
click at [523, 101] on div at bounding box center [318, 171] width 637 height 343
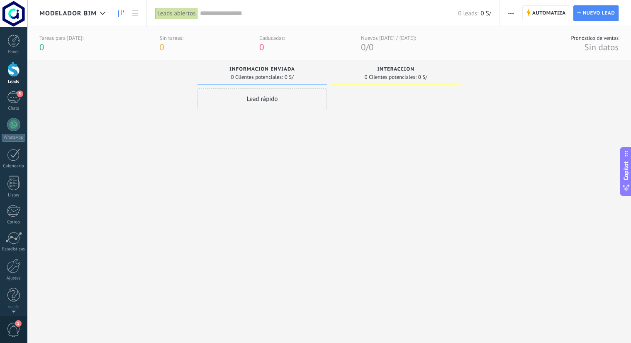
click at [218, 22] on div "0 leads: 0 S/" at bounding box center [345, 13] width 291 height 27
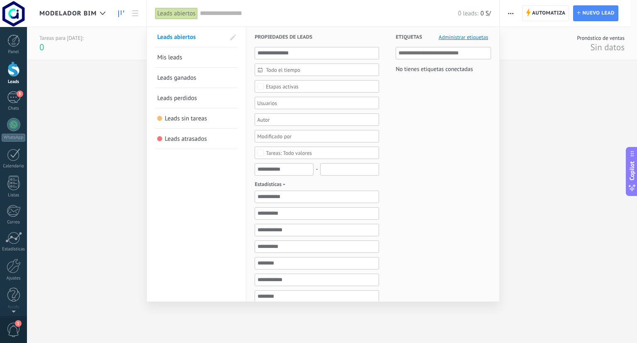
click at [221, 17] on input "text" at bounding box center [329, 13] width 258 height 9
click at [266, 82] on div "Etapas activas" at bounding box center [317, 86] width 124 height 12
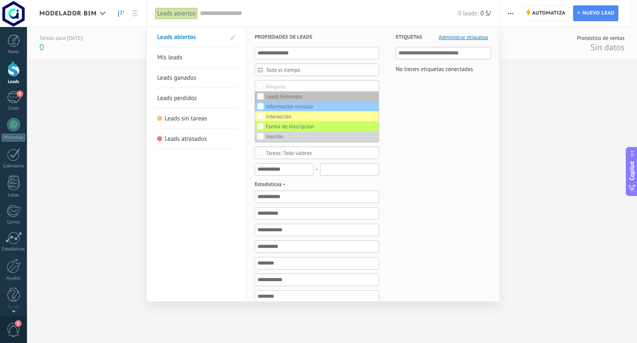
click at [417, 129] on div "Etiquetas Administrar etiquetas No tienes etiquetas conectadas" at bounding box center [435, 245] width 112 height 436
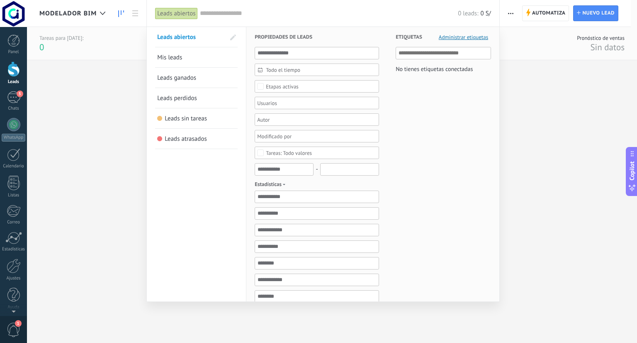
click at [297, 86] on div "Etapas activas" at bounding box center [282, 86] width 33 height 6
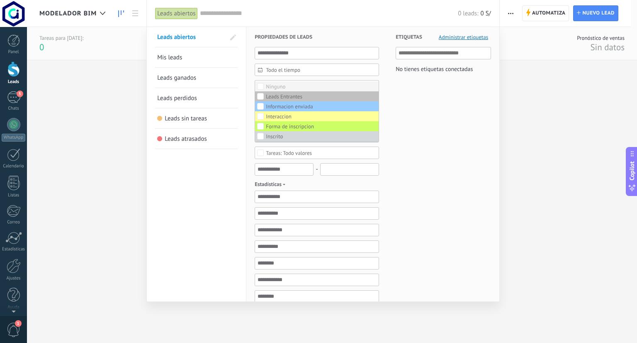
click at [269, 85] on div "Ninguno" at bounding box center [275, 87] width 19 height 6
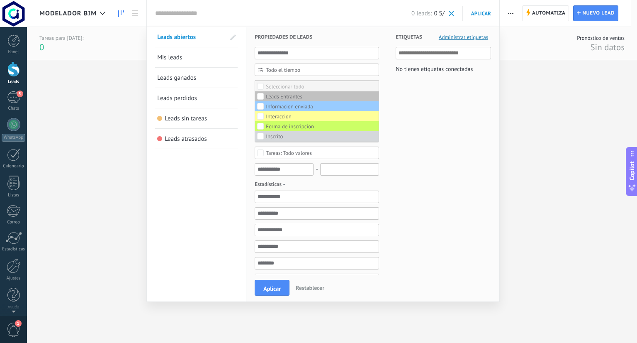
click at [279, 85] on div "Seleccionar todo" at bounding box center [285, 87] width 38 height 6
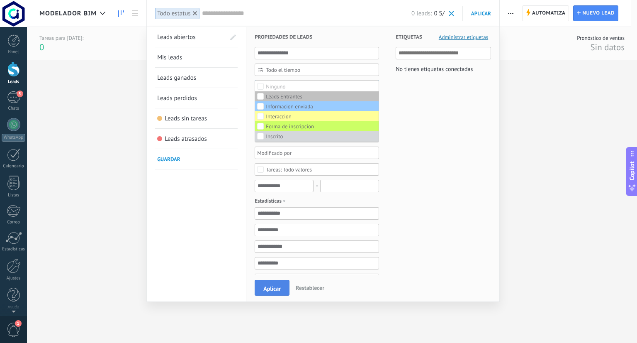
click at [276, 286] on span "Aplicar" at bounding box center [271, 288] width 17 height 6
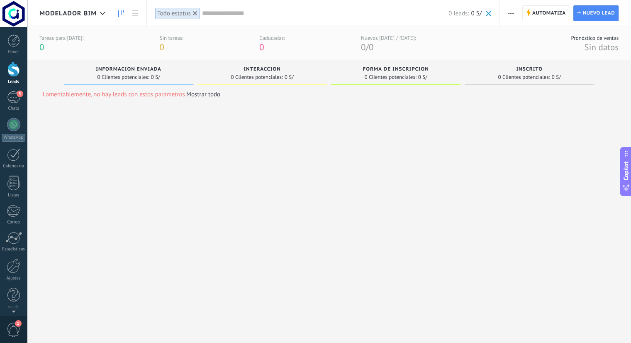
click at [220, 97] on link "Mostrar todo" at bounding box center [203, 94] width 34 height 8
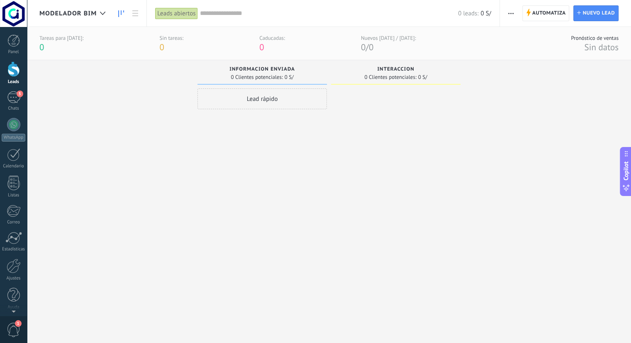
click at [512, 15] on span "button" at bounding box center [510, 13] width 5 height 16
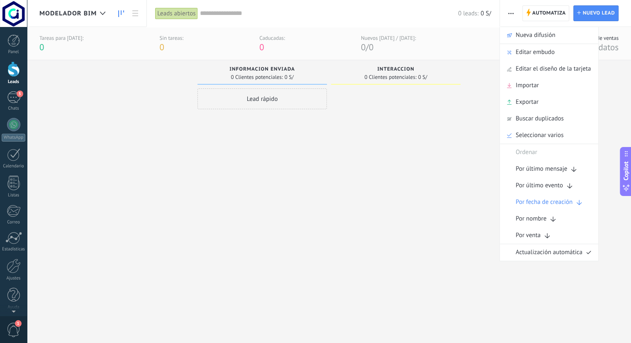
click at [406, 149] on div at bounding box center [395, 205] width 129 height 234
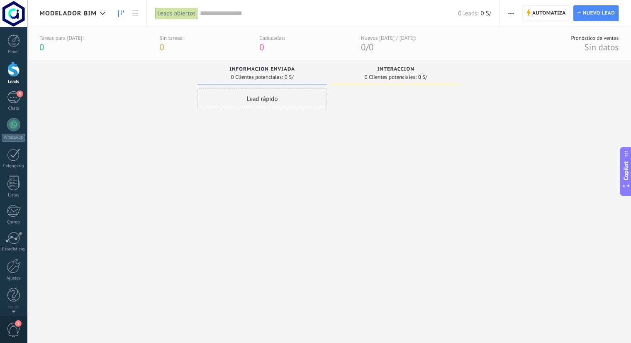
click at [227, 7] on div "0 leads: 0 S/" at bounding box center [345, 13] width 291 height 27
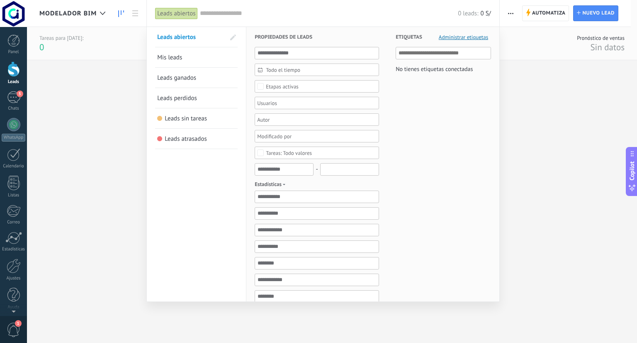
click at [270, 86] on div "Etapas activas" at bounding box center [282, 86] width 33 height 6
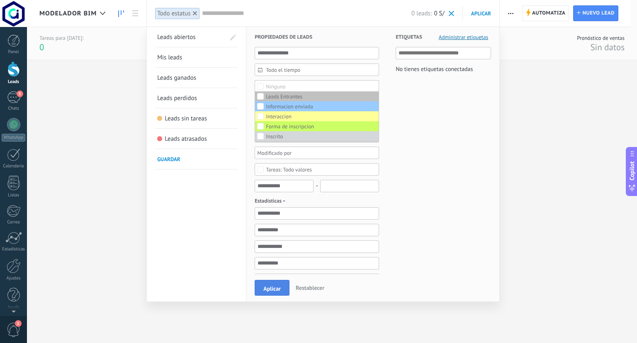
click at [280, 286] on span "Aplicar" at bounding box center [271, 288] width 17 height 6
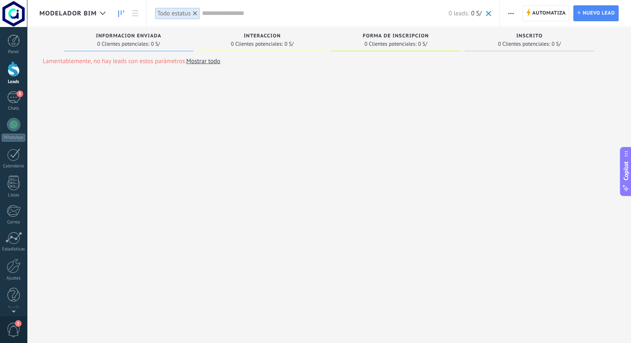
drag, startPoint x: 108, startPoint y: 57, endPoint x: 107, endPoint y: 71, distance: 13.3
click at [108, 61] on div "Lamentablemente, no hay leads con estos parámetros. Mostrar todo" at bounding box center [132, 61] width 178 height 12
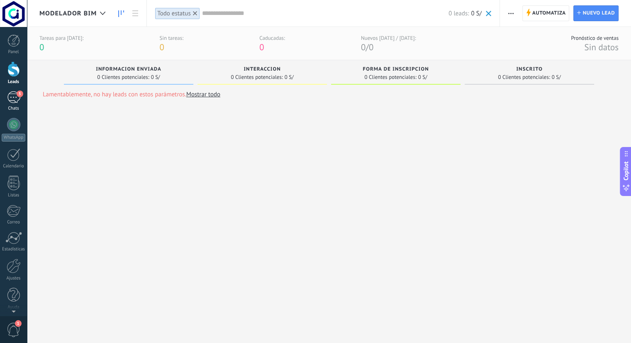
click at [14, 97] on div "5" at bounding box center [13, 97] width 13 height 12
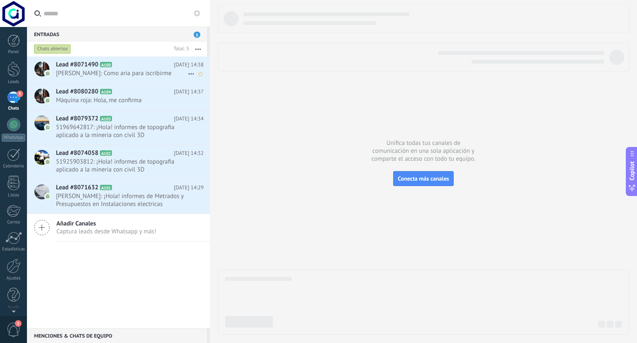
click at [117, 76] on span "roy: Como aria para iscribirme" at bounding box center [122, 73] width 132 height 8
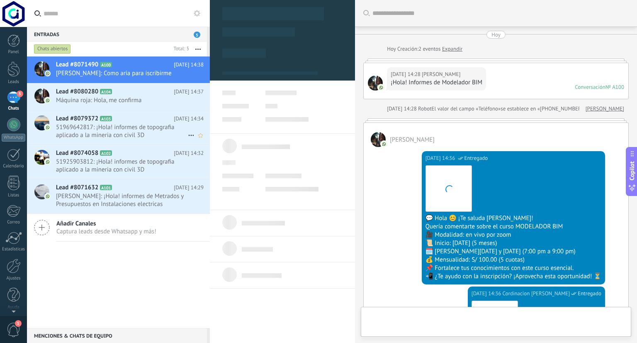
type textarea "**********"
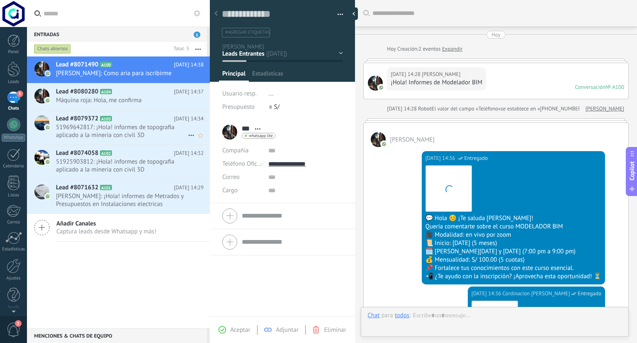
scroll to position [246, 0]
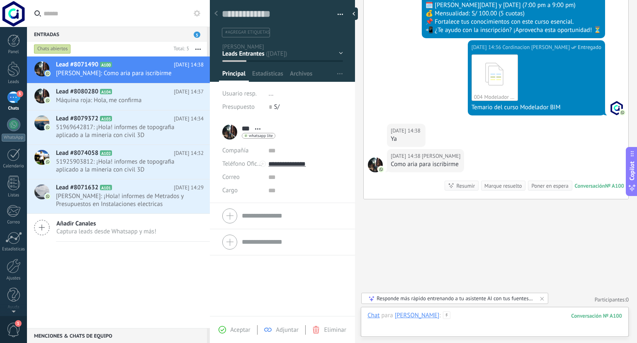
click at [436, 321] on div at bounding box center [495, 323] width 255 height 25
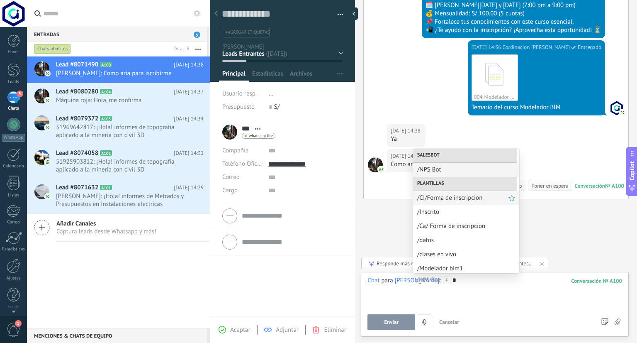
click at [437, 203] on div "/CI/Forma de inscripcion" at bounding box center [466, 198] width 106 height 14
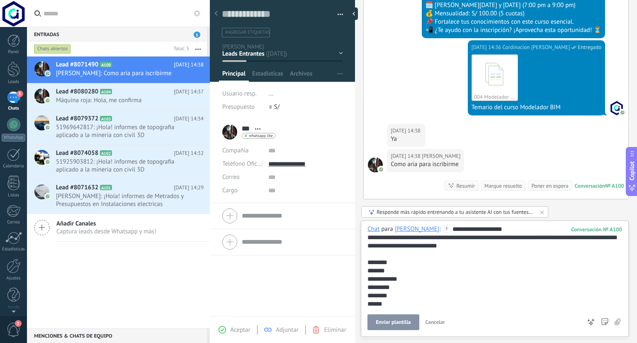
click at [531, 276] on div "**********" at bounding box center [494, 316] width 252 height 183
click at [390, 319] on span "Enviar" at bounding box center [391, 322] width 15 height 6
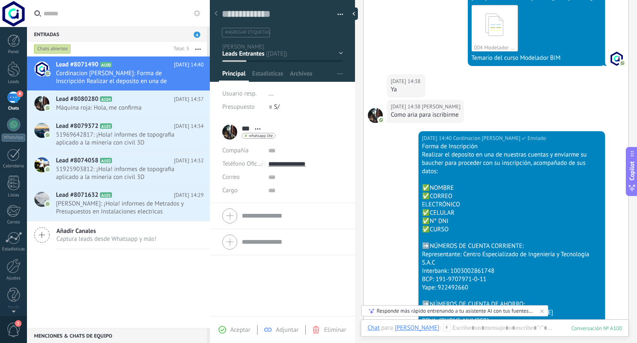
scroll to position [300, 0]
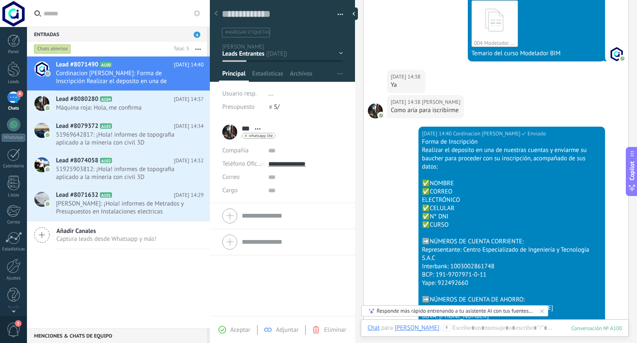
click at [0, 0] on div "Contacto inicial Negociación Tomar decisión Leads ganados Leads perdidos" at bounding box center [0, 0] width 0 height 0
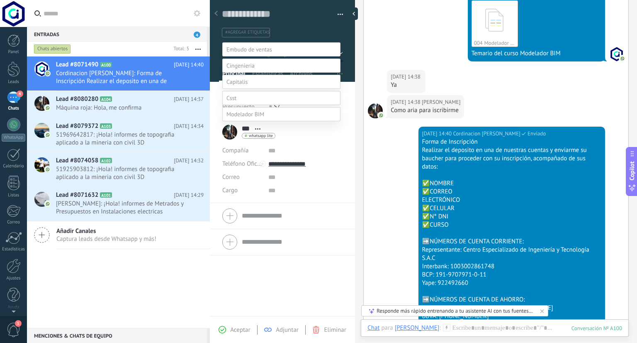
scroll to position [16, 0]
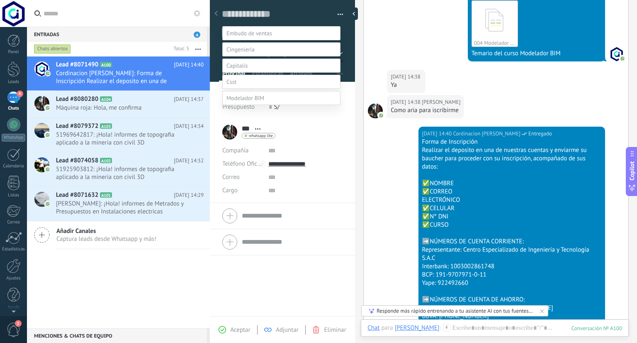
click at [253, 102] on span at bounding box center [246, 97] width 38 height 7
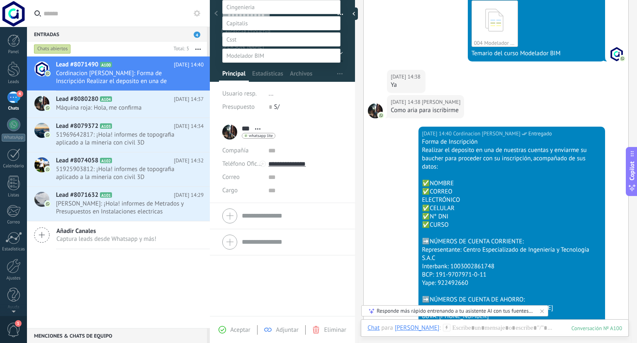
click at [0, 0] on label "Forma de inscripcion" at bounding box center [0, 0] width 0 height 0
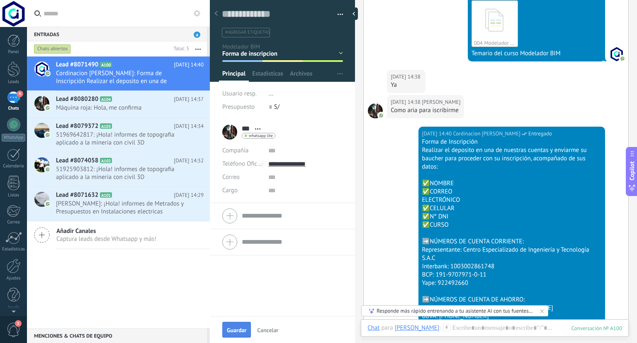
click at [241, 332] on span "Guardar" at bounding box center [236, 330] width 19 height 6
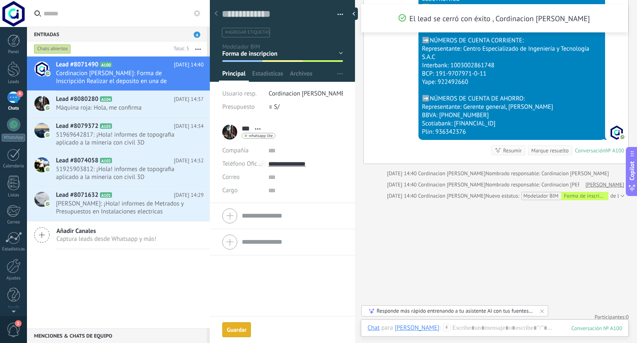
scroll to position [536, 0]
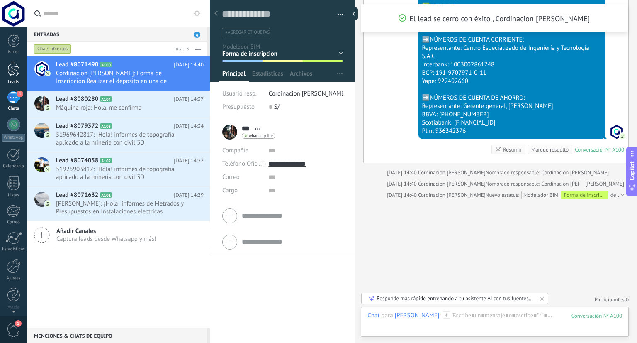
click at [15, 75] on div at bounding box center [13, 68] width 12 height 15
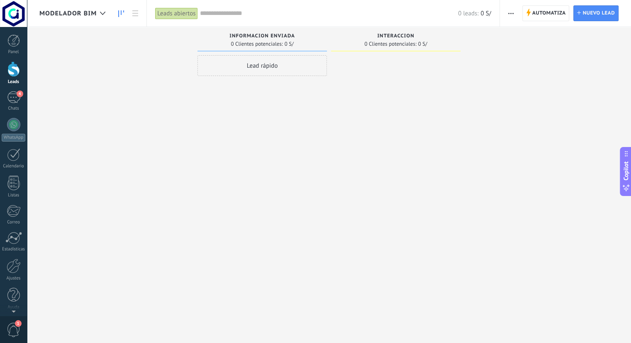
click at [239, 19] on div "0 leads: 0 S/" at bounding box center [345, 13] width 291 height 27
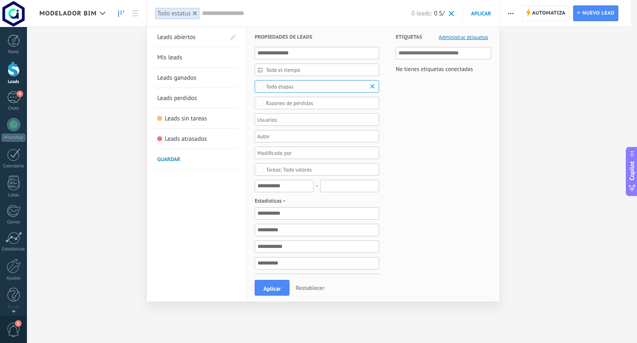
click at [170, 161] on span "Guardar" at bounding box center [168, 159] width 23 height 7
click at [275, 286] on span "Aplicar" at bounding box center [271, 288] width 17 height 6
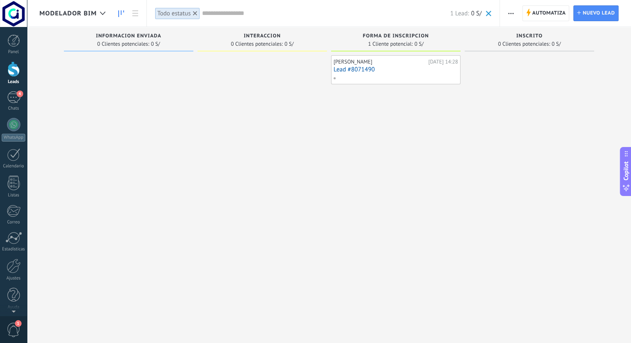
click at [394, 74] on div at bounding box center [395, 77] width 124 height 7
click at [393, 74] on div at bounding box center [395, 77] width 124 height 7
click at [353, 66] on link "Lead #8071490" at bounding box center [396, 69] width 124 height 7
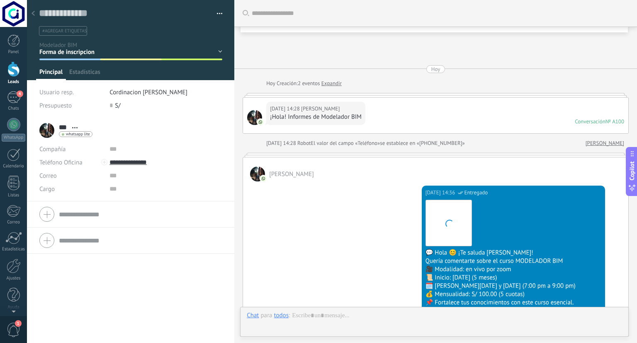
scroll to position [508, 0]
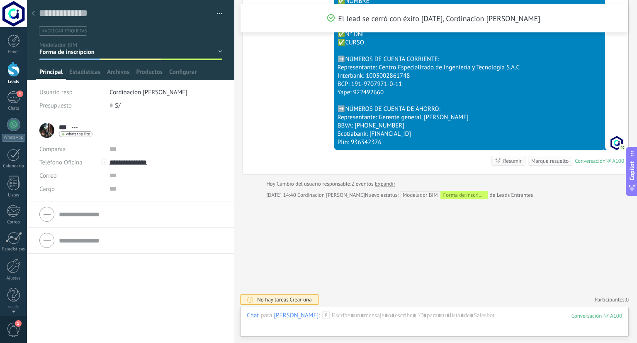
click at [32, 14] on icon at bounding box center [33, 13] width 3 height 5
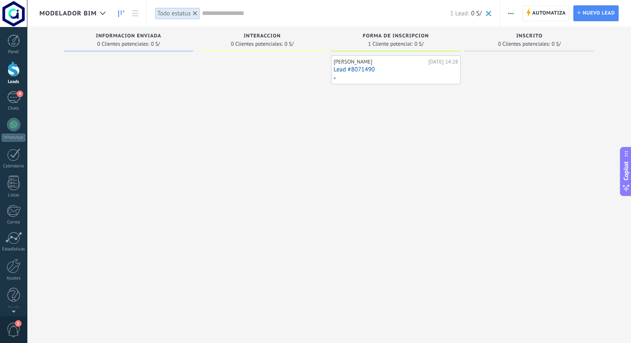
click at [340, 68] on link "Lead #8071490" at bounding box center [396, 69] width 124 height 7
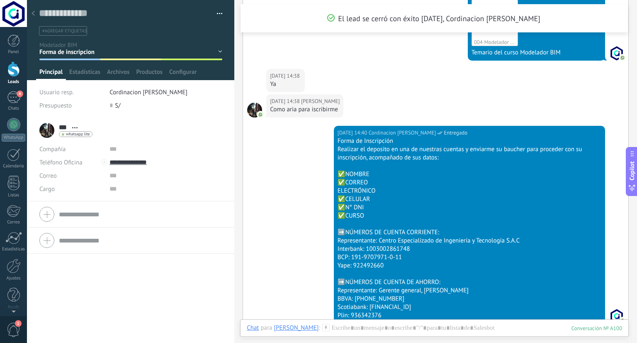
scroll to position [301, 0]
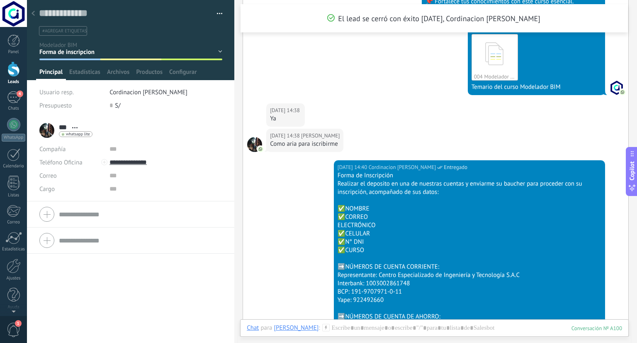
click at [36, 14] on div at bounding box center [33, 14] width 12 height 16
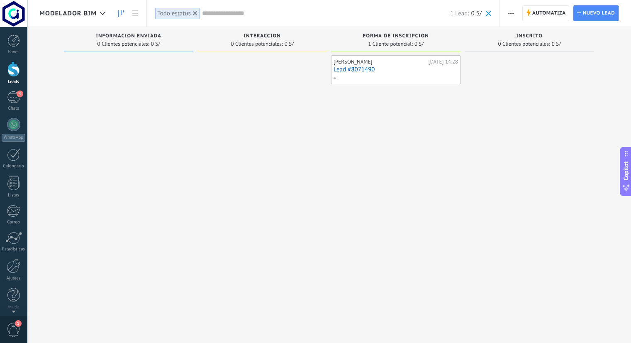
click at [283, 16] on input "text" at bounding box center [326, 13] width 248 height 9
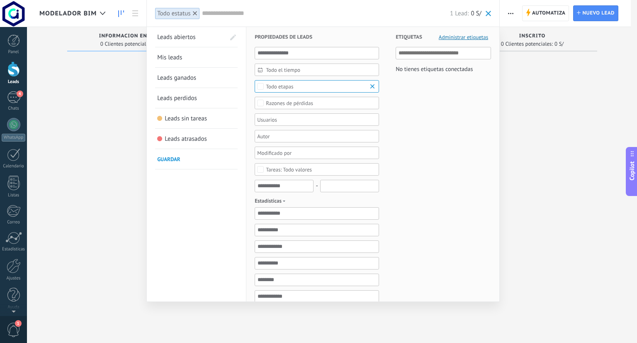
click at [546, 73] on div at bounding box center [318, 171] width 637 height 343
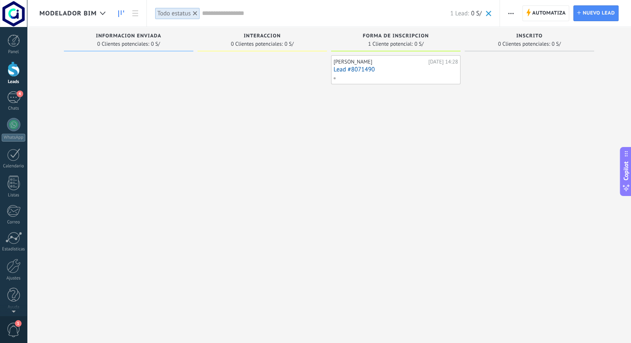
click at [388, 67] on link "Lead #8071490" at bounding box center [396, 69] width 124 height 7
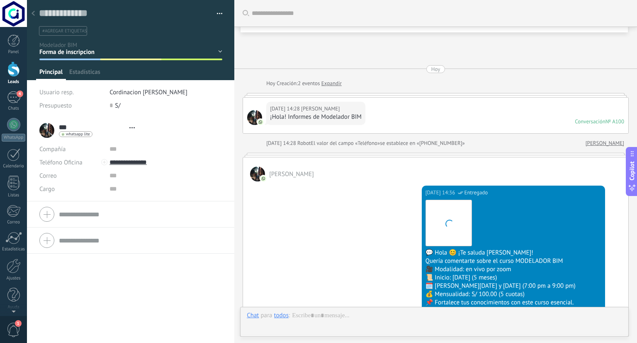
type textarea "**********"
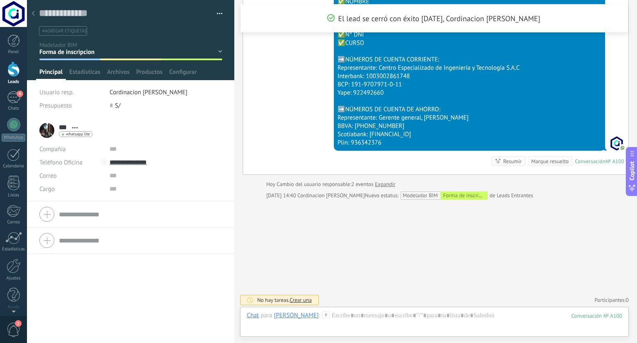
click at [0, 0] on div "Informacion enviada Interaccion Forma de inscripcion Inscrito" at bounding box center [0, 0] width 0 height 0
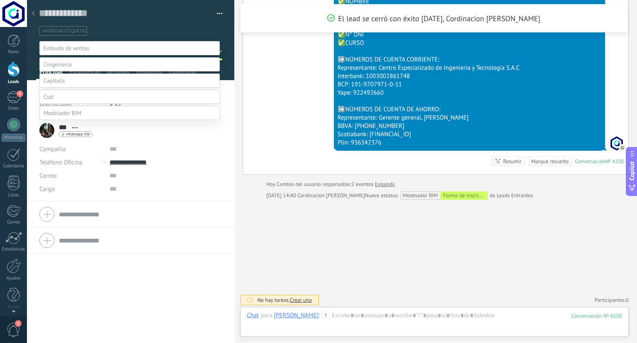
scroll to position [65, 0]
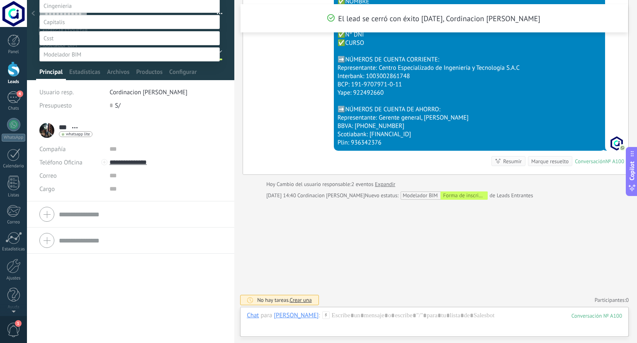
click at [0, 0] on label "Forma de inscripcion" at bounding box center [0, 0] width 0 height 0
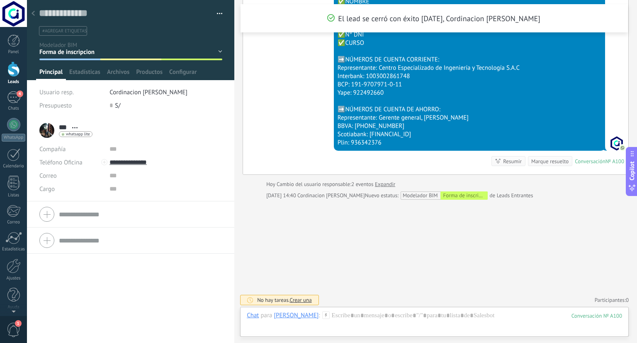
click at [0, 0] on div "Informacion enviada Interaccion Forma de inscripcion Inscrito" at bounding box center [0, 0] width 0 height 0
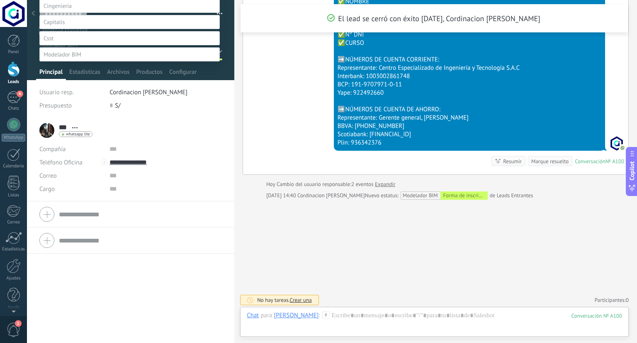
click at [0, 0] on label "Interaccion" at bounding box center [0, 0] width 0 height 0
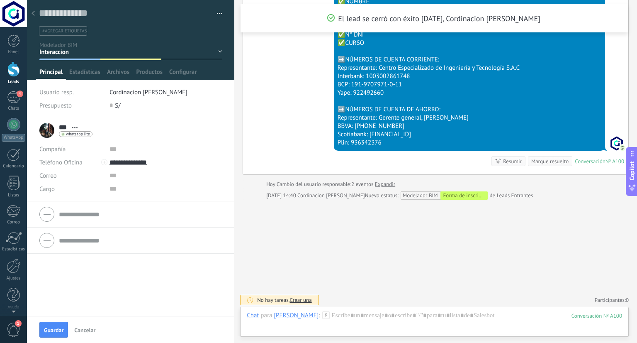
click at [0, 0] on div "Informacion enviada Interaccion Forma de inscripcion Inscrito" at bounding box center [0, 0] width 0 height 0
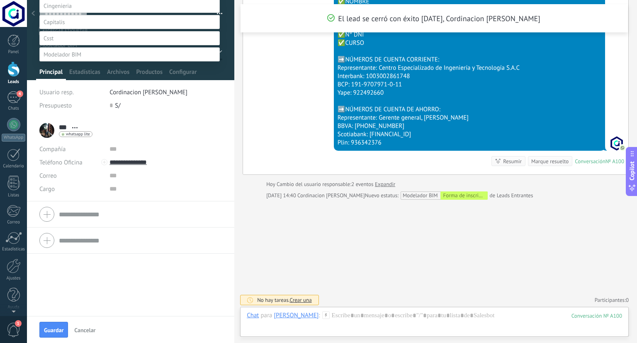
click at [55, 326] on div "Calificar Llamada reservada Preparación de la propuesta Envío de la propuesta S…" at bounding box center [129, 163] width 180 height 360
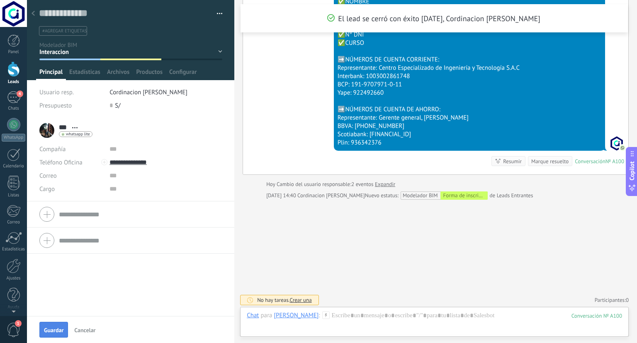
click at [53, 327] on span "Guardar" at bounding box center [53, 330] width 19 height 6
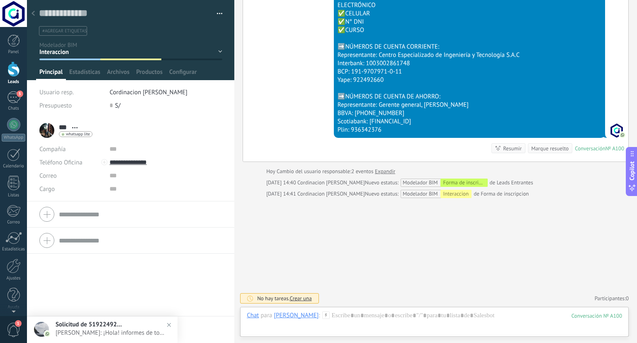
scroll to position [485, 0]
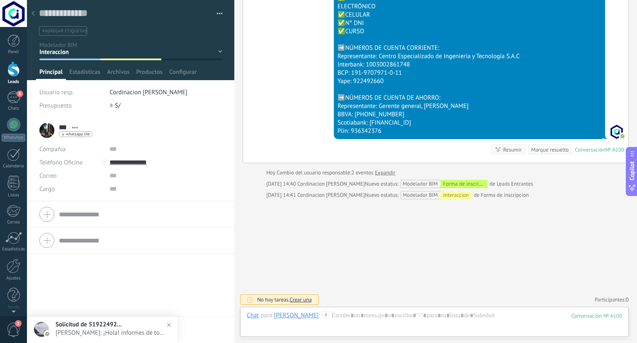
click at [34, 15] on icon at bounding box center [33, 13] width 3 height 5
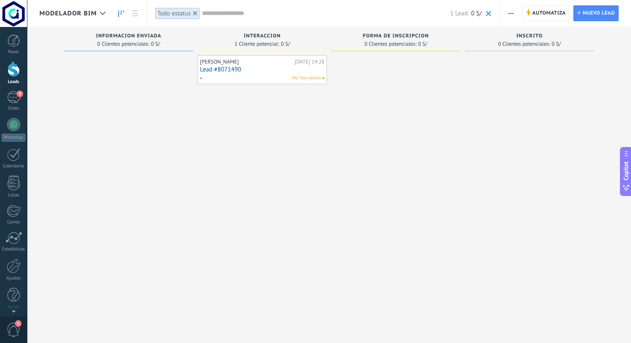
click at [197, 14] on icon at bounding box center [195, 13] width 4 height 4
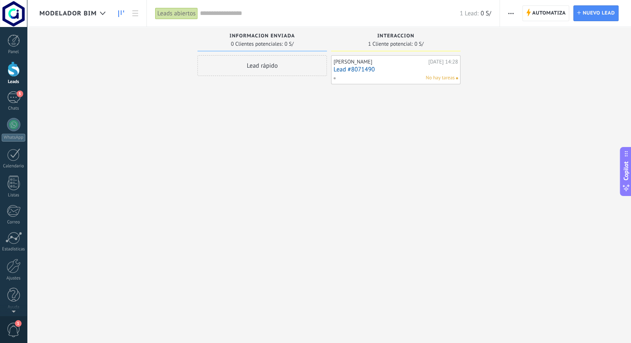
click at [513, 13] on use "button" at bounding box center [510, 13] width 5 height 1
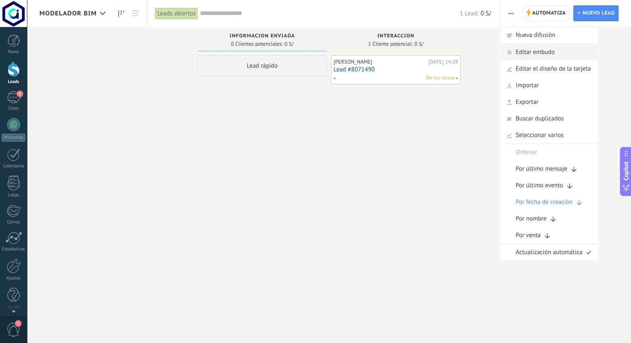
click at [526, 53] on span "Editar embudo" at bounding box center [535, 52] width 39 height 17
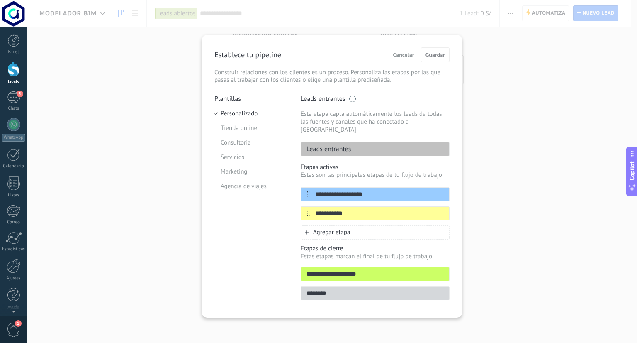
click at [422, 269] on input "**********" at bounding box center [375, 273] width 148 height 9
click at [441, 267] on div "**********" at bounding box center [375, 274] width 149 height 14
click at [406, 269] on input "**********" at bounding box center [375, 273] width 148 height 9
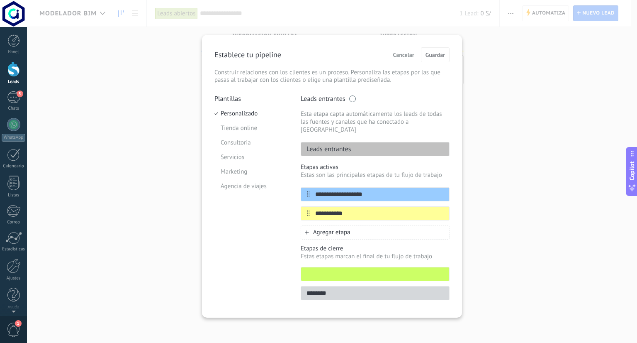
click at [274, 267] on div "Plantillas Personalizado Tienda online Consultoria Servicios Marketing Agencia …" at bounding box center [251, 200] width 74 height 210
click at [353, 252] on p "Estas etapas marcan el final de tu flujo de trabajo" at bounding box center [375, 256] width 149 height 8
click at [347, 228] on span "Agregar etapa" at bounding box center [331, 232] width 37 height 8
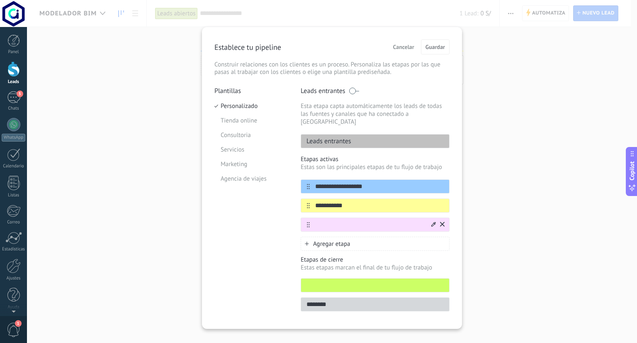
click at [335, 220] on input "text" at bounding box center [370, 224] width 120 height 9
type input "**********"
click at [390, 256] on p "Etapas de cierre" at bounding box center [375, 260] width 149 height 8
click at [345, 281] on input "text" at bounding box center [375, 285] width 148 height 9
type input "********"
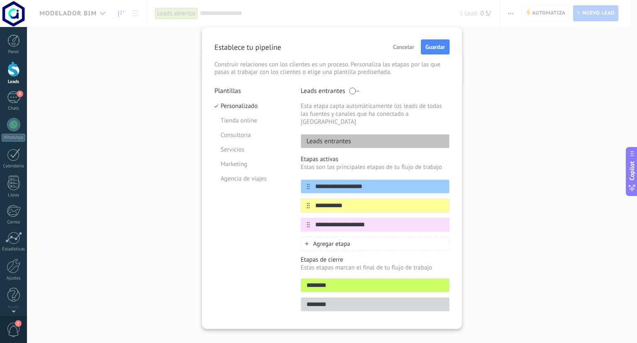
click at [318, 300] on input "********" at bounding box center [375, 304] width 148 height 9
type input "*******"
click at [442, 44] on span "Guardar" at bounding box center [435, 47] width 19 height 6
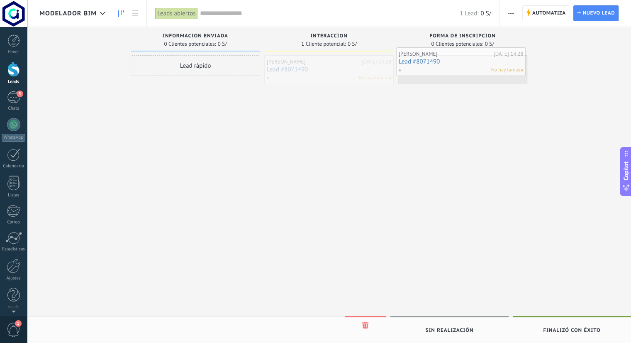
drag, startPoint x: 334, startPoint y: 72, endPoint x: 466, endPoint y: 64, distance: 132.2
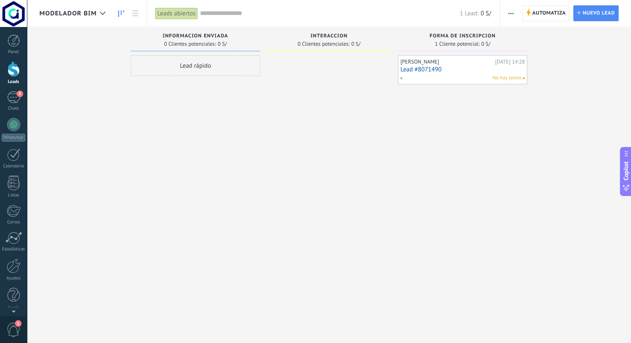
click at [323, 74] on div at bounding box center [328, 172] width 129 height 234
click at [9, 93] on div "5" at bounding box center [13, 97] width 13 height 12
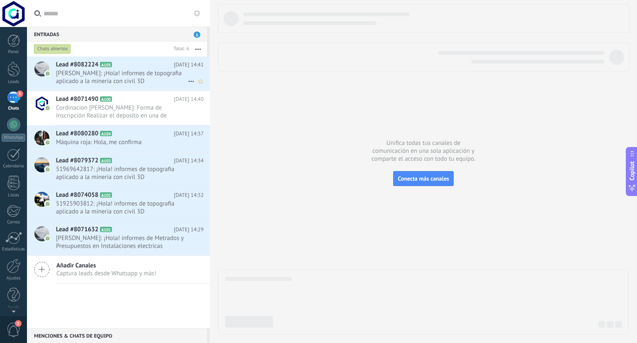
click at [103, 64] on span "A105" at bounding box center [106, 64] width 12 height 5
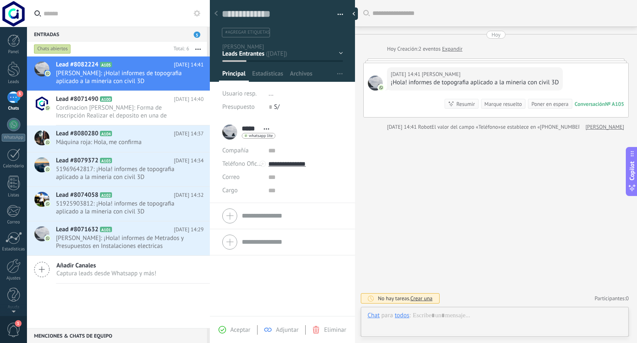
scroll to position [12, 0]
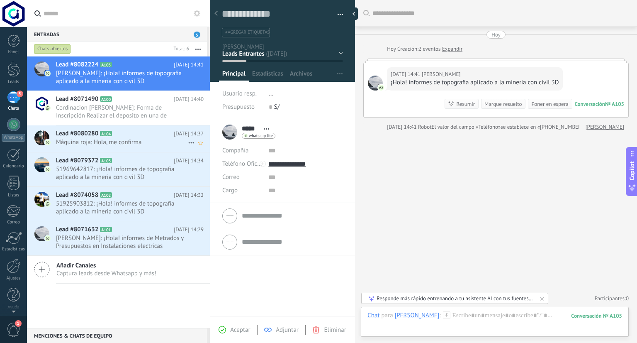
click at [123, 141] on span "Máquina roja️: Hola, me confirma" at bounding box center [122, 142] width 132 height 8
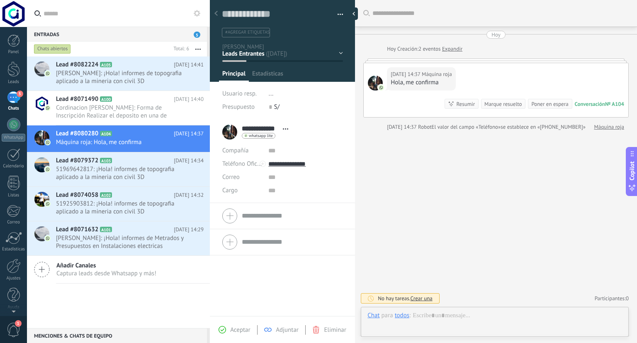
scroll to position [12, 0]
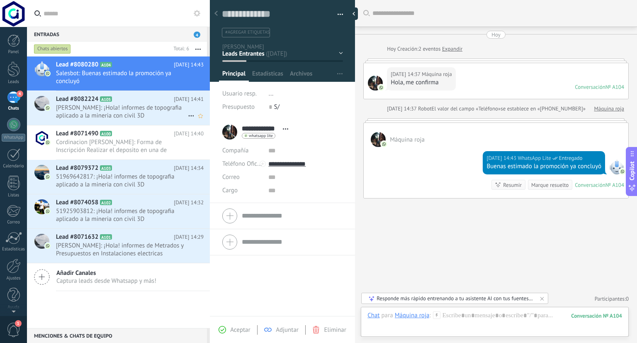
click at [162, 105] on span "Danny: ¡Hola! informes de topografia aplicado a la mineria con civil 3D" at bounding box center [122, 112] width 132 height 16
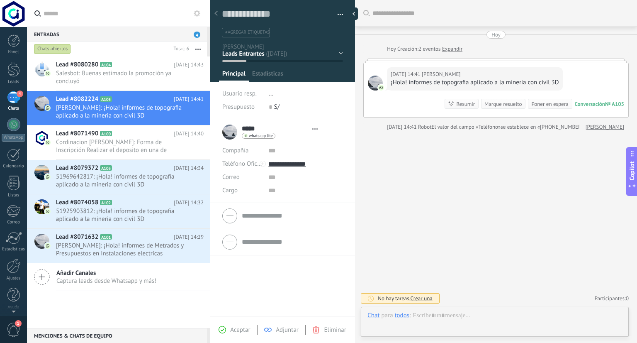
scroll to position [12, 0]
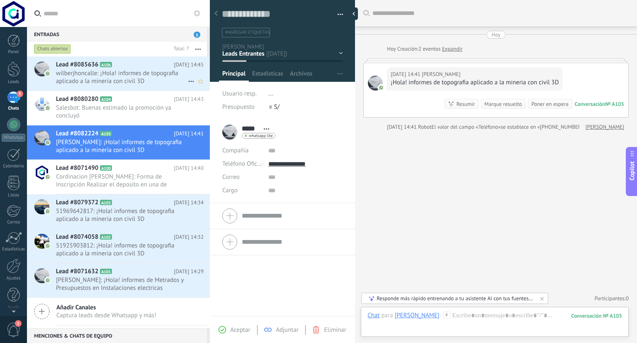
click at [132, 77] on span "wilberjhoncalle: ¡Hola! informes de topografia aplicado a la mineria con civil …" at bounding box center [122, 77] width 132 height 16
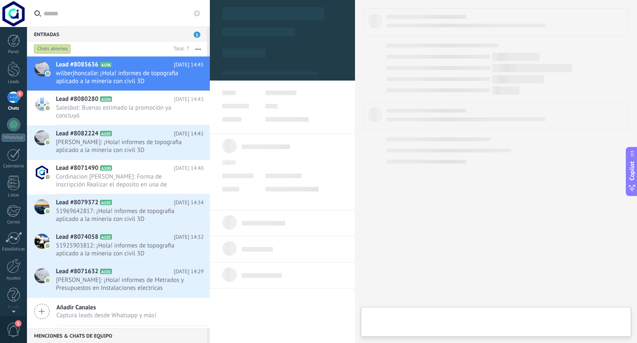
type textarea "**********"
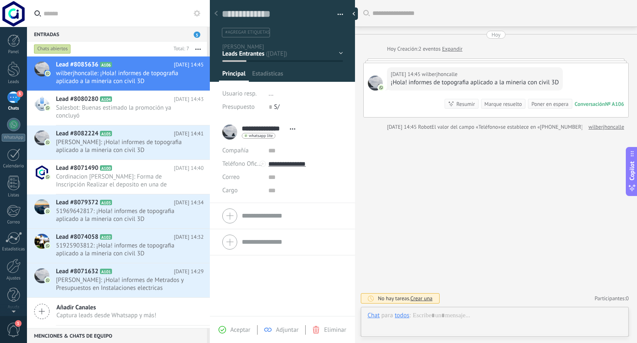
scroll to position [12, 0]
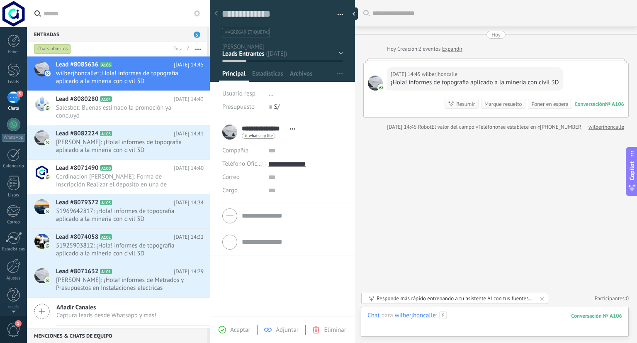
click at [483, 319] on div at bounding box center [495, 323] width 255 height 25
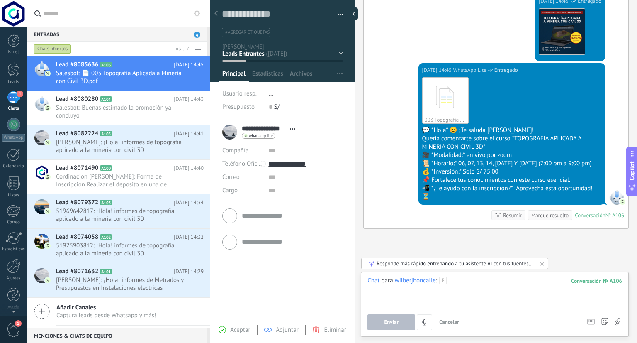
scroll to position [153, 0]
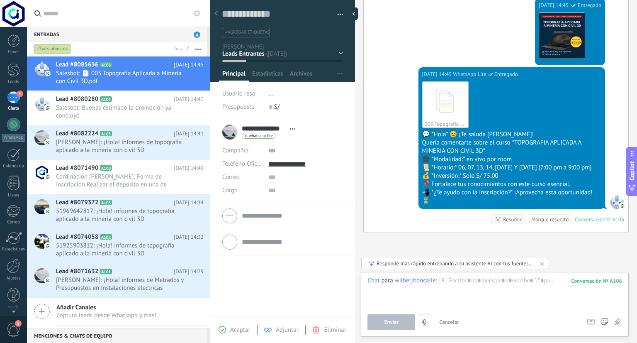
click at [513, 172] on div "📜 *Horario:* 06, 07, 13, 14, 20 Y 21 de Septiembre (7:00 pm a 9:00 pm)" at bounding box center [511, 167] width 179 height 8
click at [482, 188] on div "📌 Fortalece tus conocimientos con este curso esencial." at bounding box center [511, 184] width 179 height 8
click at [15, 68] on div at bounding box center [13, 68] width 12 height 15
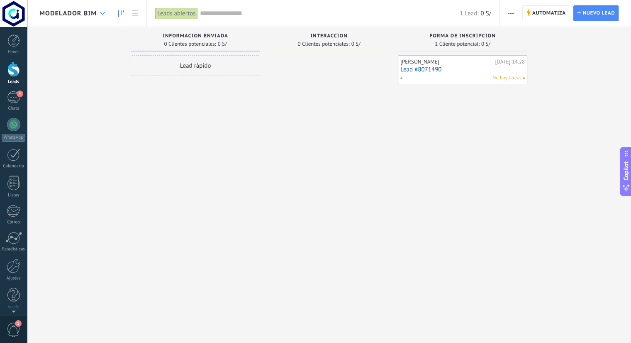
click at [102, 10] on div at bounding box center [103, 13] width 14 height 16
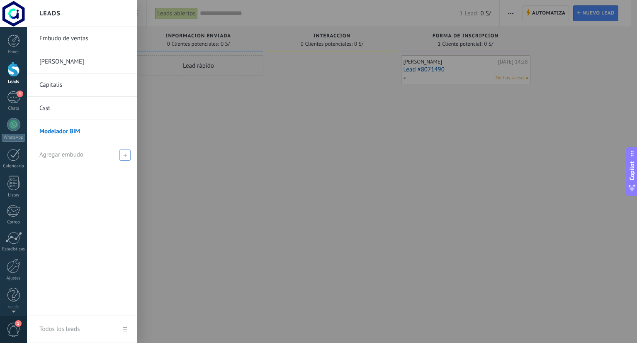
click at [87, 156] on div "Agregar embudo" at bounding box center [83, 154] width 89 height 23
type input "**********"
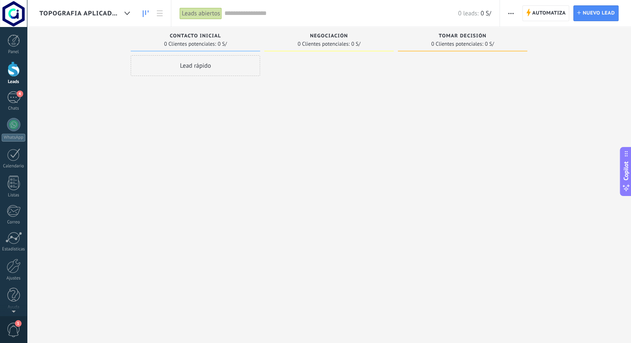
click at [512, 11] on span "button" at bounding box center [510, 13] width 5 height 16
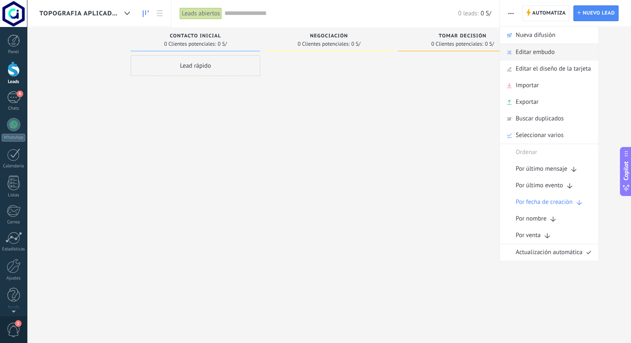
click at [531, 50] on span "Editar embudo" at bounding box center [535, 52] width 39 height 17
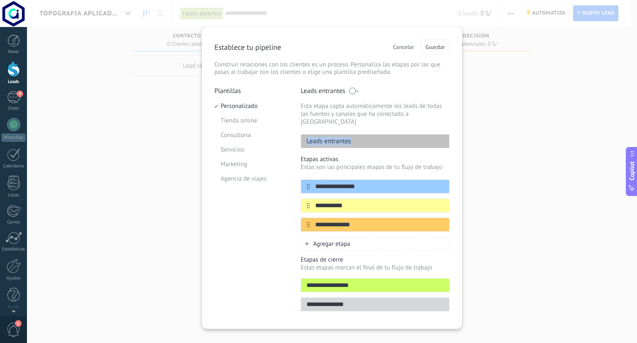
drag, startPoint x: 362, startPoint y: 131, endPoint x: 304, endPoint y: 135, distance: 58.2
click at [304, 135] on div "Leads entrantes" at bounding box center [375, 141] width 149 height 14
click at [282, 200] on div "Plantillas Personalizado Tienda online Consultoria Servicios Marketing Agencia …" at bounding box center [251, 201] width 74 height 229
click at [355, 182] on input "**********" at bounding box center [370, 186] width 120 height 9
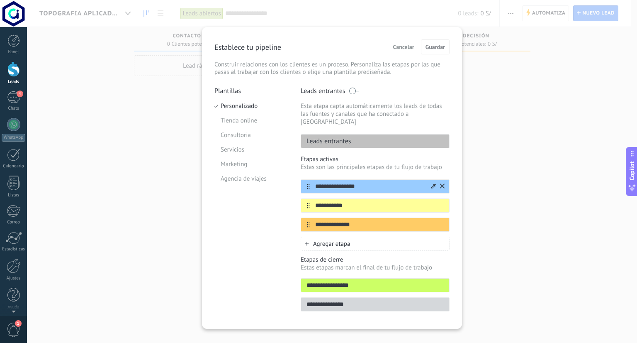
click at [355, 182] on input "**********" at bounding box center [370, 186] width 120 height 9
click at [351, 155] on p "Etapas activas" at bounding box center [375, 159] width 149 height 8
click at [347, 201] on input "**********" at bounding box center [370, 205] width 120 height 9
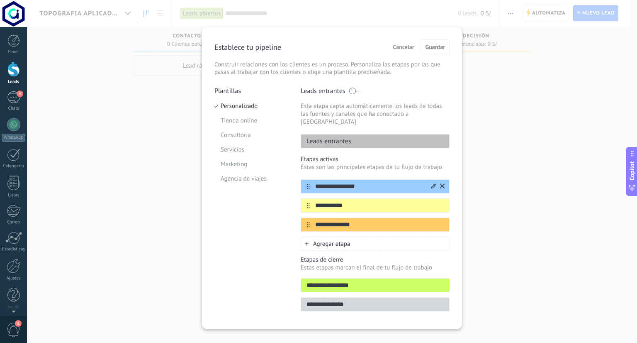
click at [355, 182] on input "**********" at bounding box center [370, 186] width 120 height 9
type input "**********"
click at [343, 201] on input "**********" at bounding box center [370, 205] width 120 height 9
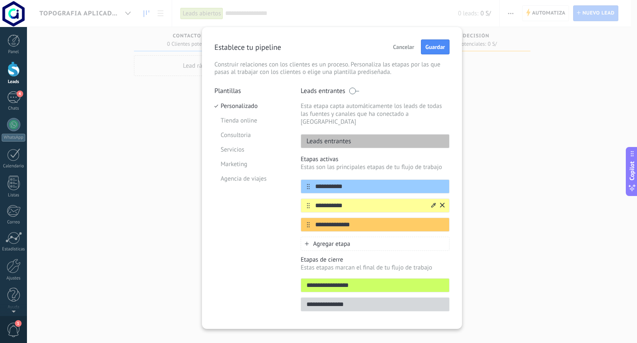
click at [343, 201] on input "**********" at bounding box center [370, 205] width 120 height 9
click at [351, 220] on input "**********" at bounding box center [370, 224] width 120 height 9
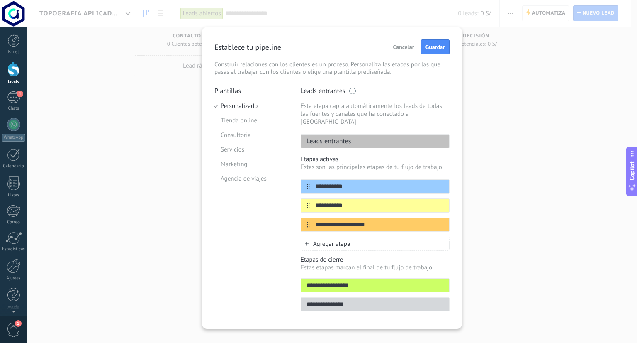
type input "**********"
click at [345, 281] on input "**********" at bounding box center [375, 285] width 148 height 9
click at [342, 300] on input "**********" at bounding box center [375, 304] width 148 height 9
click at [366, 300] on input "**********" at bounding box center [375, 304] width 148 height 9
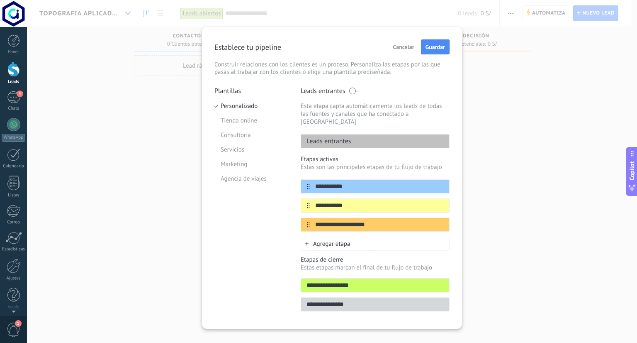
click at [438, 39] on div "**********" at bounding box center [332, 178] width 260 height 302
click at [438, 46] on span "Guardar" at bounding box center [435, 47] width 19 height 6
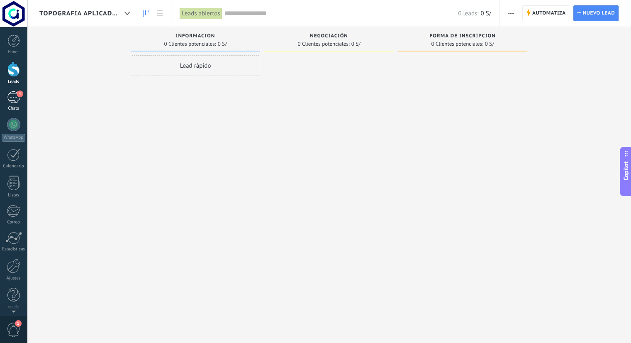
click at [7, 95] on div "4" at bounding box center [13, 97] width 13 height 12
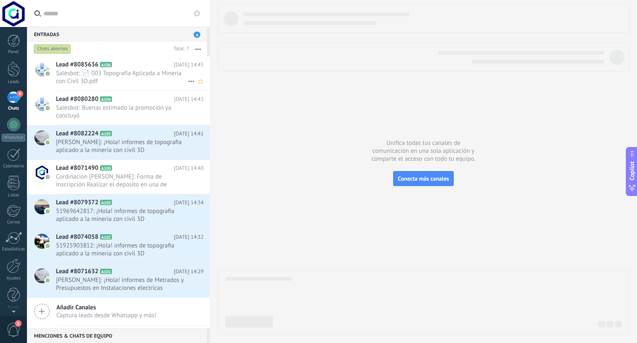
click at [133, 81] on span "Salesbot: 📄 003 Topografía Aplicada a Minería con Civil 3D.pdf" at bounding box center [122, 77] width 132 height 16
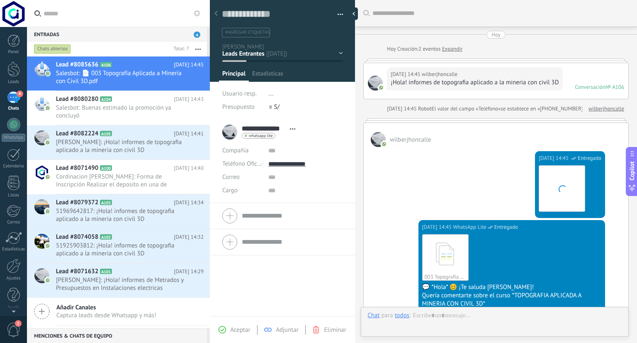
scroll to position [12, 0]
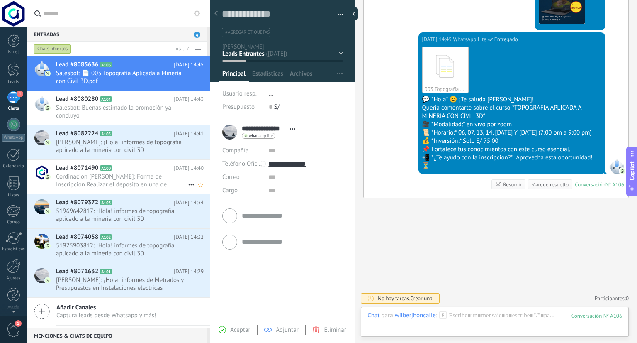
click at [144, 176] on span "Cordinacion cingenieria: Forma de Inscripción Realizar el deposito en una de nu…" at bounding box center [122, 181] width 132 height 16
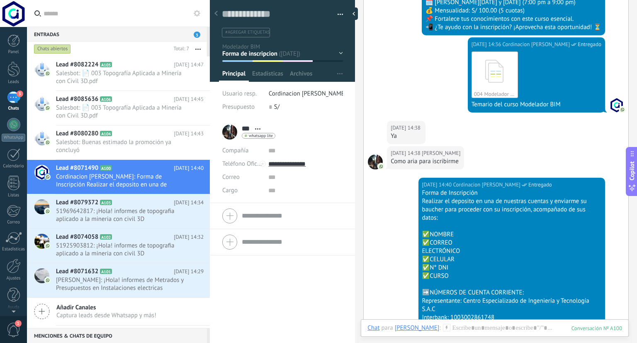
scroll to position [498, 0]
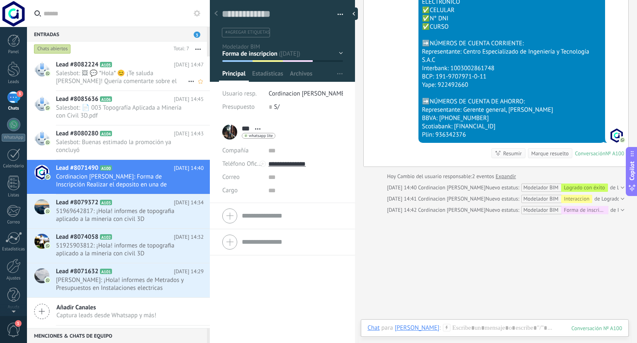
click at [125, 80] on span "Salesbot: 🖼 💬 *Hola* 😊 ¡Te saluda Ariana! Quería comentarte sobre el curso *TOP…" at bounding box center [122, 77] width 132 height 16
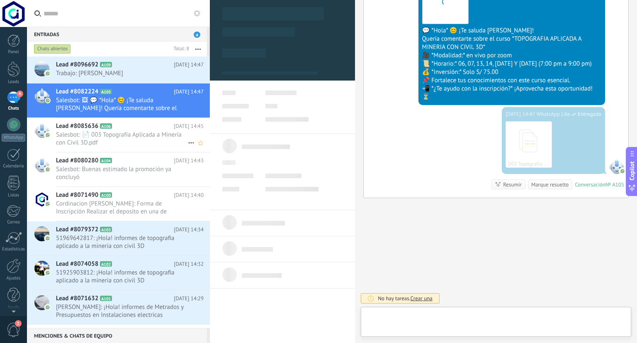
scroll to position [12, 0]
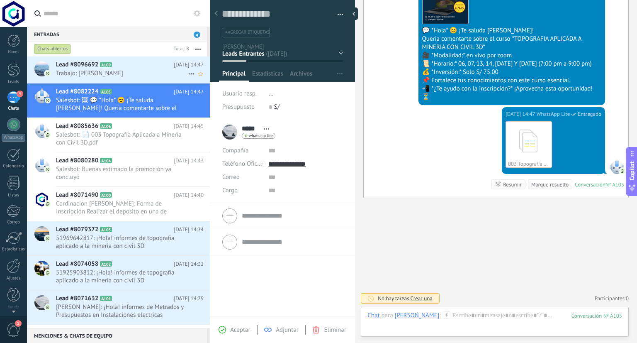
click at [121, 80] on div "Lead #8096692 A109 Hoy 14:47 Trabajo: Aya OK" at bounding box center [133, 69] width 154 height 26
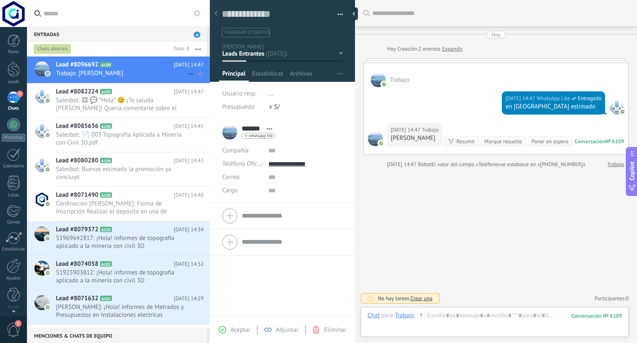
scroll to position [12, 0]
click at [116, 100] on span "Salesbot: 🖼 💬 *Hola* 😊 ¡Te saluda Ariana! Quería comentarte sobre el curso *TOP…" at bounding box center [122, 104] width 132 height 16
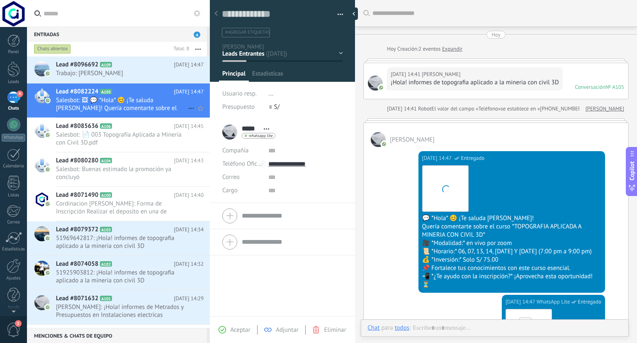
scroll to position [176, 0]
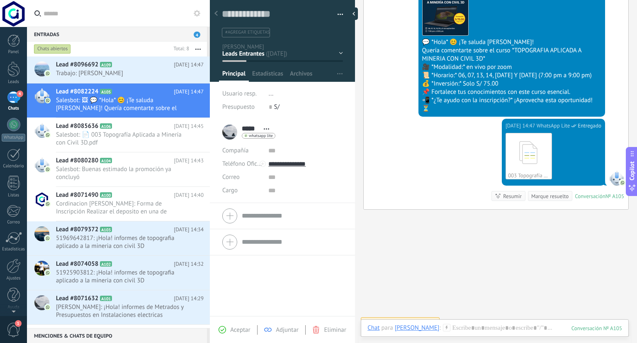
click at [0, 0] on div "Contacto inicial Negociación Tomar decisión Leads ganados Leads perdidos" at bounding box center [0, 0] width 0 height 0
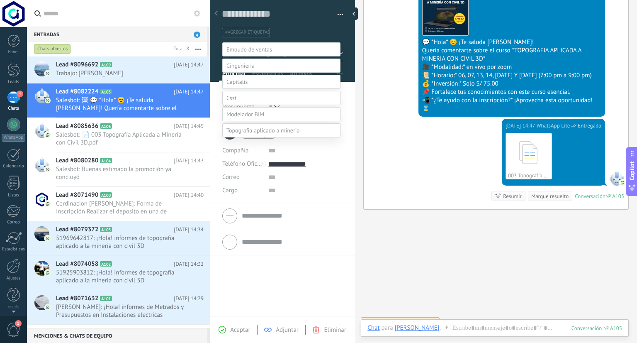
scroll to position [16, 0]
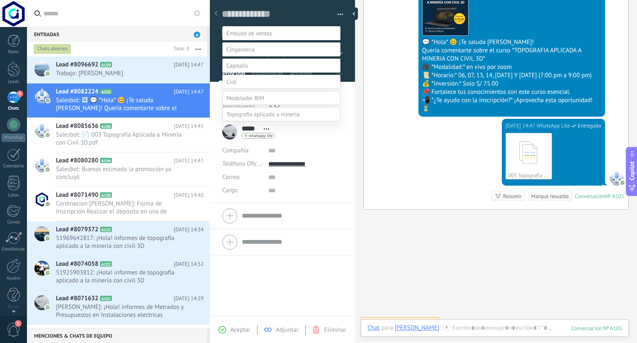
click at [263, 118] on span at bounding box center [263, 113] width 73 height 7
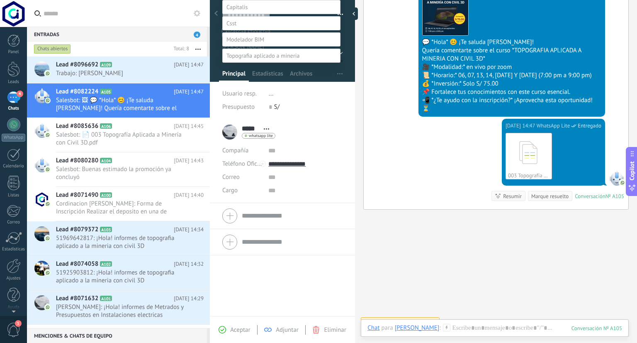
click at [0, 0] on label "informacion" at bounding box center [0, 0] width 0 height 0
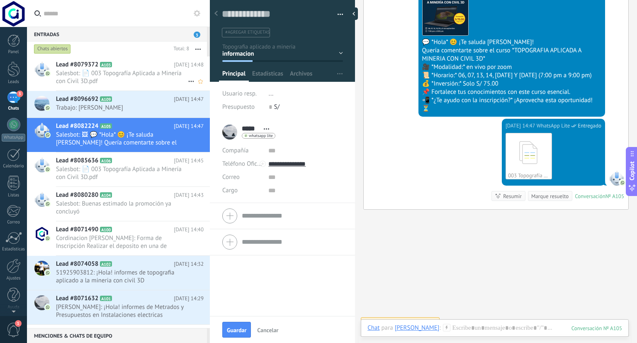
click at [121, 77] on span "Salesbot: 📄 003 Topografía Aplicada a Minería con Civil 3D.pdf" at bounding box center [122, 77] width 132 height 16
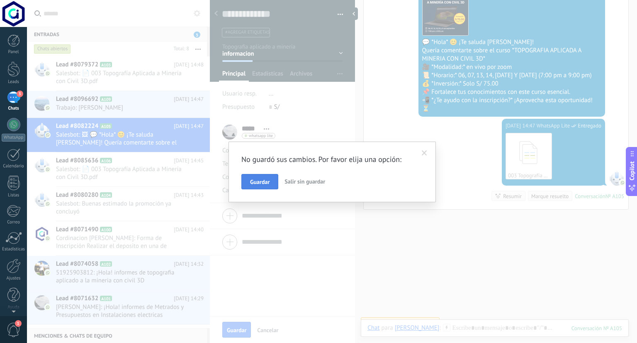
click at [262, 180] on span "Guardar" at bounding box center [259, 182] width 19 height 6
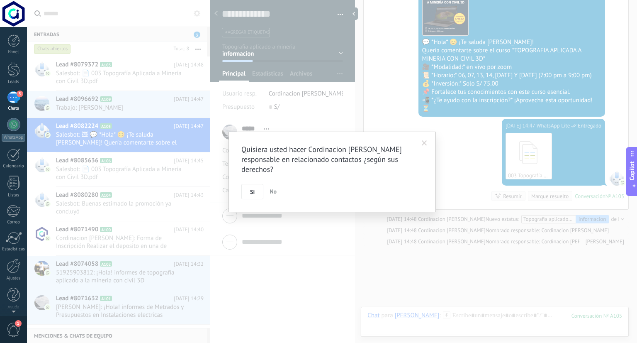
scroll to position [212, 0]
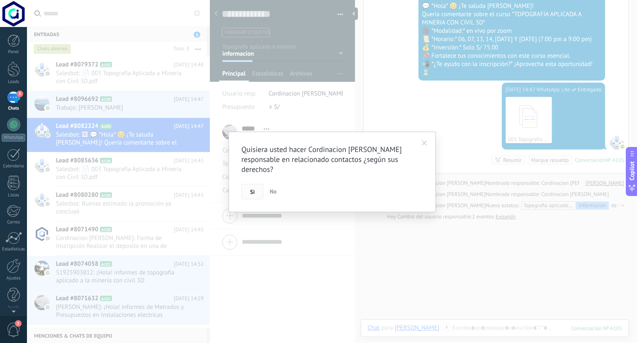
click at [256, 194] on button "Si" at bounding box center [252, 192] width 22 height 16
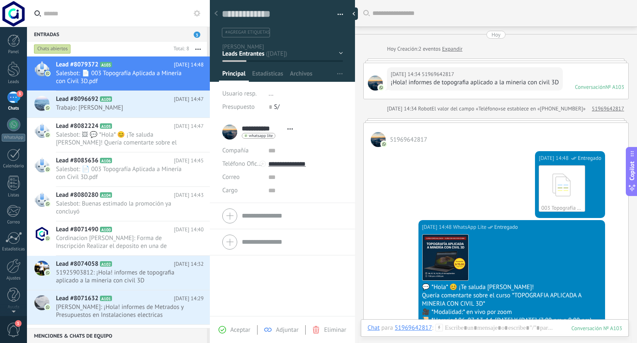
scroll to position [195, 0]
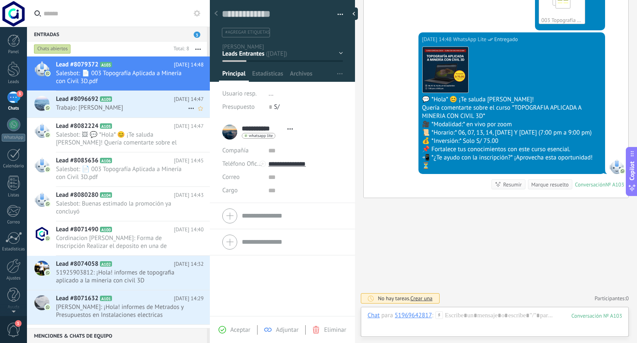
click at [124, 103] on div "Lead #8096692 A109 Hoy 14:47 Trabajo: Aya OK" at bounding box center [133, 104] width 154 height 26
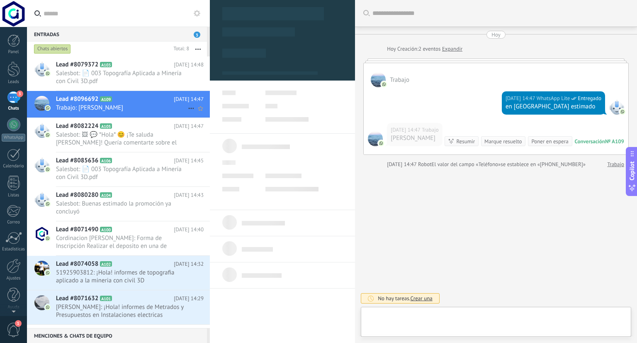
scroll to position [12, 0]
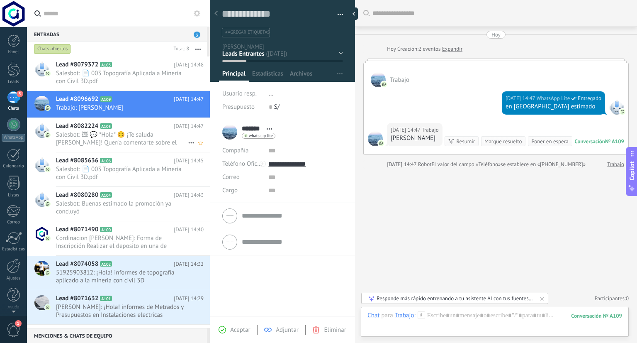
click at [112, 139] on span "Salesbot: 🖼 💬 *Hola* 😊 ¡Te saluda Ariana! Quería comentarte sobre el curso *TOP…" at bounding box center [122, 139] width 132 height 16
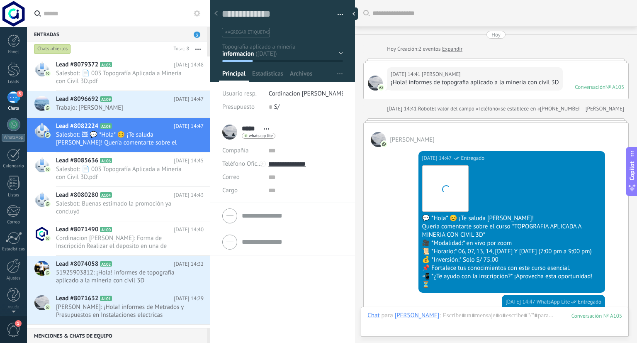
scroll to position [12, 0]
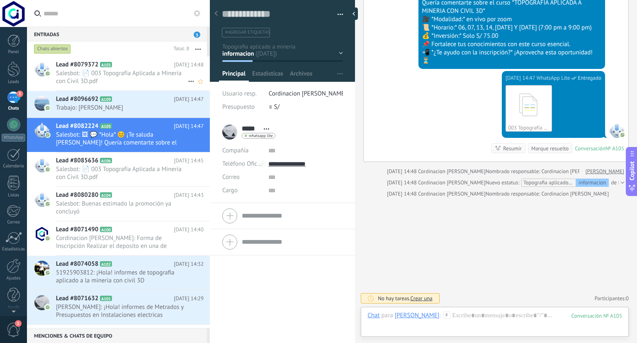
click at [115, 78] on span "Salesbot: 📄 003 Topografía Aplicada a Minería con Civil 3D.pdf" at bounding box center [122, 77] width 132 height 16
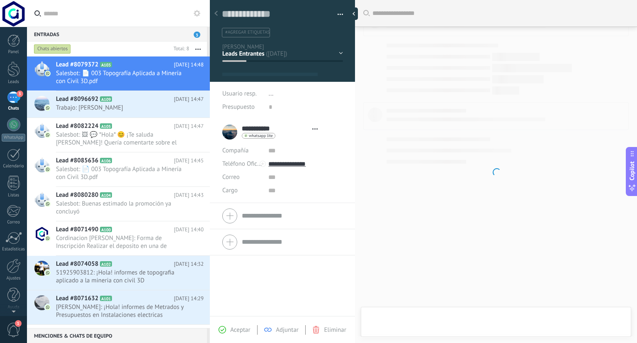
click at [0, 0] on div "Contacto inicial Negociación Tomar decisión Leads ganados Leads perdidos" at bounding box center [0, 0] width 0 height 0
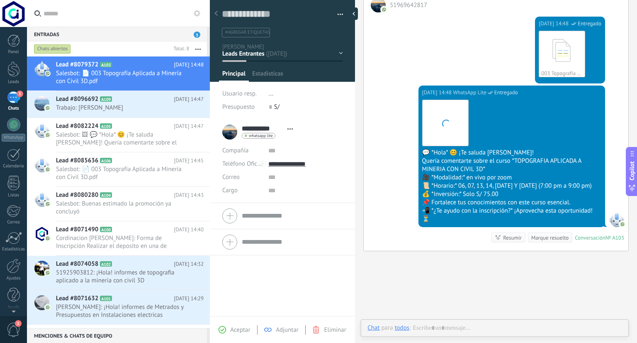
scroll to position [12, 0]
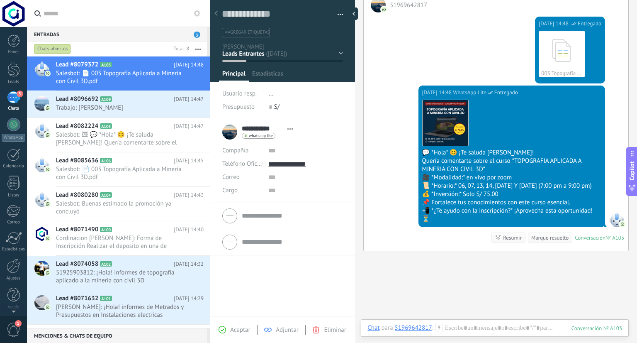
click at [0, 0] on div "Contacto inicial Negociación Tomar decisión Leads ganados Leads perdidos" at bounding box center [0, 0] width 0 height 0
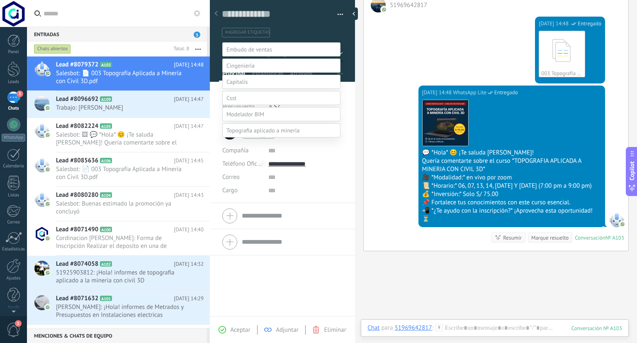
scroll to position [16, 0]
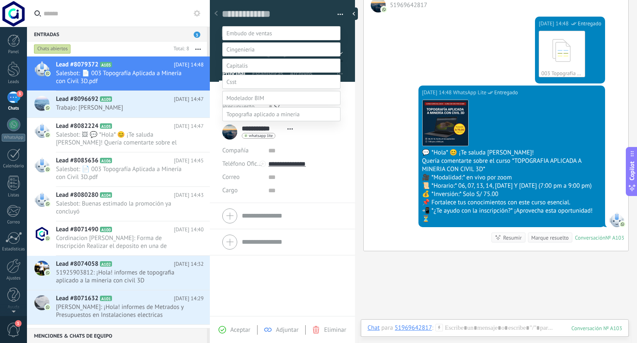
click at [254, 118] on span at bounding box center [263, 113] width 73 height 7
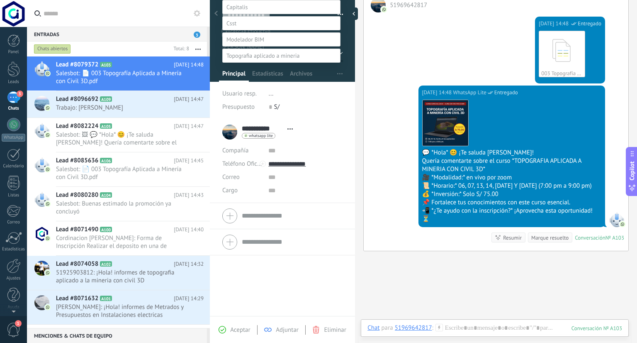
click at [0, 0] on label "informacion" at bounding box center [0, 0] width 0 height 0
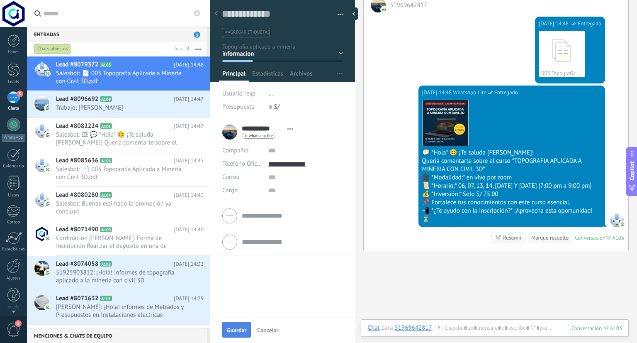
click at [233, 329] on span "Guardar" at bounding box center [236, 330] width 19 height 6
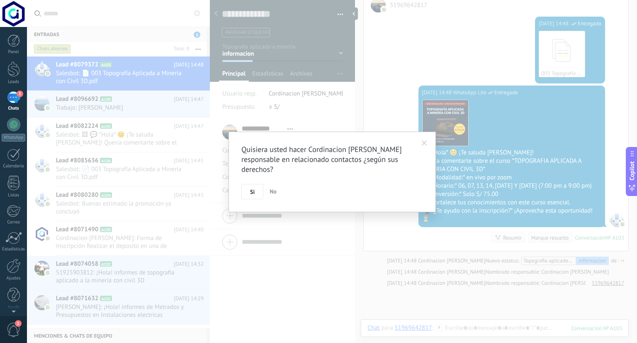
scroll to position [171, 0]
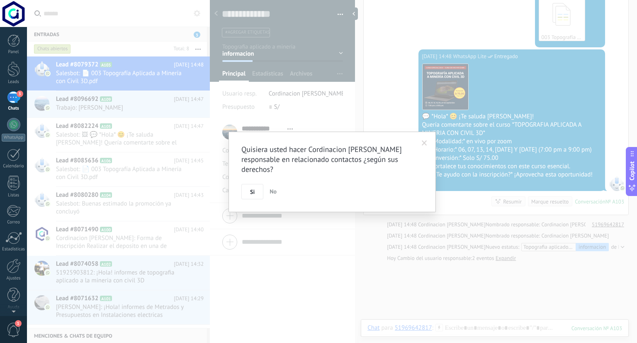
click at [270, 193] on span "No" at bounding box center [273, 191] width 7 height 7
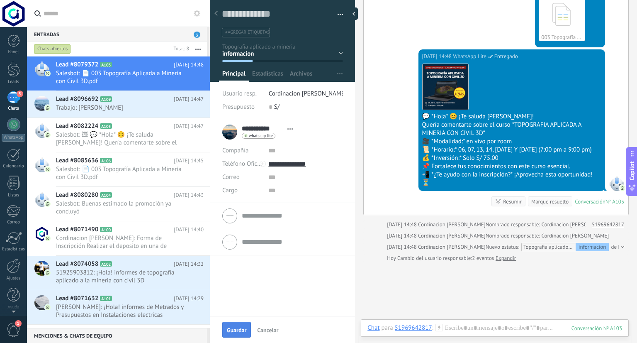
click at [240, 328] on span "Guardar" at bounding box center [236, 330] width 19 height 6
click at [106, 272] on span "51925903812: ¡Hola! informes de topografia aplicado a la mineria con civil 3D" at bounding box center [122, 276] width 132 height 16
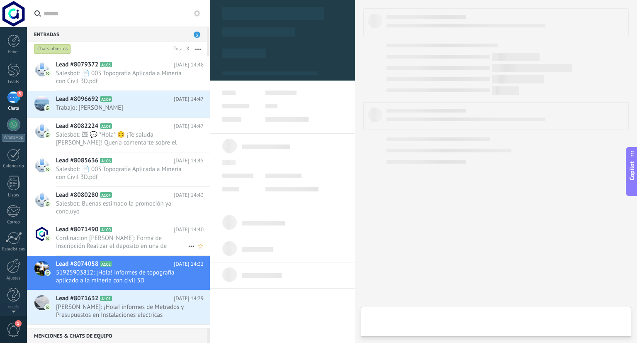
click at [98, 238] on span "Cordinacion cingenieria: Forma de Inscripción Realizar el deposito en una de nu…" at bounding box center [122, 242] width 132 height 16
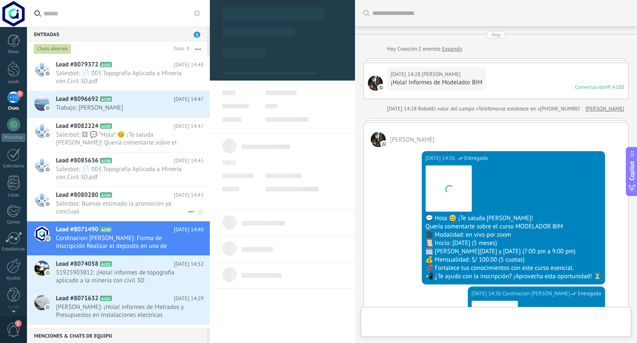
click at [104, 207] on span "Salesbot: Buenas estimado la promoción ya concluyó" at bounding box center [122, 208] width 132 height 16
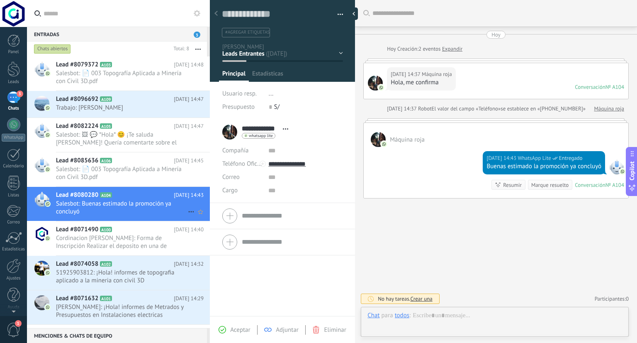
scroll to position [12, 0]
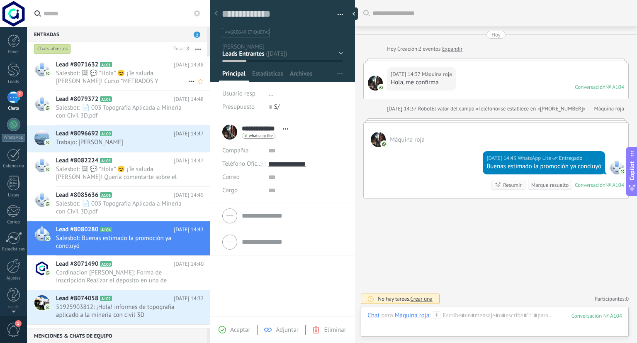
click at [153, 76] on span "Salesbot: 🖼 💬 *Hola* 😊 ¡Te saluda Ariana! Curso *METRADOS Y PRESUPUESTO EN INST…" at bounding box center [122, 77] width 132 height 16
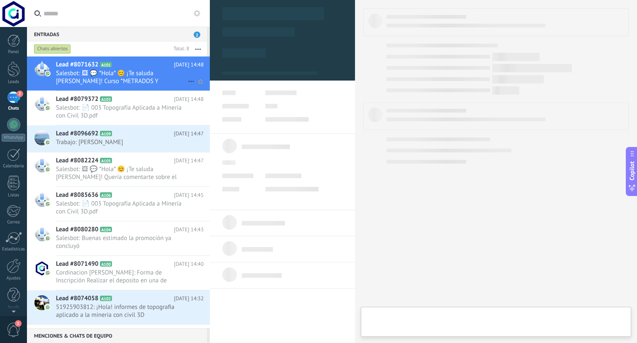
type textarea "**********"
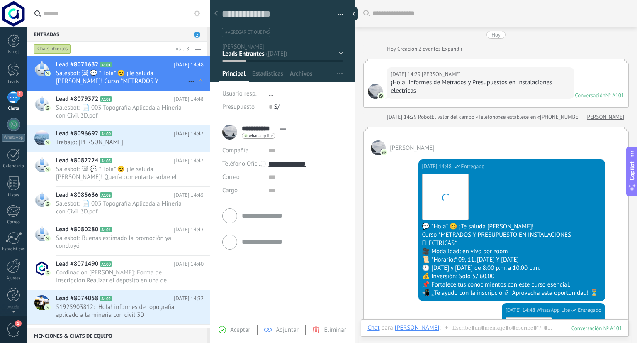
scroll to position [139, 0]
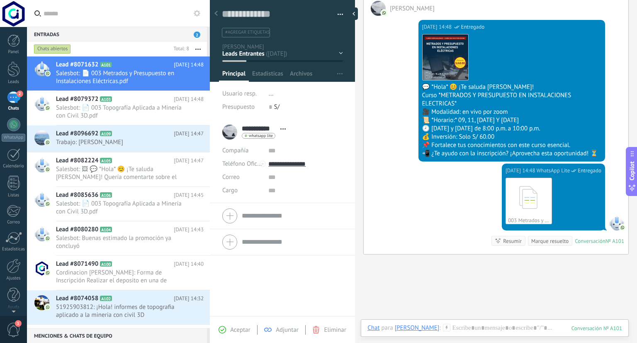
click at [0, 0] on div "Contacto inicial Negociación Tomar decisión Leads ganados Leads perdidos" at bounding box center [0, 0] width 0 height 0
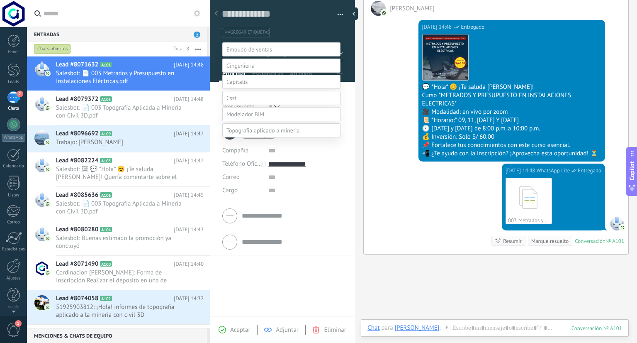
scroll to position [16, 0]
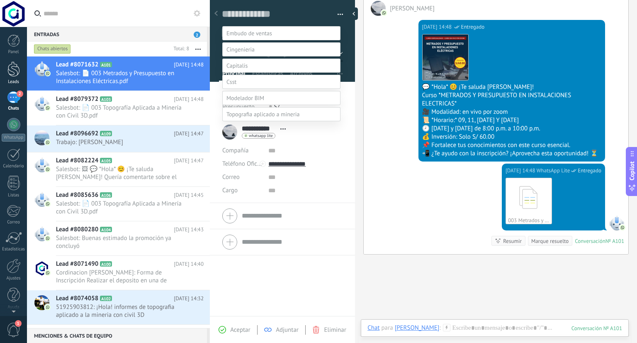
click at [10, 67] on div at bounding box center [13, 68] width 12 height 15
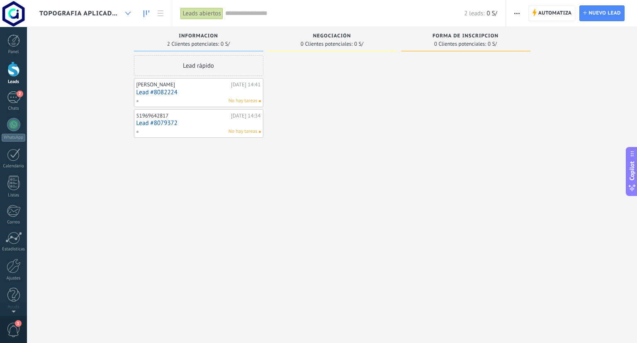
click at [125, 12] on icon at bounding box center [127, 13] width 5 height 3
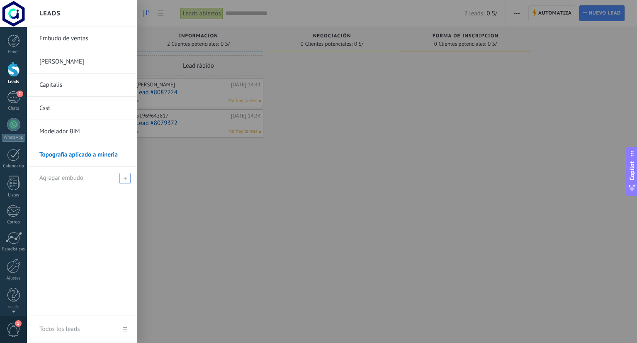
click at [124, 177] on icon at bounding box center [125, 178] width 4 height 4
click at [91, 181] on input "text" at bounding box center [78, 177] width 78 height 13
type input "**********"
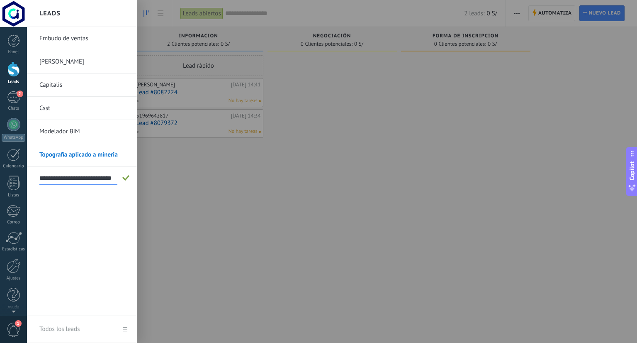
click at [129, 177] on span at bounding box center [125, 178] width 7 height 6
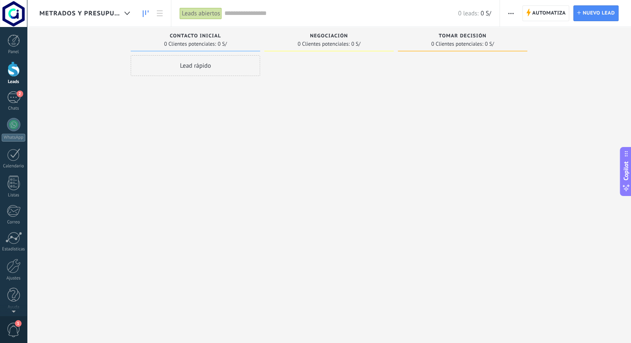
click at [512, 10] on span "button" at bounding box center [510, 13] width 5 height 16
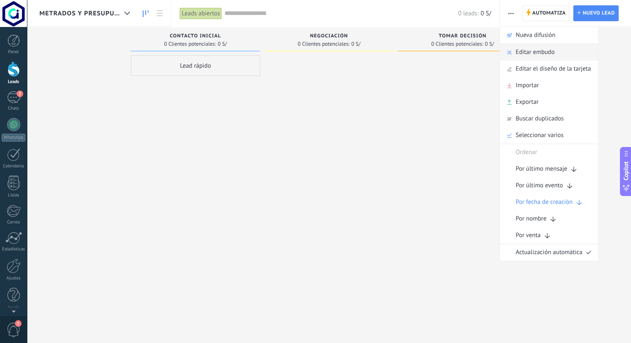
click at [536, 55] on span "Editar embudo" at bounding box center [535, 52] width 39 height 17
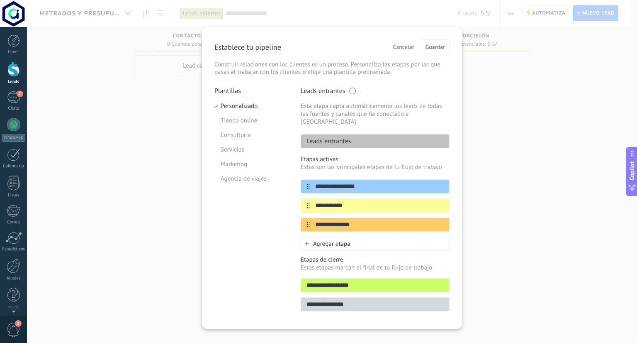
click at [345, 137] on p "Leads entrantes" at bounding box center [326, 141] width 50 height 8
click at [350, 183] on div "**********" at bounding box center [375, 186] width 149 height 14
click at [354, 182] on input "**********" at bounding box center [370, 186] width 120 height 9
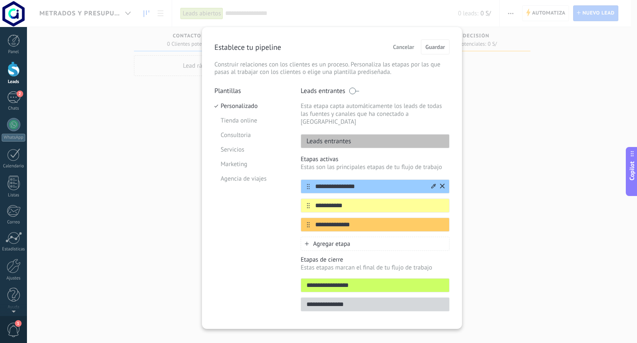
click at [354, 182] on input "**********" at bounding box center [370, 186] width 120 height 9
type input "**********"
click at [345, 220] on input "**********" at bounding box center [370, 224] width 120 height 9
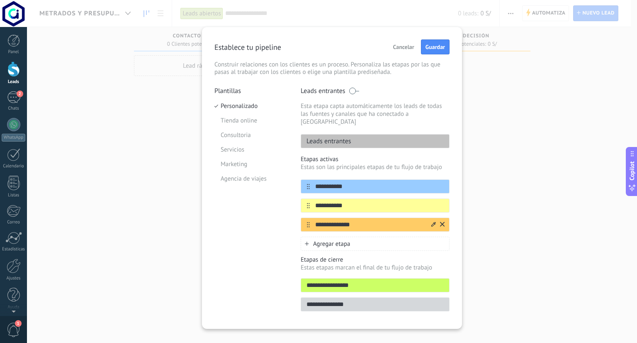
click at [345, 220] on input "**********" at bounding box center [370, 224] width 120 height 9
type input "**********"
click at [242, 244] on div "Plantillas Personalizado Tienda online Consultoria Servicios Marketing Agencia …" at bounding box center [251, 201] width 74 height 229
click at [432, 44] on span "Guardar" at bounding box center [435, 47] width 19 height 6
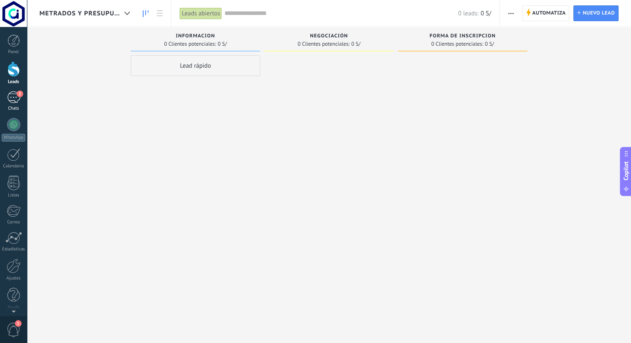
click at [17, 102] on div "2" at bounding box center [13, 97] width 13 height 12
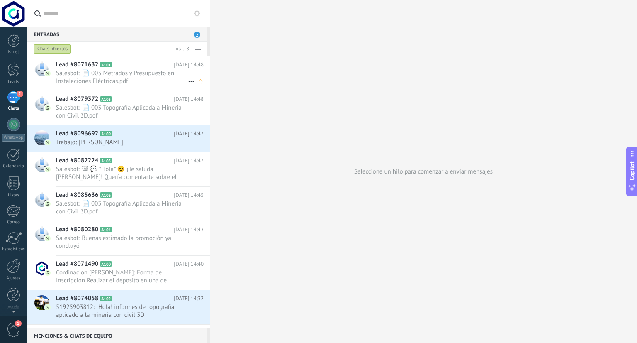
click at [129, 73] on span "Salesbot: 📄 003 Metrados y Presupuesto en Instalaciones Eléctricas.pdf" at bounding box center [122, 77] width 132 height 16
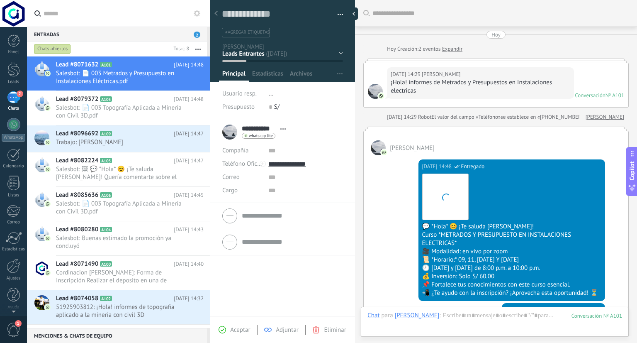
scroll to position [210, 0]
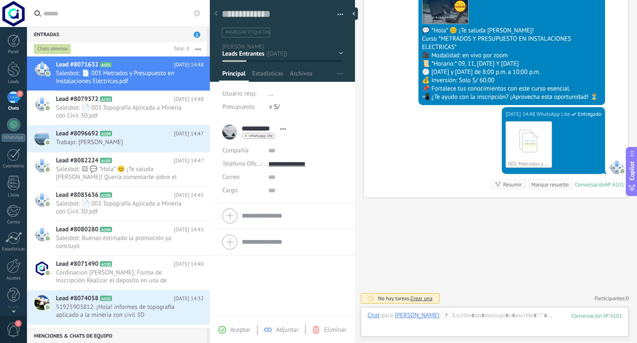
click at [0, 0] on div "Contacto inicial Negociación Tomar decisión Leads ganados Leads perdidos" at bounding box center [0, 0] width 0 height 0
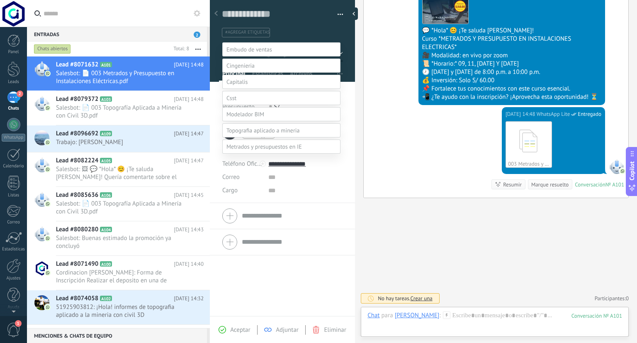
scroll to position [16, 0]
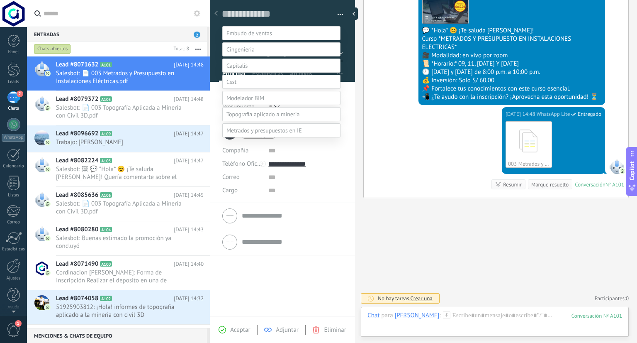
click at [258, 134] on span at bounding box center [265, 130] width 76 height 7
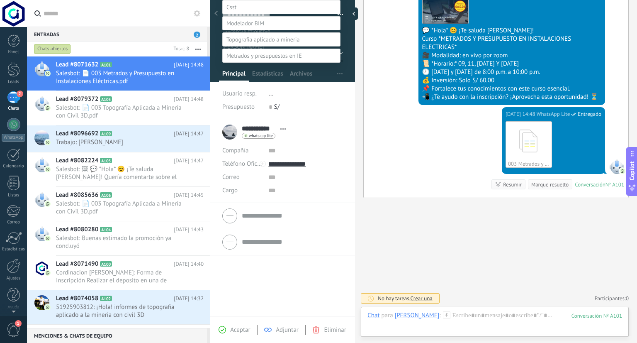
click at [0, 0] on label "Informacion" at bounding box center [0, 0] width 0 height 0
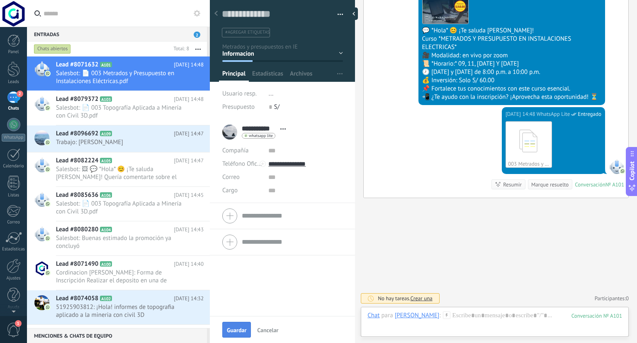
click at [242, 335] on button "Guardar" at bounding box center [236, 330] width 29 height 16
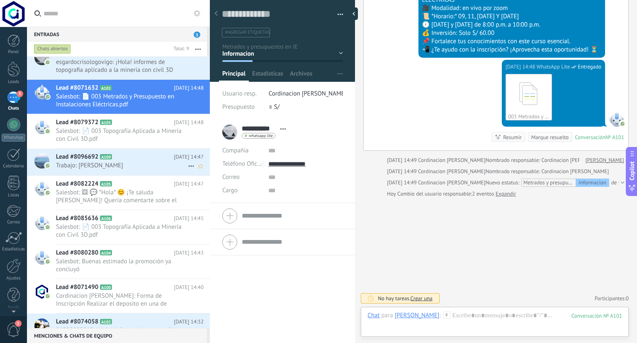
scroll to position [32, 0]
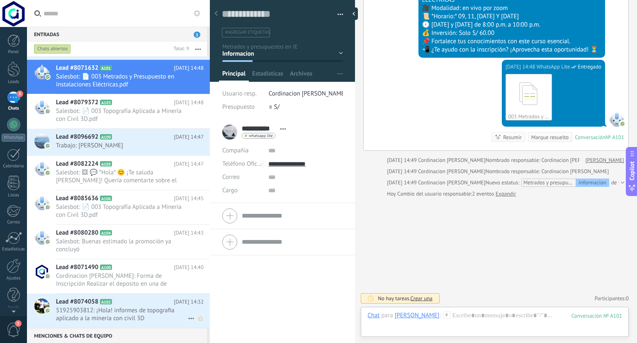
click at [128, 315] on span "51925903812: ¡Hola! informes de topografia aplicado a la mineria con civil 3D" at bounding box center [122, 314] width 132 height 16
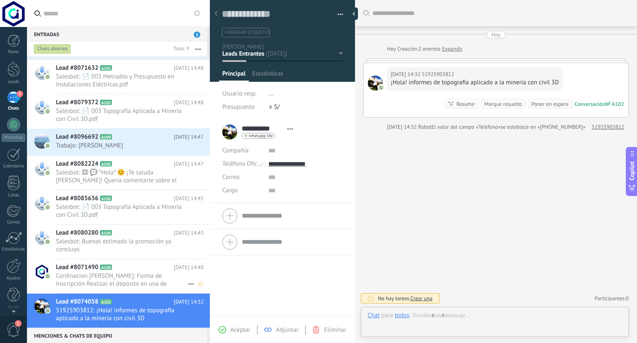
scroll to position [12, 0]
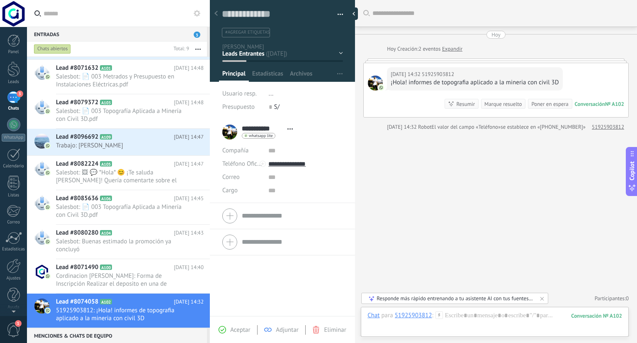
click at [0, 0] on div "Contacto inicial Negociación Tomar decisión Leads ganados Leads perdidos" at bounding box center [0, 0] width 0 height 0
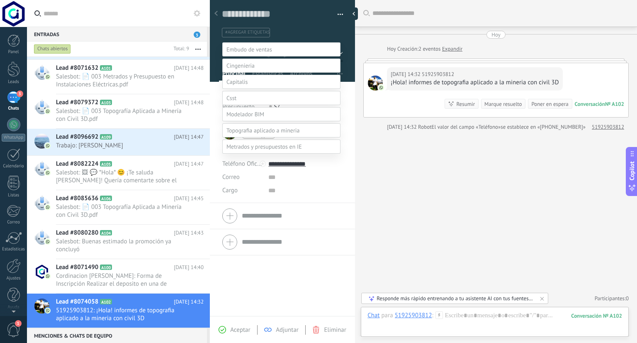
scroll to position [16, 0]
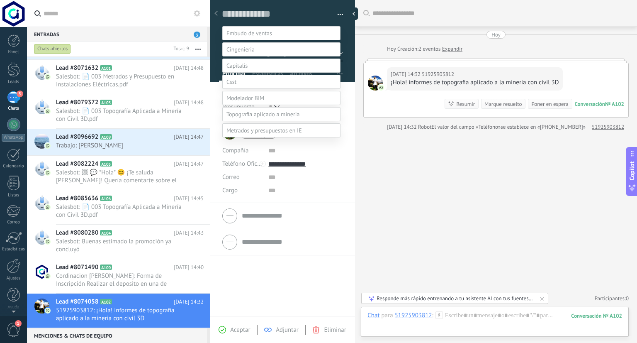
click at [278, 118] on span at bounding box center [263, 113] width 73 height 7
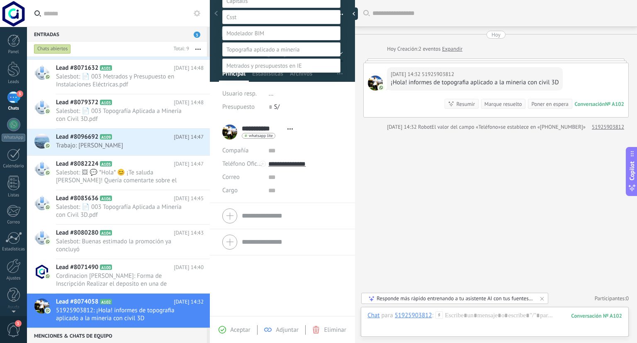
click at [0, 0] on label "informacion" at bounding box center [0, 0] width 0 height 0
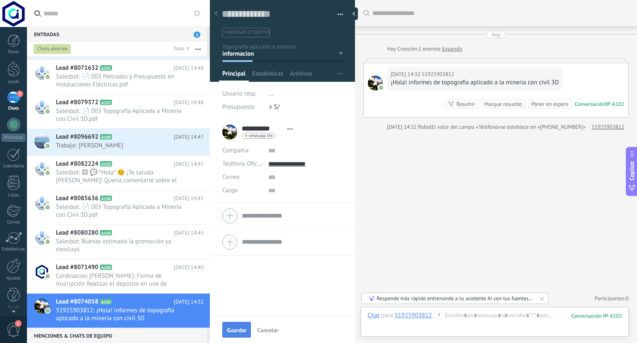
click at [238, 327] on span "Guardar" at bounding box center [236, 330] width 19 height 6
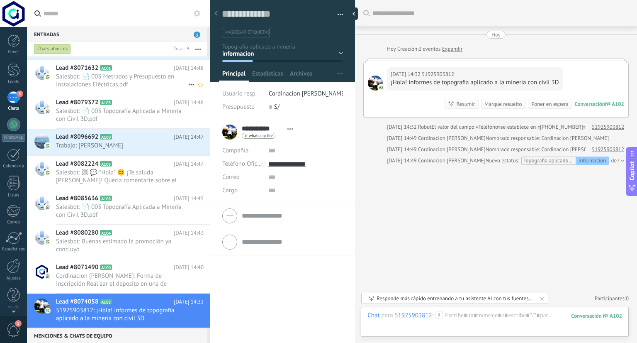
click at [106, 78] on span "Salesbot: 📄 003 Metrados y Presupuesto en Instalaciones Eléctricas.pdf" at bounding box center [122, 81] width 132 height 16
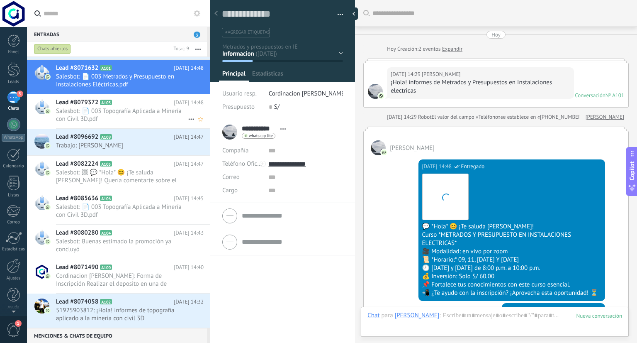
scroll to position [235, 0]
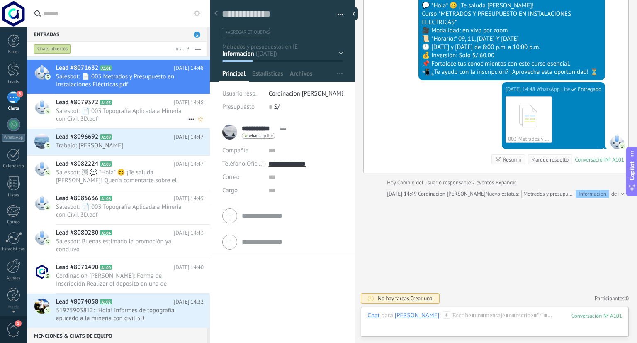
click at [94, 112] on span "Salesbot: 📄 003 Topografía Aplicada a Minería con Civil 3D.pdf" at bounding box center [122, 115] width 132 height 16
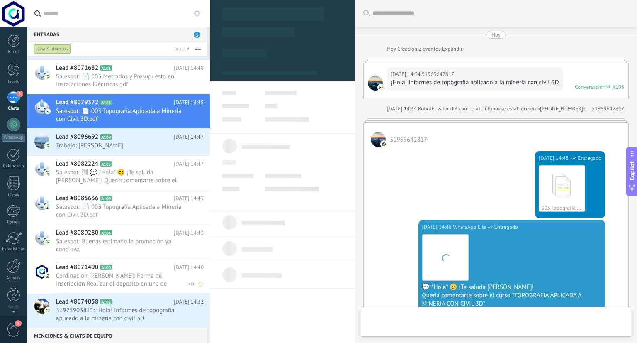
scroll to position [12, 0]
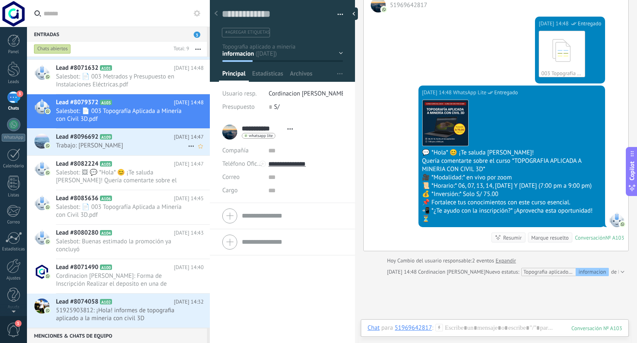
click at [109, 139] on span "A109" at bounding box center [106, 136] width 12 height 5
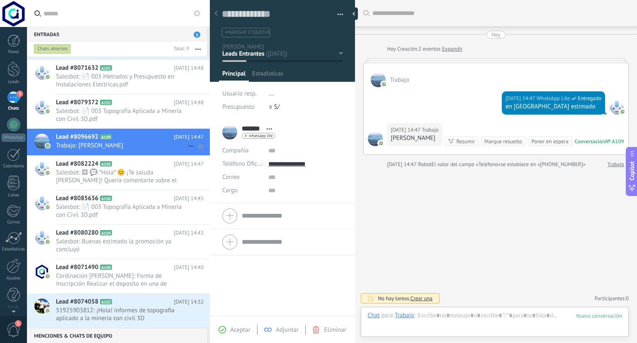
scroll to position [12, 0]
click at [113, 77] on span "Salesbot: 📄 003 Metrados y Presupuesto en Instalaciones Eléctricas.pdf" at bounding box center [122, 81] width 132 height 16
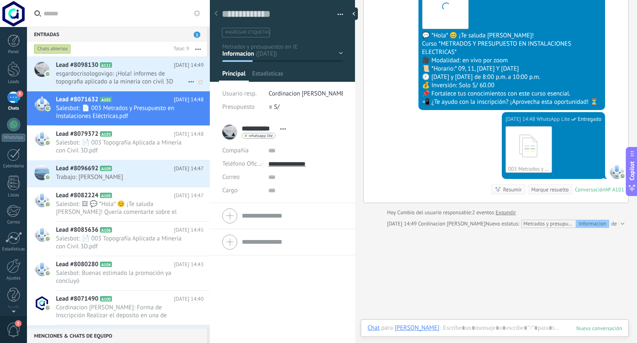
scroll to position [12, 0]
click at [98, 78] on span "esgardocrisologovigo: ¡Hola! informes de topografia aplicado a la mineria con c…" at bounding box center [122, 77] width 132 height 16
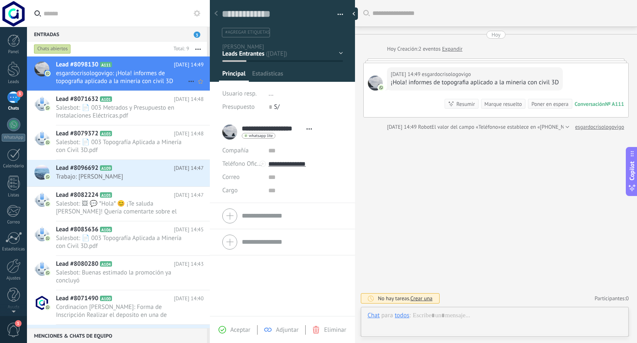
scroll to position [12, 0]
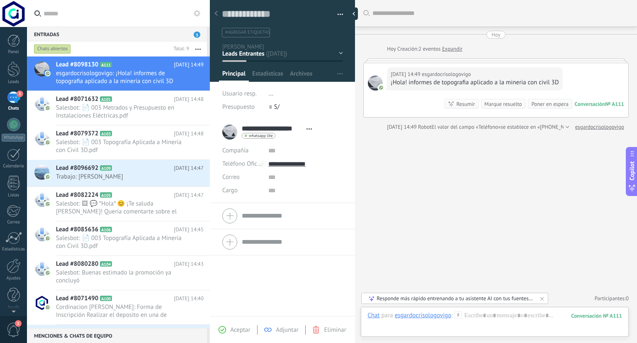
click at [0, 0] on div "Contacto inicial Negociación Tomar decisión Leads ganados Leads perdidos" at bounding box center [0, 0] width 0 height 0
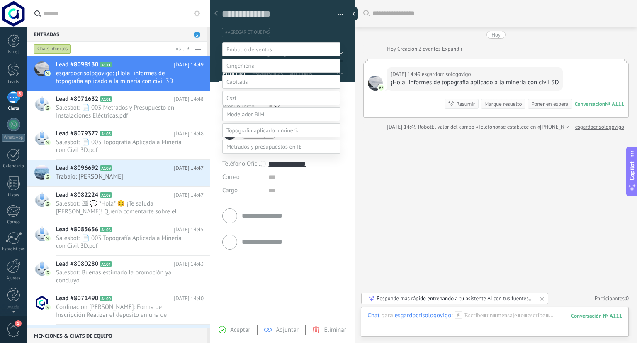
scroll to position [16, 0]
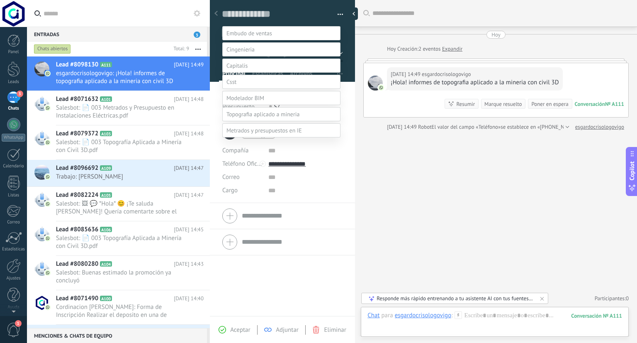
click at [284, 118] on span at bounding box center [263, 113] width 73 height 7
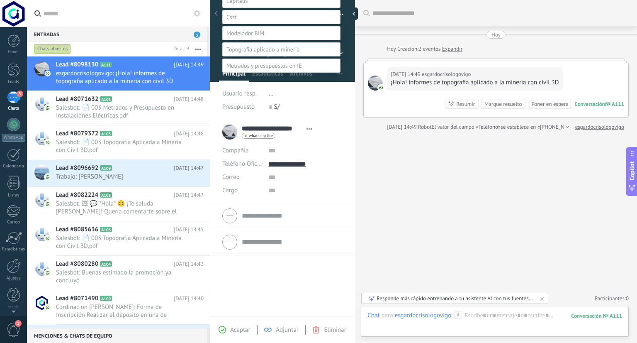
click at [0, 0] on label "informacion" at bounding box center [0, 0] width 0 height 0
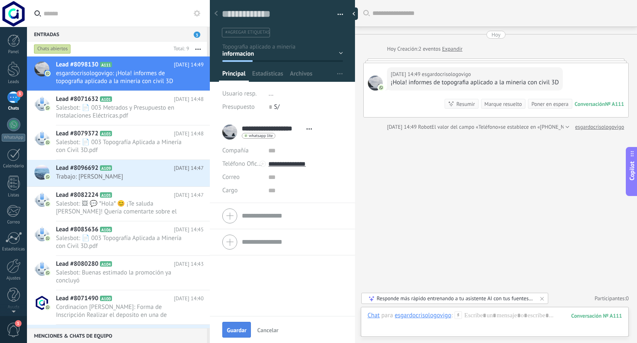
click at [242, 327] on span "Guardar" at bounding box center [236, 330] width 19 height 6
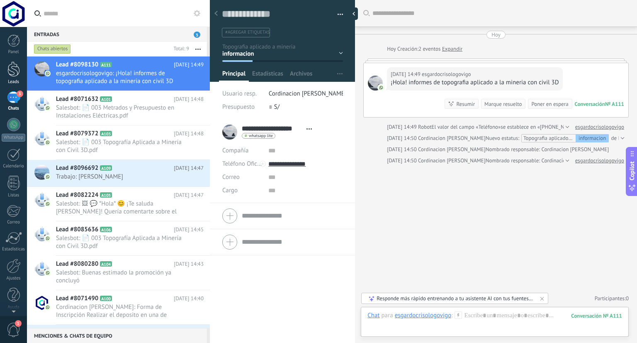
click at [10, 68] on div at bounding box center [13, 68] width 12 height 15
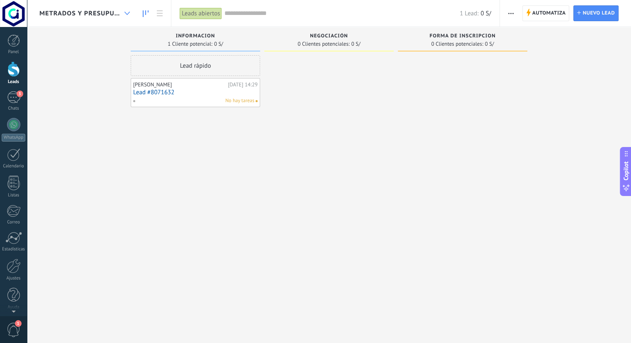
click at [126, 13] on icon at bounding box center [126, 13] width 5 height 3
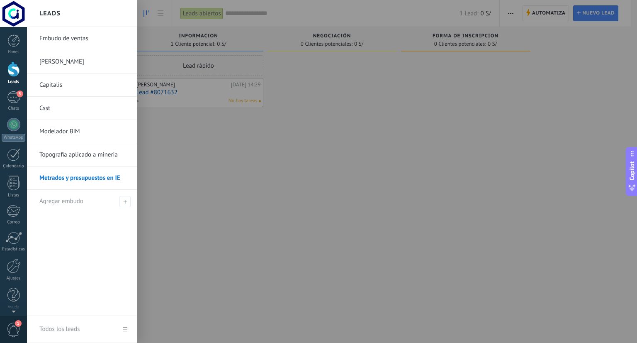
click at [70, 133] on link "Modelador BIM" at bounding box center [83, 131] width 89 height 23
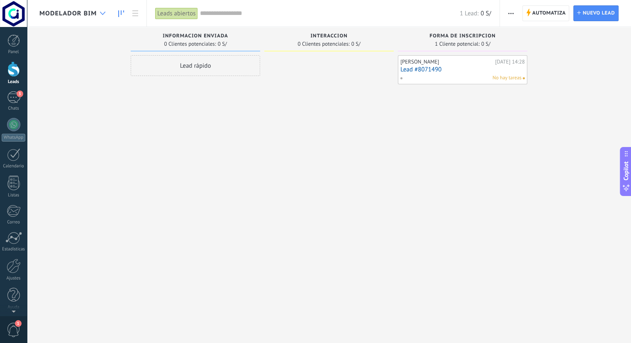
click at [106, 14] on div at bounding box center [103, 13] width 14 height 16
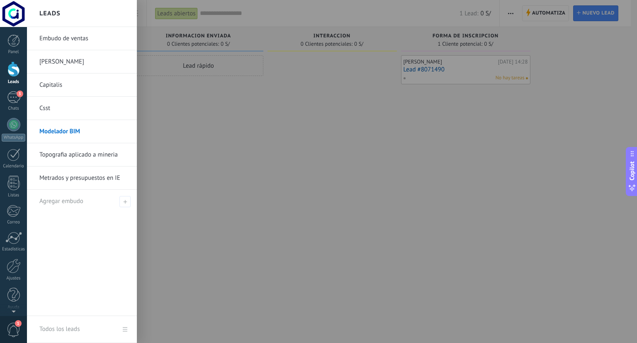
click at [86, 151] on link "Topografia aplicado a mineria" at bounding box center [83, 154] width 89 height 23
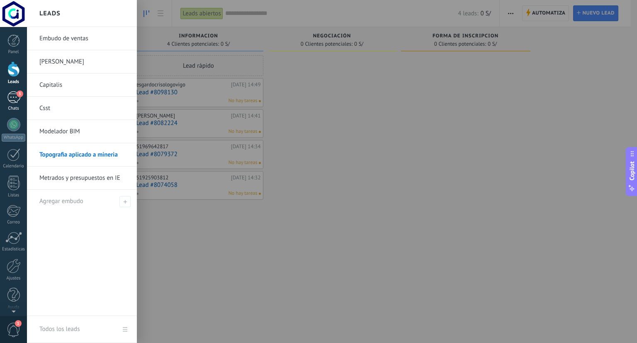
click at [15, 97] on div "3" at bounding box center [13, 97] width 13 height 12
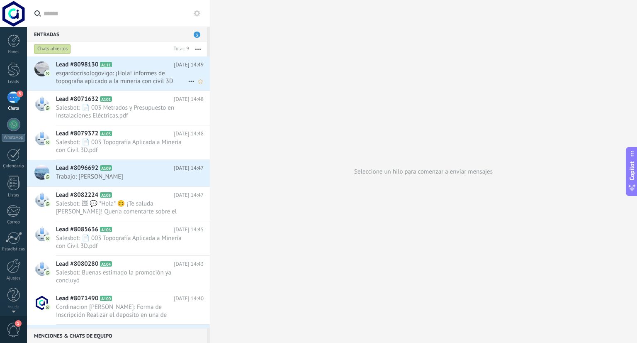
click at [141, 82] on span "esgardocrisologovigo: ¡Hola! informes de topografia aplicado a la mineria con c…" at bounding box center [122, 77] width 132 height 16
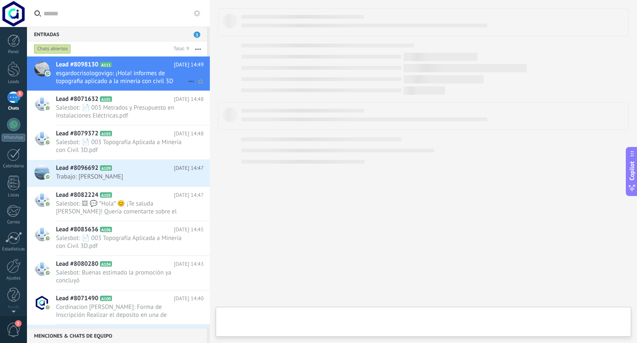
type textarea "**********"
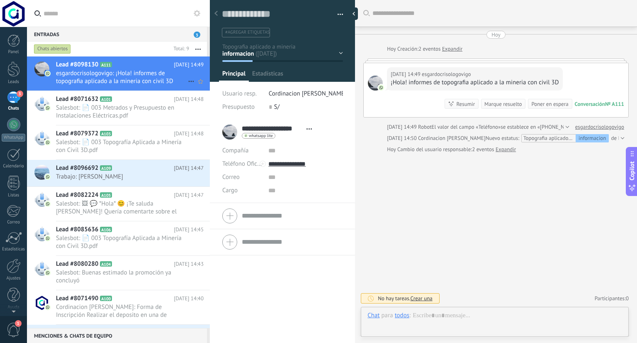
scroll to position [12, 0]
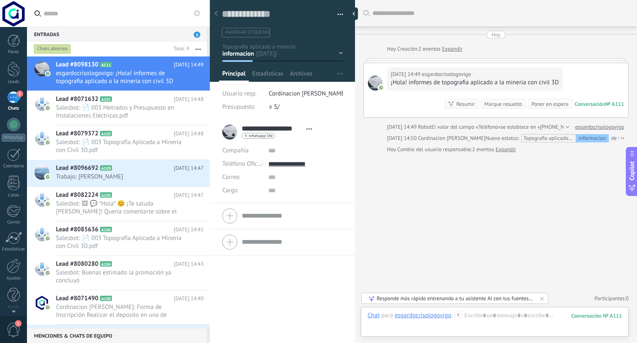
click at [0, 0] on div "informacion Negociación Forma de inscripcion Leads ganados Leads perdidos" at bounding box center [0, 0] width 0 height 0
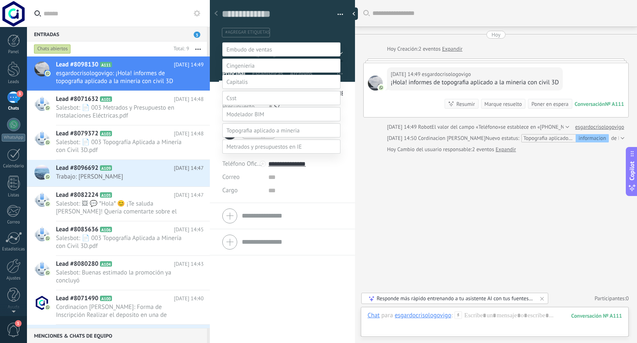
scroll to position [81, 0]
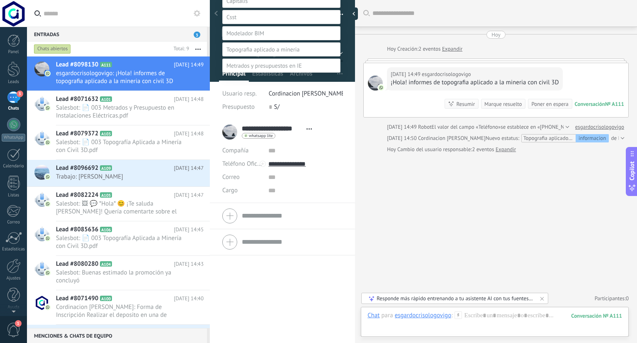
click at [414, 205] on div at bounding box center [332, 90] width 610 height 343
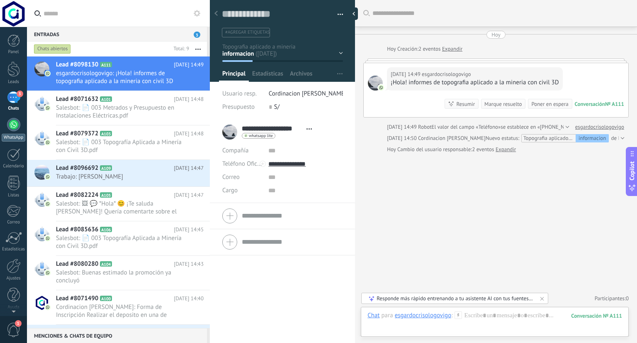
click at [7, 134] on div "WhatsApp" at bounding box center [14, 138] width 24 height 8
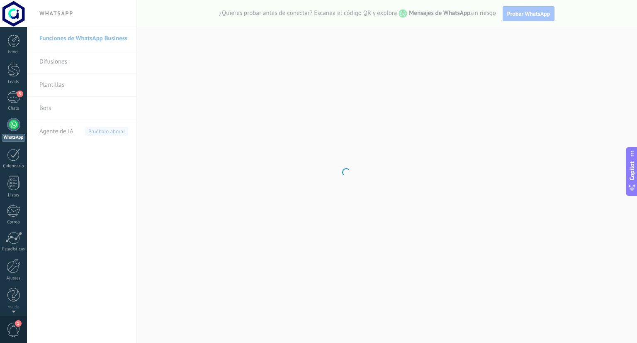
scroll to position [12, 0]
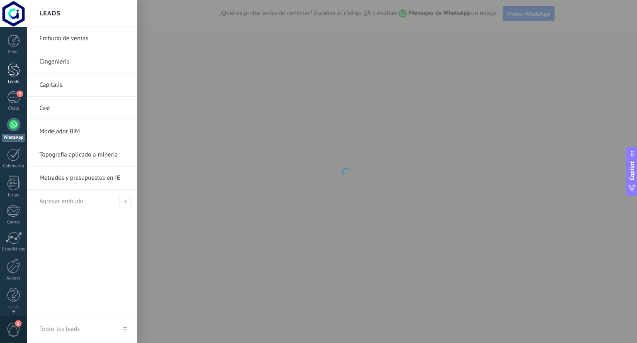
click at [12, 69] on div at bounding box center [13, 68] width 12 height 15
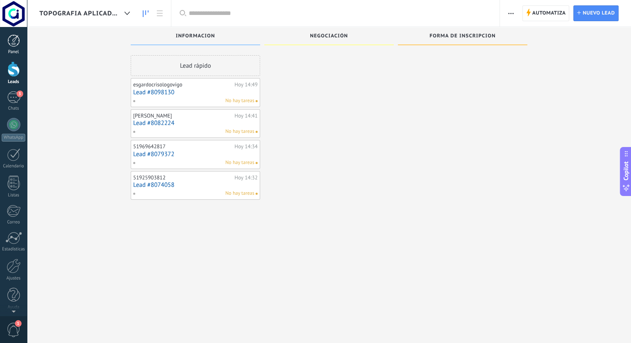
click at [13, 42] on div at bounding box center [13, 40] width 12 height 12
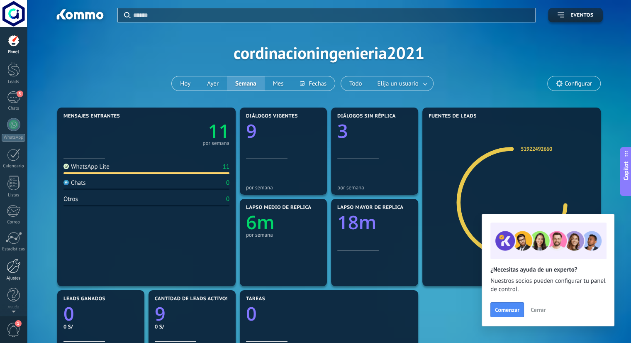
click at [18, 269] on div at bounding box center [14, 265] width 14 height 15
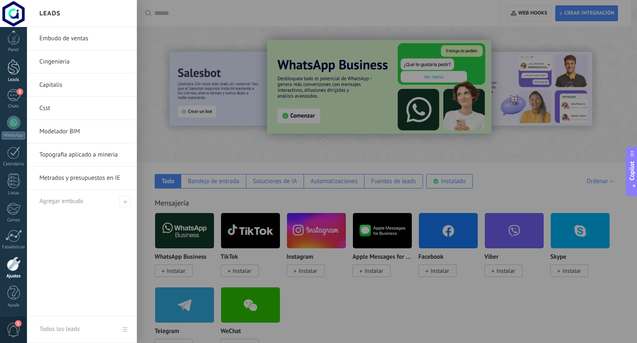
click at [15, 70] on div at bounding box center [13, 66] width 12 height 15
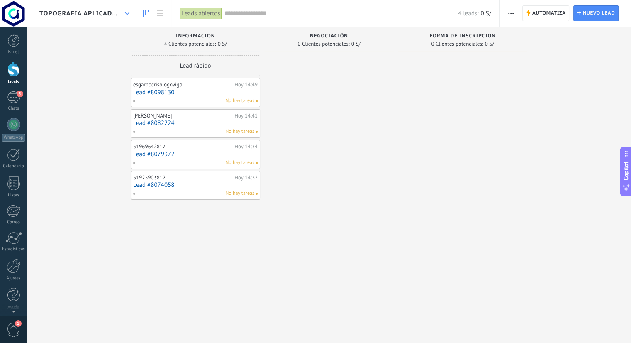
click at [124, 12] on div at bounding box center [127, 13] width 14 height 16
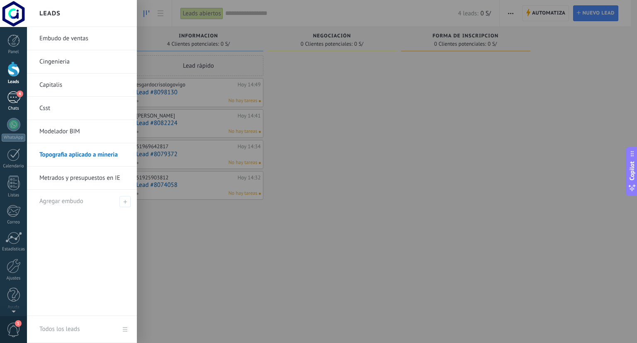
click at [12, 95] on div "4" at bounding box center [13, 97] width 13 height 12
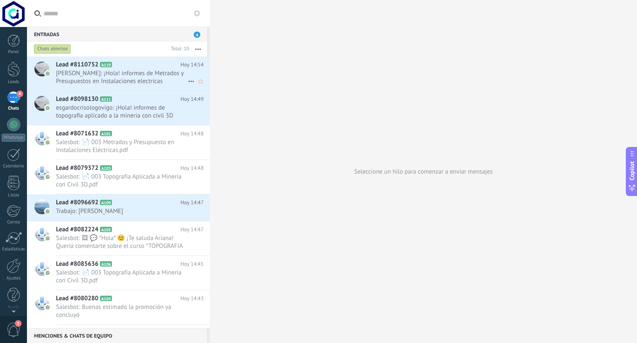
click at [133, 77] on span "[PERSON_NAME]: ¡Hola! informes de Metrados y Presupuestos en Instalaciones elec…" at bounding box center [122, 77] width 132 height 16
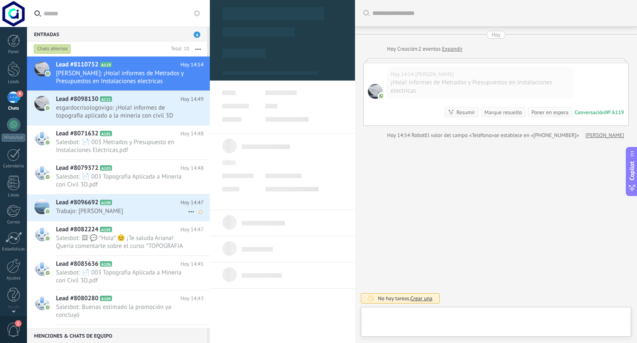
click at [119, 211] on span "Trabajo: [PERSON_NAME]" at bounding box center [122, 211] width 132 height 8
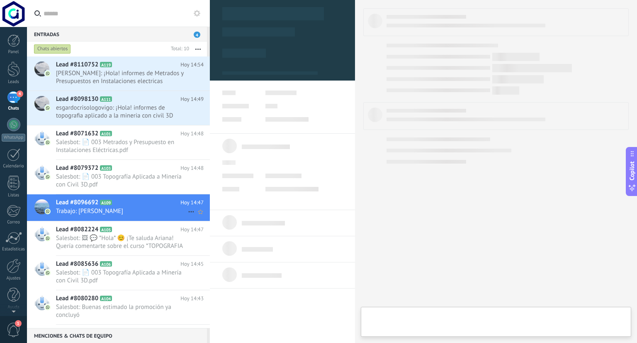
scroll to position [12, 0]
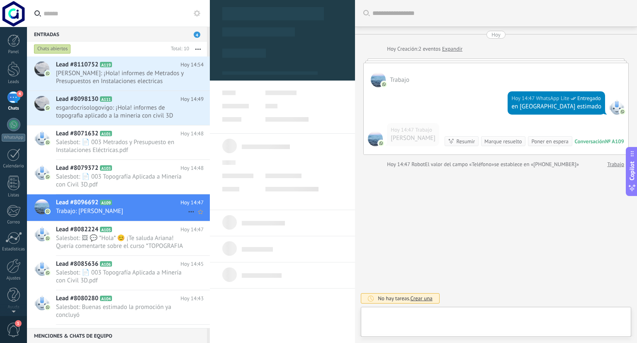
type textarea "**********"
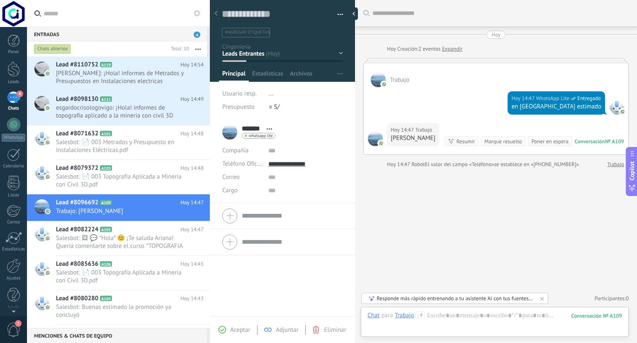
click at [0, 0] on div "Contacto inicial Negociación Tomar decisión Leads ganados Leads perdidos" at bounding box center [0, 0] width 0 height 0
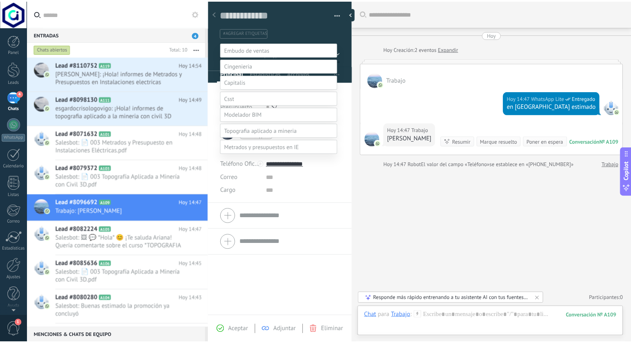
scroll to position [16, 0]
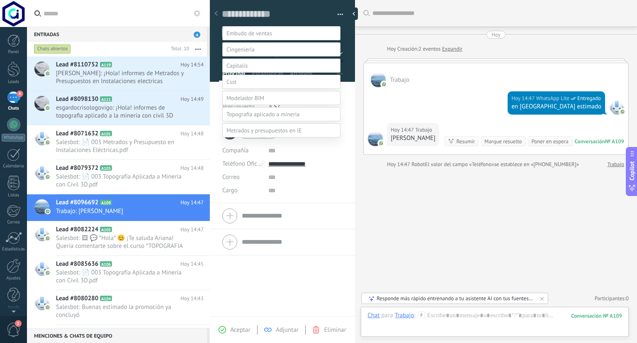
click at [215, 143] on div at bounding box center [332, 155] width 610 height 343
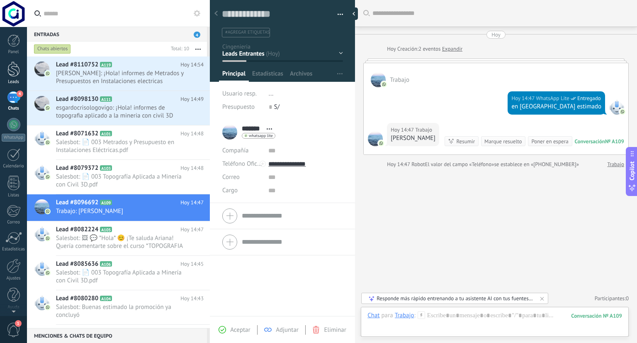
click at [12, 71] on div at bounding box center [13, 68] width 12 height 15
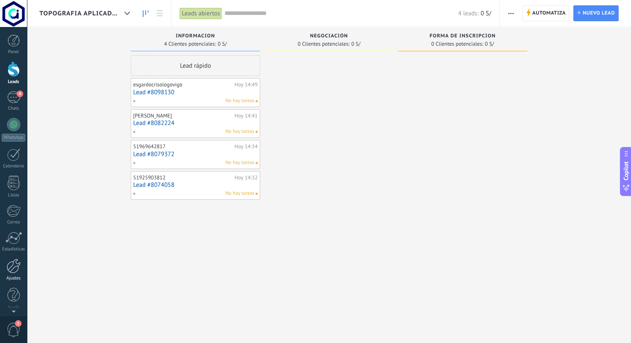
click at [17, 268] on div at bounding box center [14, 265] width 14 height 15
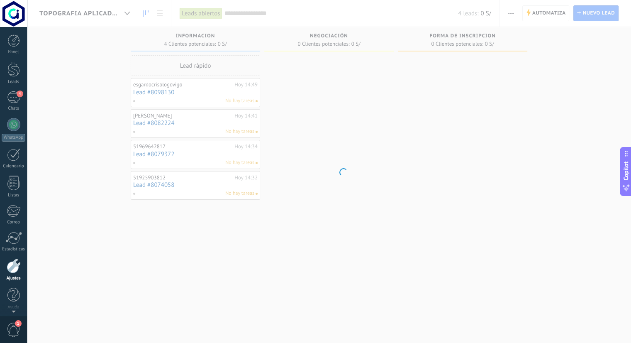
scroll to position [2, 0]
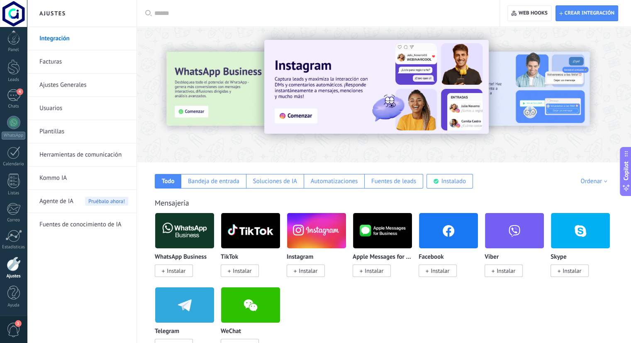
click at [61, 85] on link "Ajustes Generales" at bounding box center [83, 84] width 89 height 23
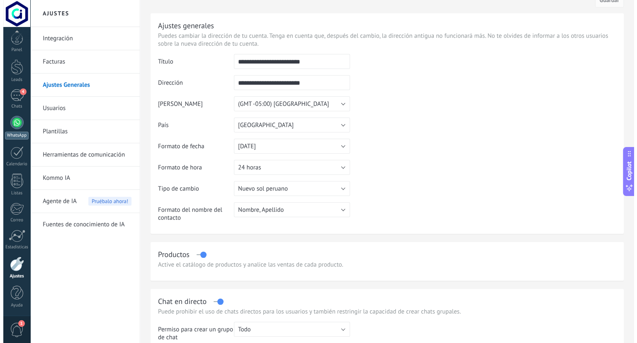
scroll to position [41, 0]
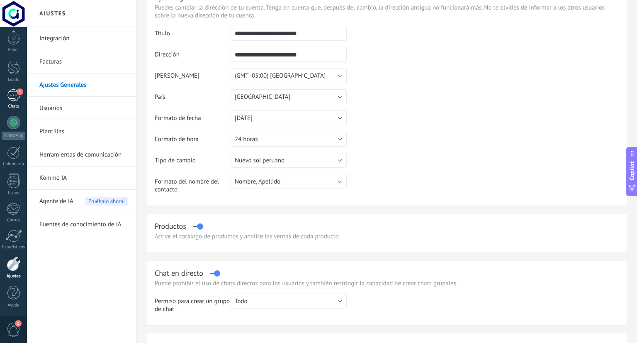
click at [13, 90] on div "4" at bounding box center [13, 95] width 13 height 12
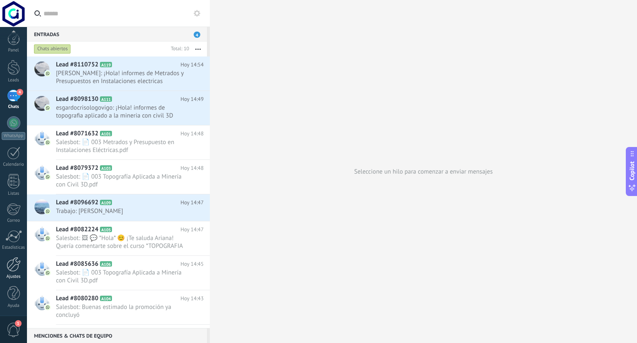
click at [13, 263] on div at bounding box center [14, 264] width 14 height 15
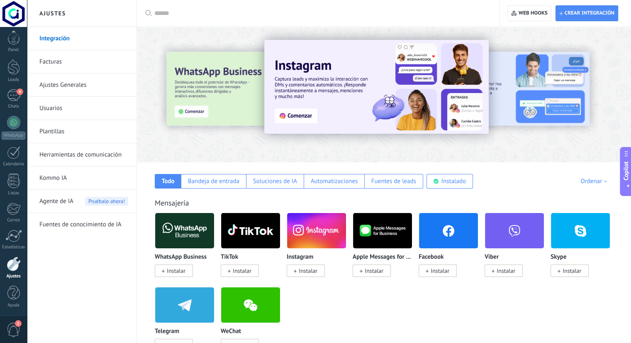
click at [533, 186] on div "Todo Bandeja de entrada Soluciones de IA Automatizaciones Fuentes de leads Inst…" at bounding box center [383, 175] width 477 height 26
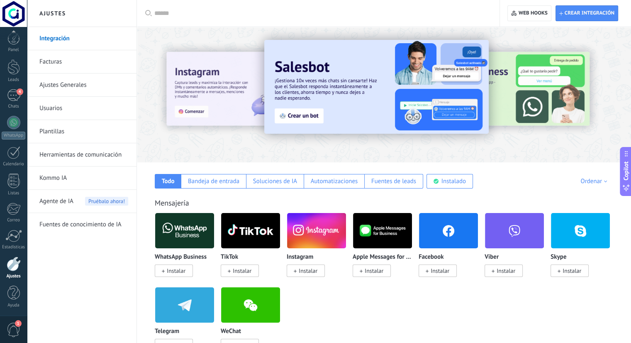
click at [318, 94] on img at bounding box center [376, 87] width 224 height 94
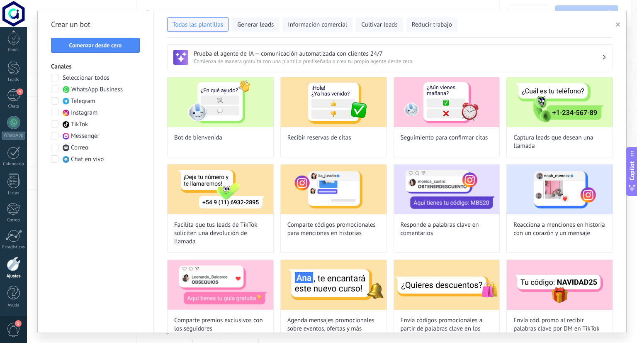
click at [616, 24] on icon "button" at bounding box center [618, 24] width 4 height 4
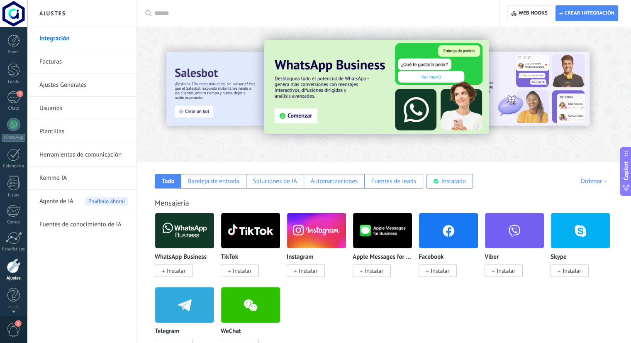
click at [10, 15] on div at bounding box center [13, 13] width 27 height 27
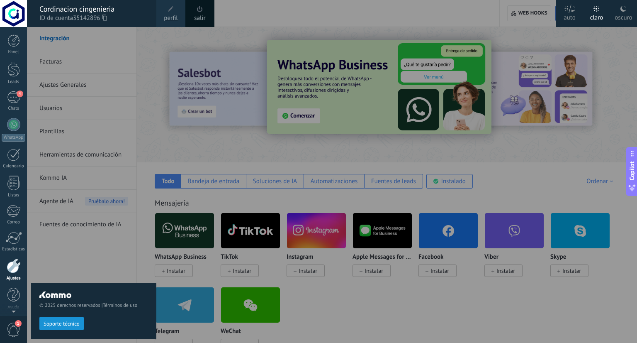
click at [175, 11] on span at bounding box center [170, 9] width 9 height 9
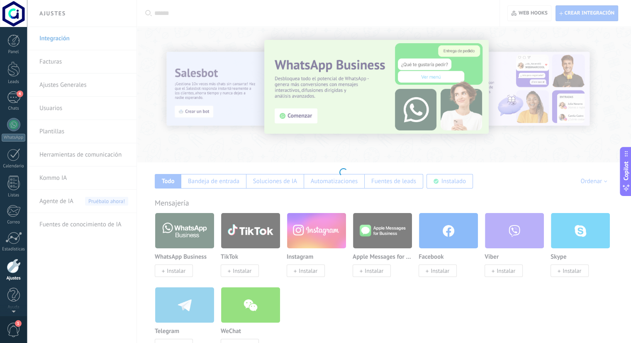
scroll to position [2, 0]
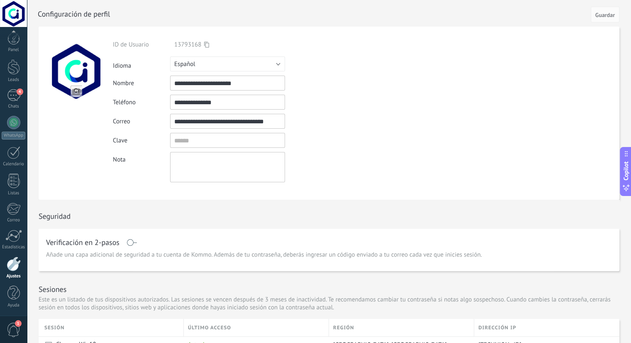
click at [221, 120] on input "**********" at bounding box center [227, 121] width 115 height 15
